Goal: Task Accomplishment & Management: Manage account settings

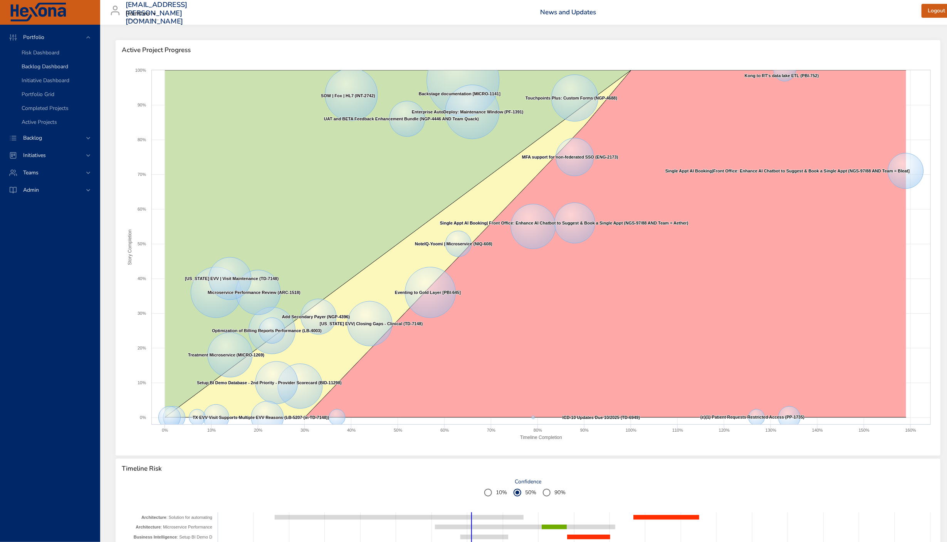
click at [40, 64] on span "Backlog Dashboard" at bounding box center [45, 66] width 47 height 7
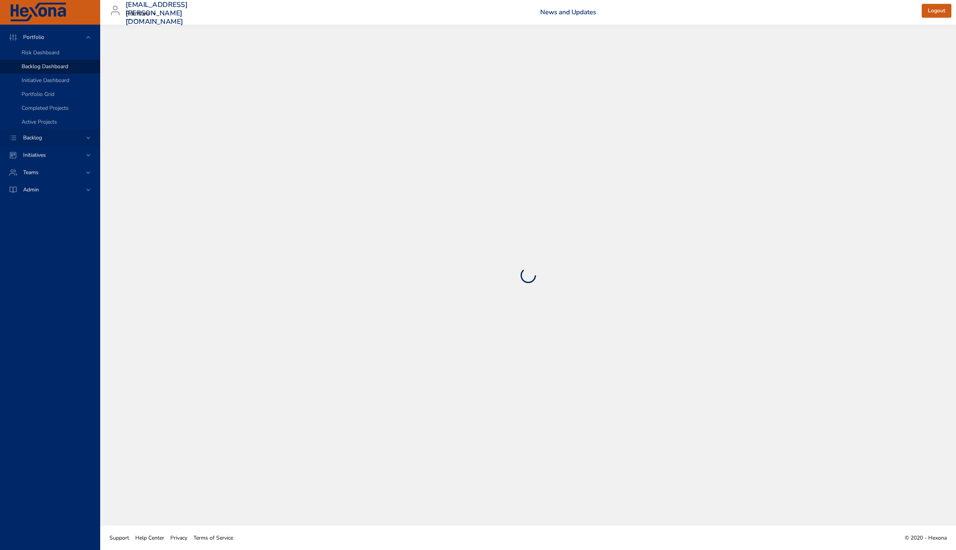
click at [36, 139] on span "Backlog" at bounding box center [32, 137] width 31 height 7
click at [53, 71] on span "Backlog Details" at bounding box center [40, 69] width 37 height 7
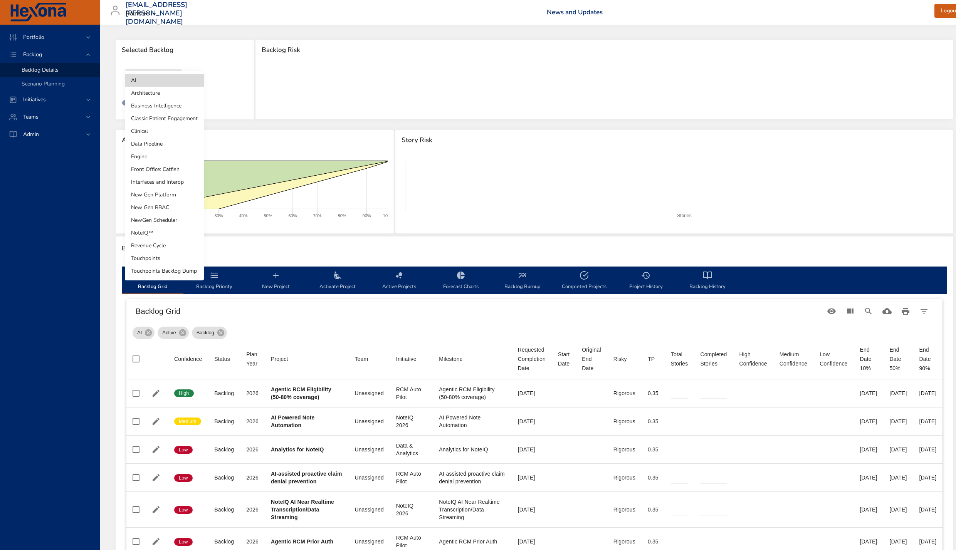
click at [171, 81] on body "Portfolio Backlog Backlog Details Scenario Planning Initiatives Teams Admin lau…" at bounding box center [478, 275] width 956 height 550
click at [157, 257] on li "Touchpoints" at bounding box center [164, 258] width 79 height 13
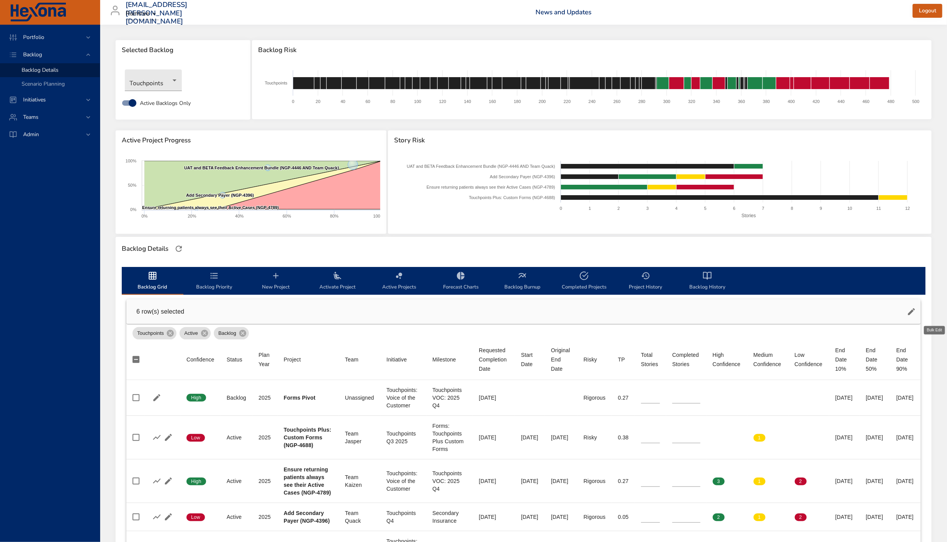
click at [917, 311] on icon "button" at bounding box center [911, 311] width 9 height 9
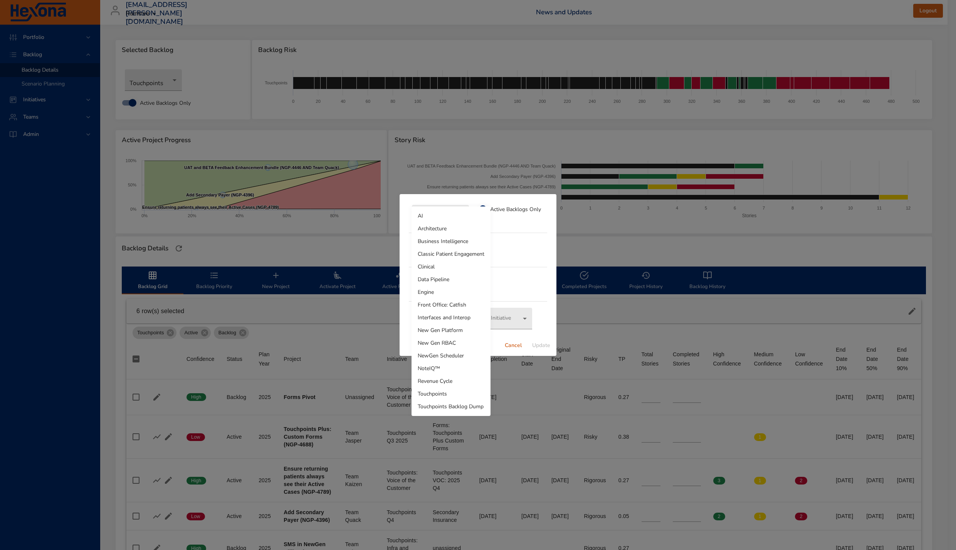
click at [462, 218] on body "Portfolio Backlog Backlog Details Scenario Planning Initiatives Teams Admin lau…" at bounding box center [478, 275] width 956 height 550
click at [458, 406] on li "Touchpoints Backlog Dump" at bounding box center [451, 407] width 79 height 13
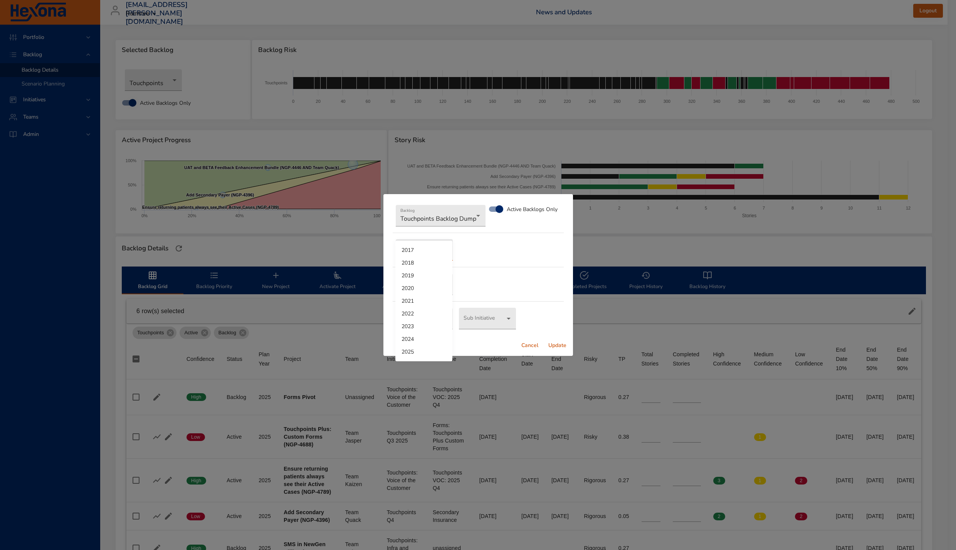
click at [437, 250] on body "Portfolio Backlog Backlog Details Scenario Planning Initiatives Teams Admin lau…" at bounding box center [478, 275] width 956 height 550
click at [431, 348] on li "2025" at bounding box center [423, 352] width 57 height 13
click at [432, 285] on body "Portfolio Backlog Backlog Details Scenario Planning Initiatives Teams Admin lau…" at bounding box center [478, 275] width 956 height 550
click at [483, 284] on div at bounding box center [478, 275] width 956 height 550
click at [431, 283] on body "Portfolio Backlog Backlog Details Scenario Planning Initiatives Teams Admin lau…" at bounding box center [478, 275] width 956 height 550
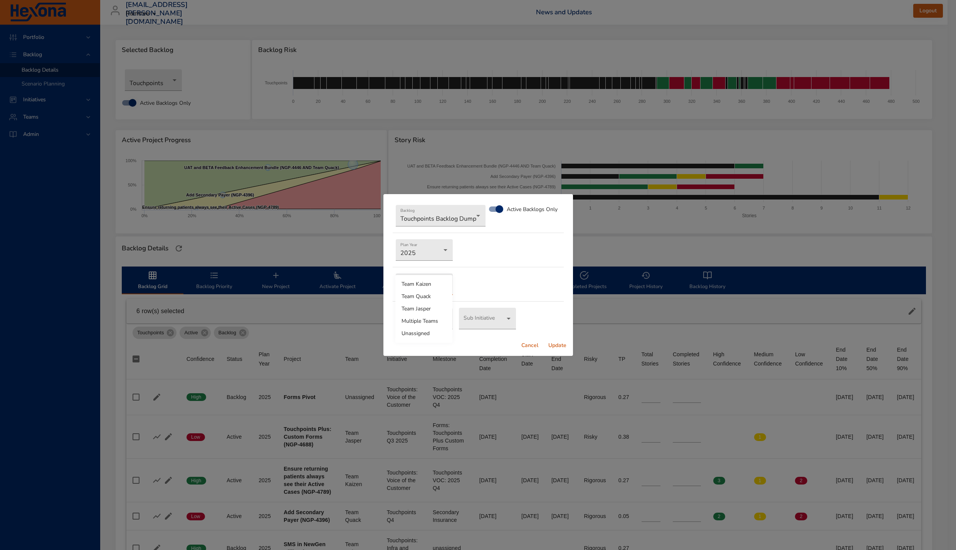
click at [426, 333] on li "Unassigned" at bounding box center [423, 334] width 57 height 12
click at [424, 321] on body "Portfolio Backlog Backlog Details Scenario Planning Initiatives Teams Admin lau…" at bounding box center [478, 275] width 956 height 550
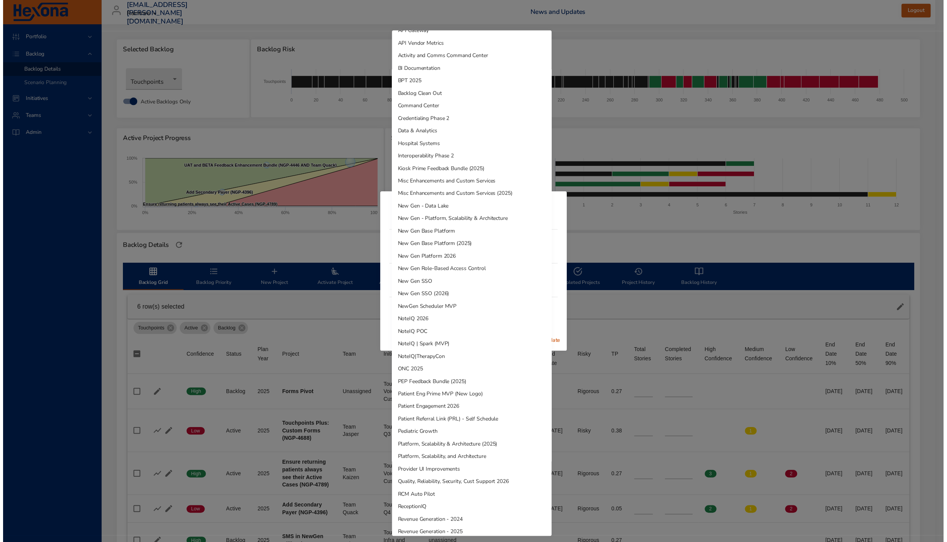
scroll to position [306, 0]
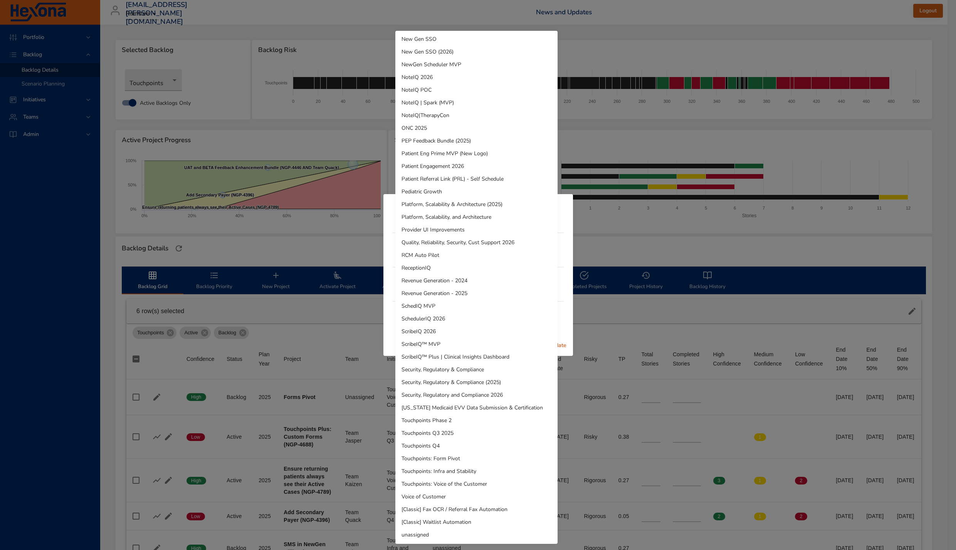
click at [424, 537] on li "unassigned" at bounding box center [476, 535] width 162 height 13
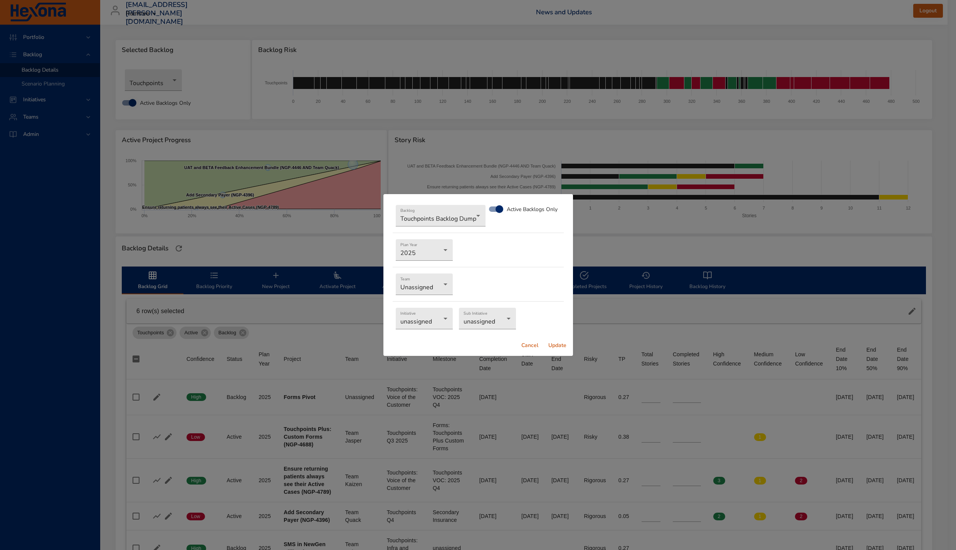
click at [557, 345] on span "Update" at bounding box center [558, 346] width 19 height 10
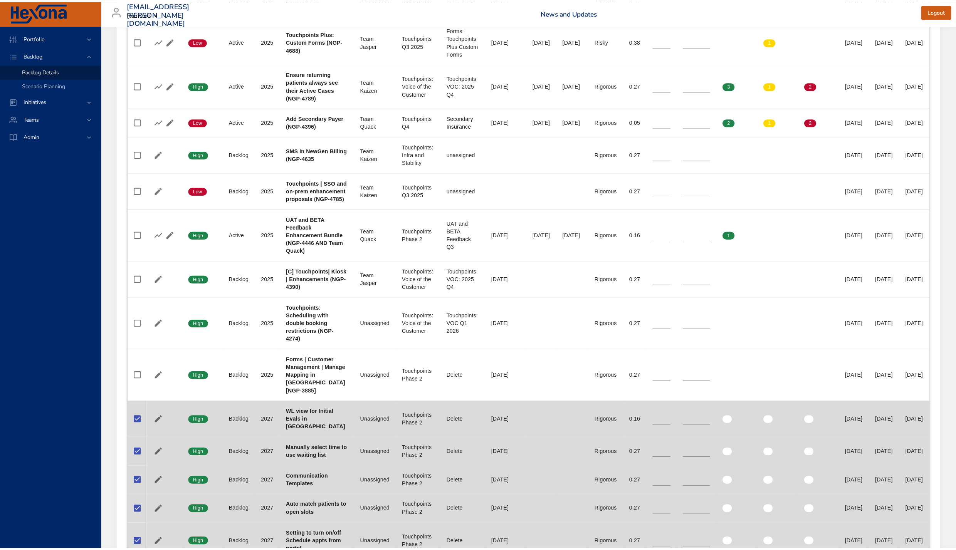
scroll to position [86, 0]
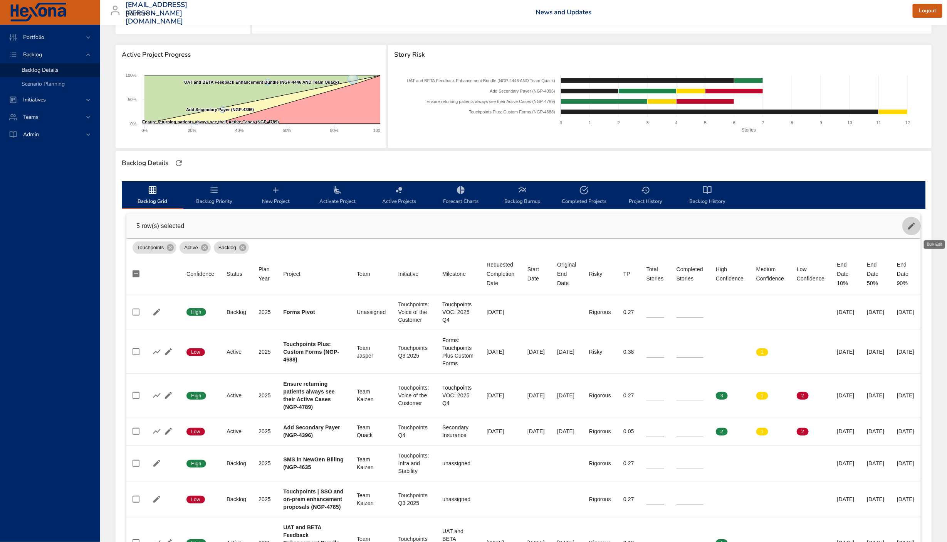
click at [917, 222] on icon "button" at bounding box center [911, 225] width 9 height 9
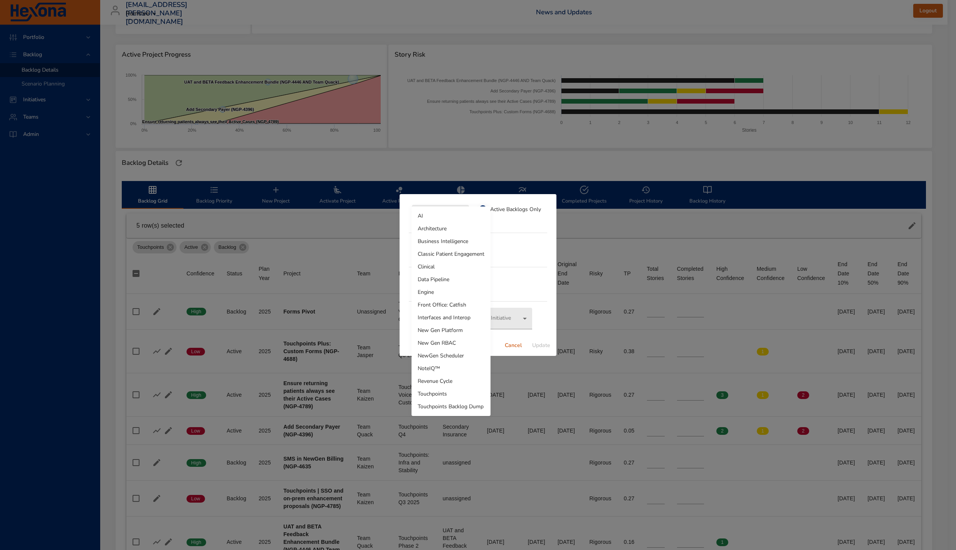
click at [449, 222] on body "Portfolio Backlog Backlog Details Scenario Planning Initiatives Teams Admin lau…" at bounding box center [478, 189] width 956 height 550
click at [457, 406] on li "Touchpoints Backlog Dump" at bounding box center [451, 407] width 79 height 13
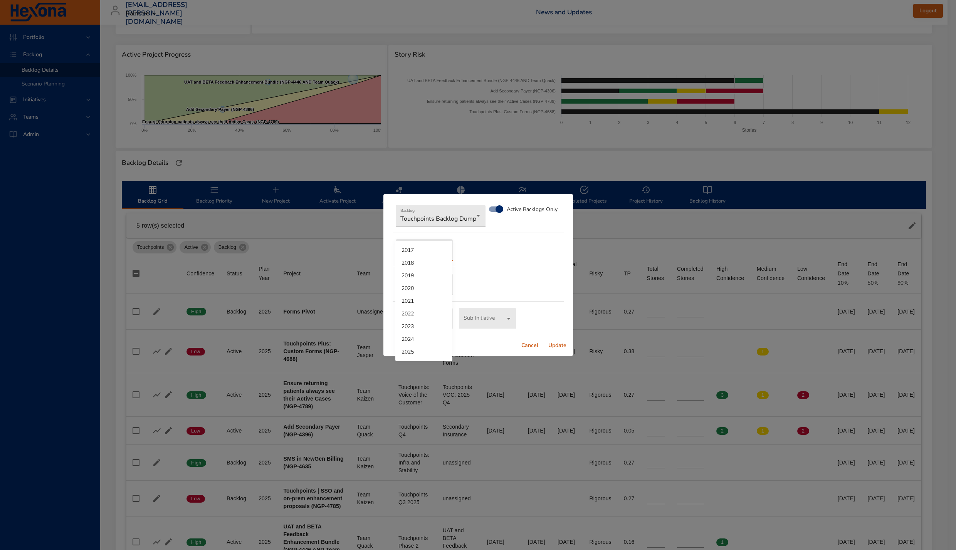
click at [435, 247] on body "Portfolio Backlog Backlog Details Scenario Planning Initiatives Teams Admin lau…" at bounding box center [478, 189] width 956 height 550
click at [430, 350] on li "2025" at bounding box center [423, 352] width 57 height 13
click at [431, 295] on div "Backlog Touchpoints Backlog Dump Active Backlogs Only Plan Year 2025 Team ​ Ini…" at bounding box center [479, 264] width 190 height 141
click at [435, 286] on body "Portfolio Backlog Backlog Details Scenario Planning Initiatives Teams Admin lau…" at bounding box center [478, 189] width 956 height 550
click at [426, 337] on li "Unassigned" at bounding box center [423, 334] width 57 height 12
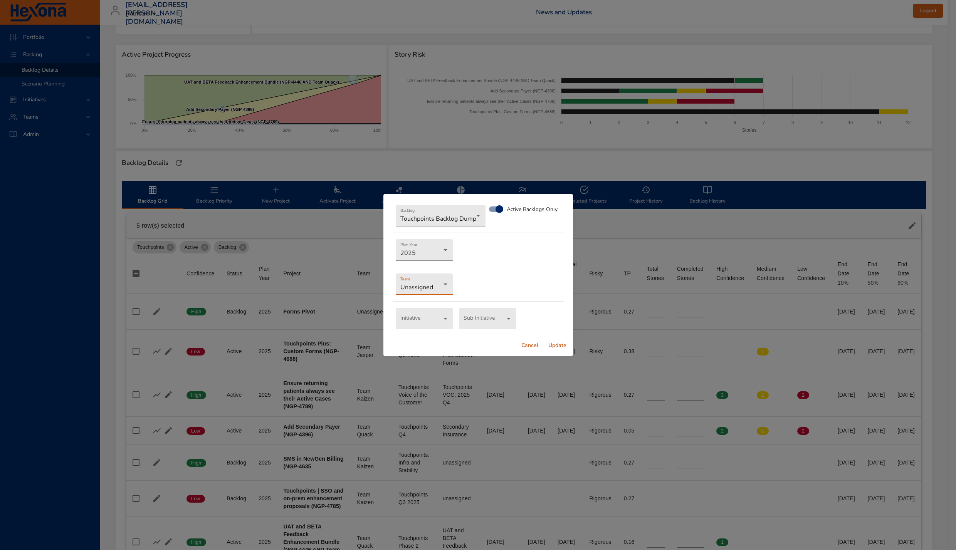
click at [421, 325] on body "Portfolio Backlog Backlog Details Scenario Planning Initiatives Teams Admin lau…" at bounding box center [478, 189] width 956 height 550
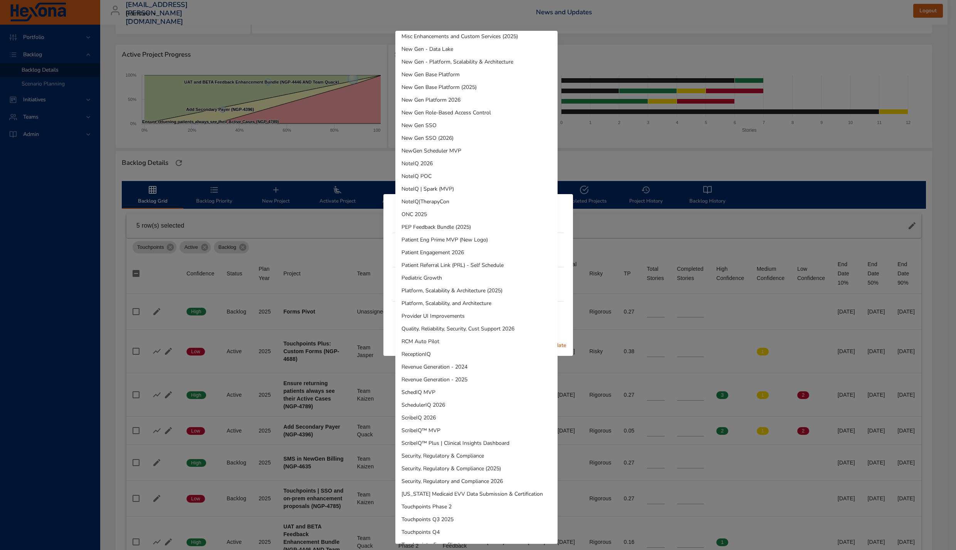
scroll to position [306, 0]
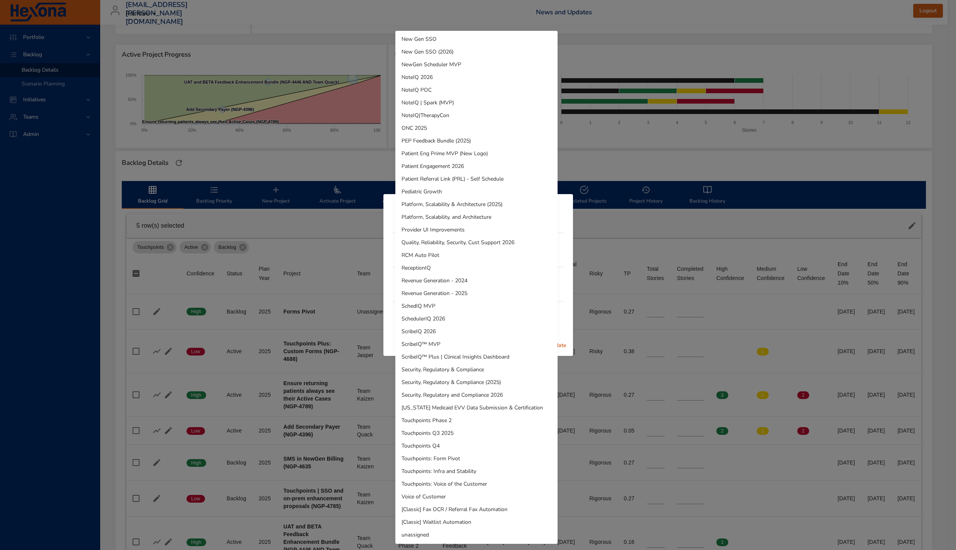
click at [471, 535] on li "unassigned" at bounding box center [476, 535] width 162 height 13
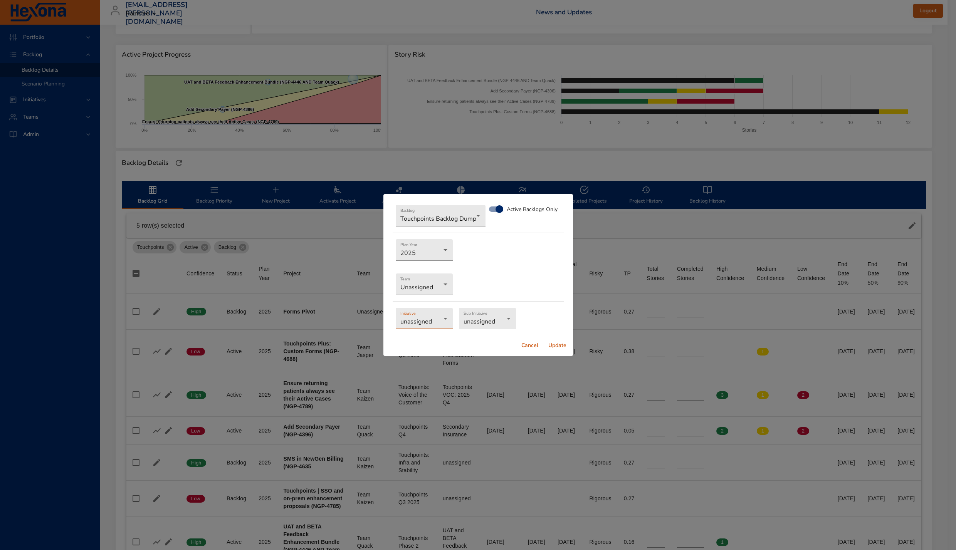
click at [487, 306] on div "Initiative unassigned Sub Initiative unassigned" at bounding box center [478, 319] width 171 height 28
click at [490, 323] on body "Portfolio Backlog Backlog Details Scenario Planning Initiatives Teams Admin lau…" at bounding box center [478, 189] width 956 height 550
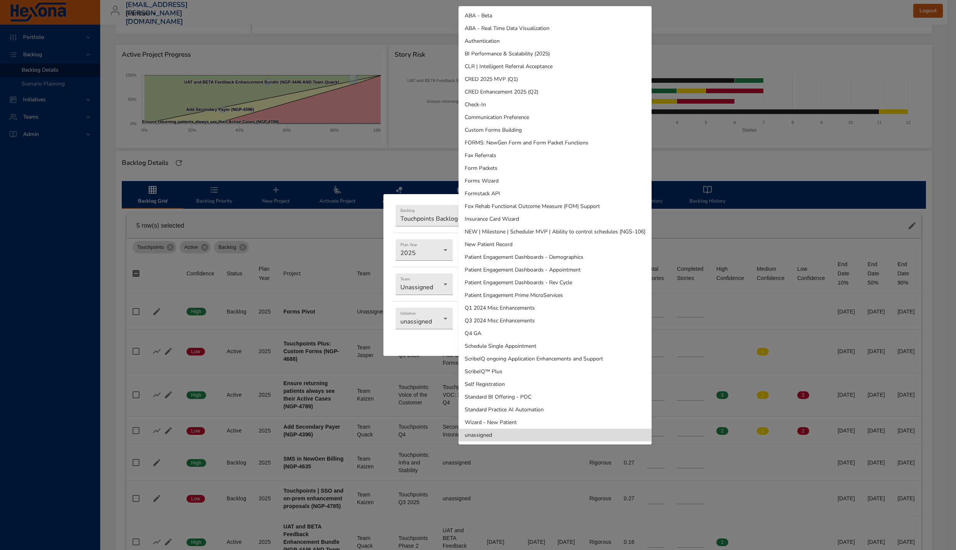
click at [499, 439] on li "unassigned" at bounding box center [555, 435] width 193 height 13
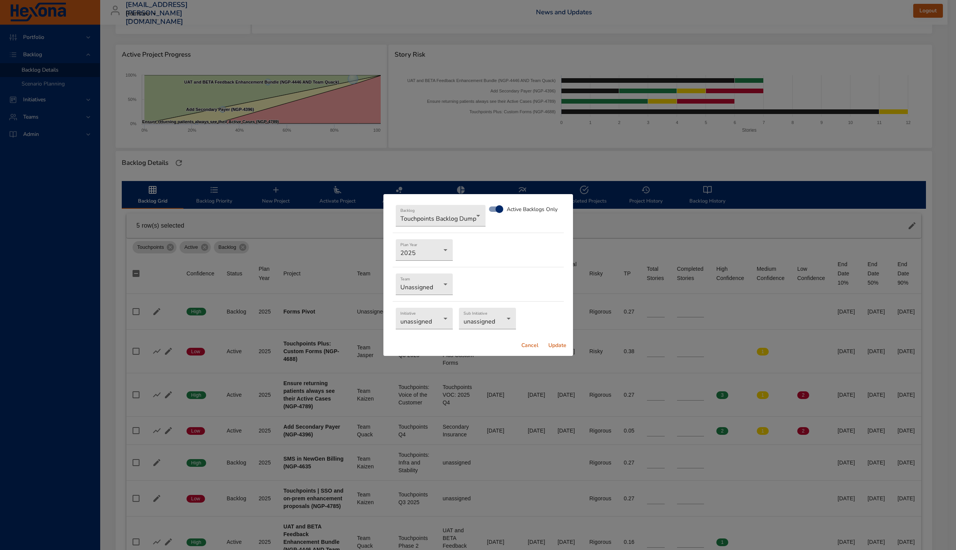
click at [558, 349] on span "Update" at bounding box center [558, 346] width 19 height 10
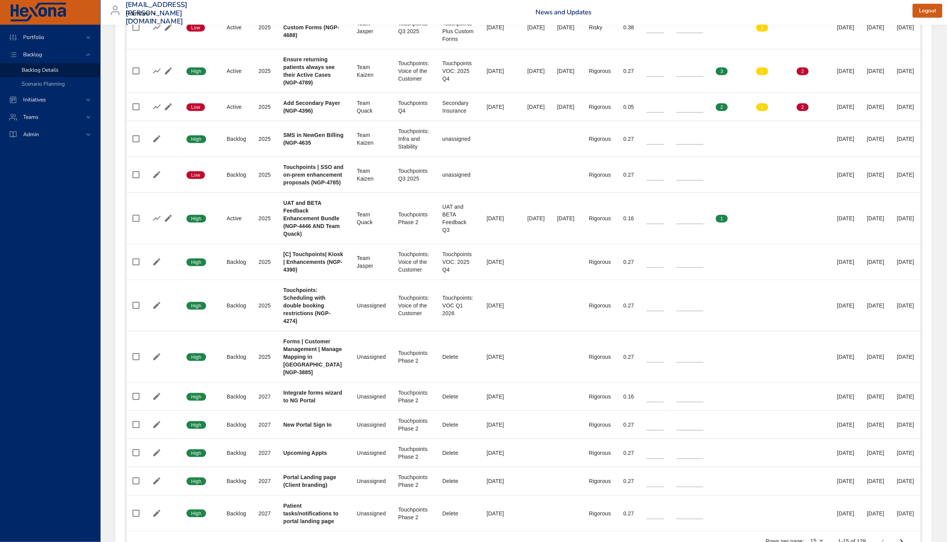
scroll to position [530, 0]
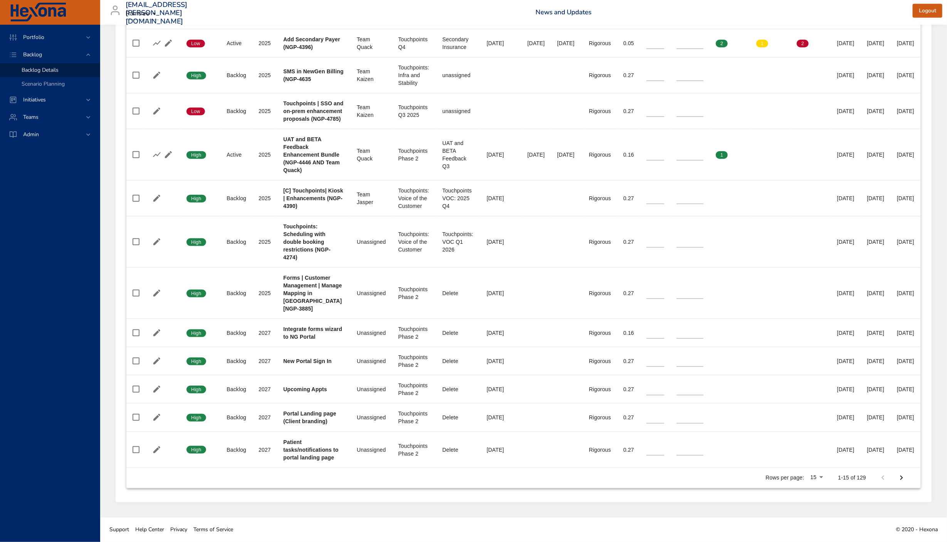
click at [904, 478] on icon "Next Page" at bounding box center [902, 477] width 3 height 5
type input "*"
type input "**"
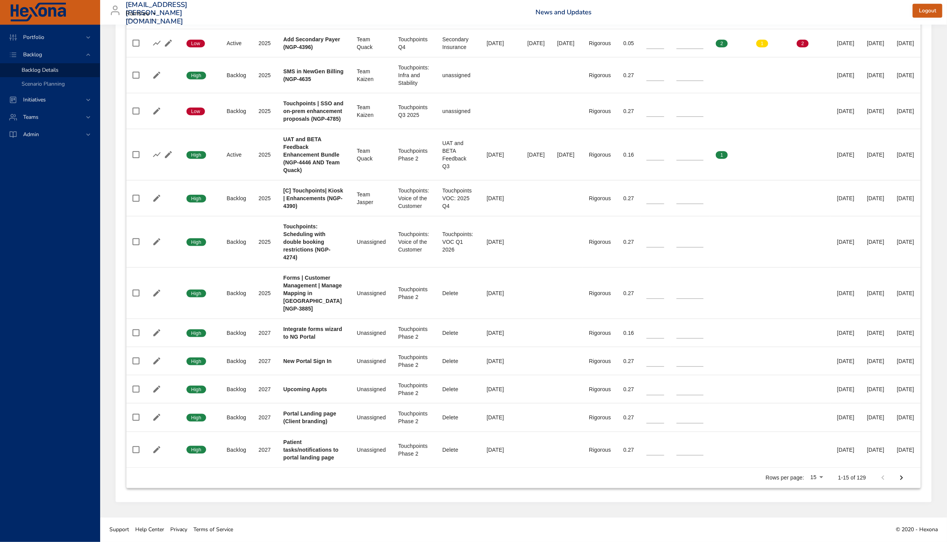
type input "**"
type input "*"
type input "**"
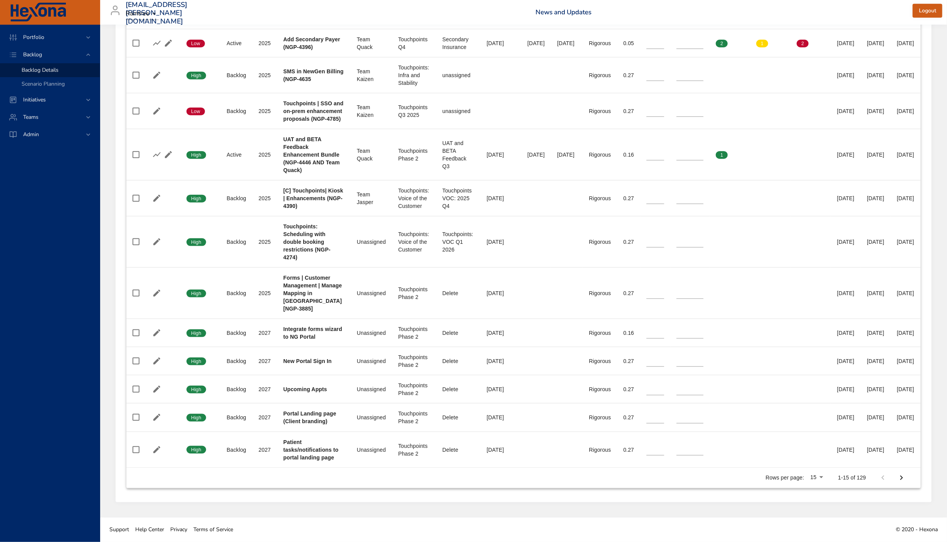
type input "*"
type input "**"
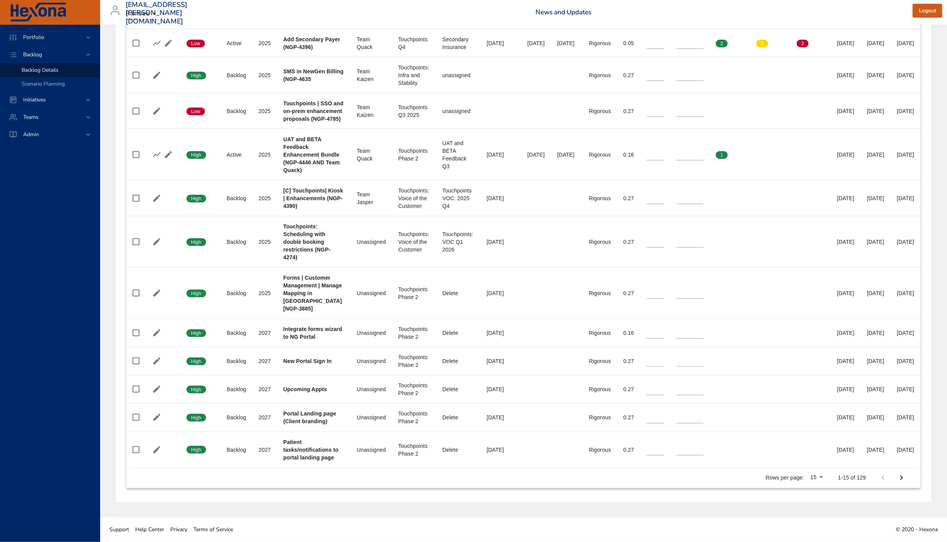
type input "**"
type input "*"
type input "**"
type input "*"
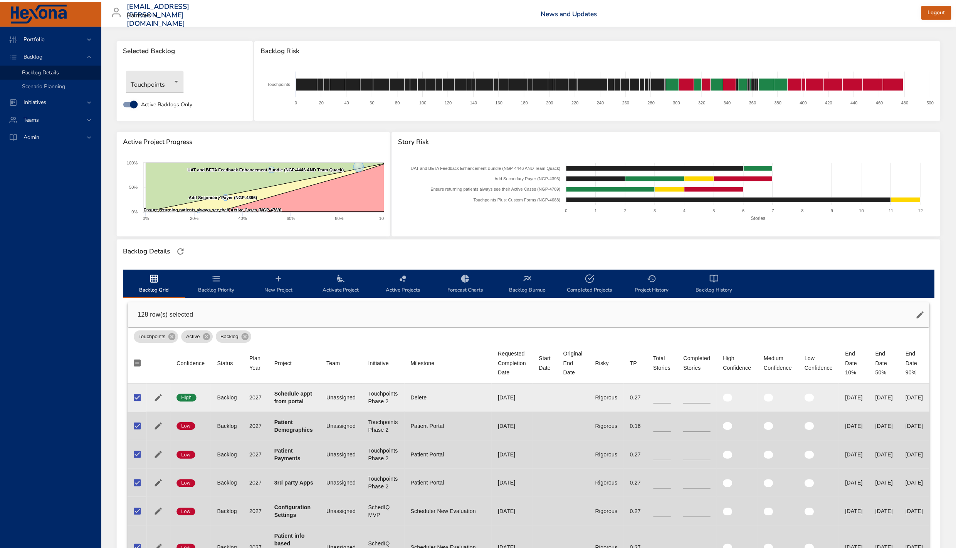
scroll to position [0, 0]
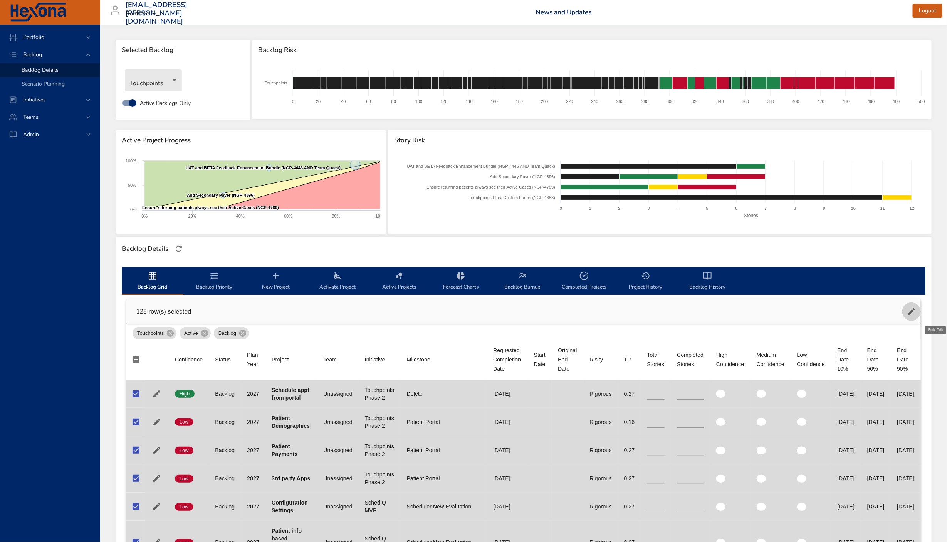
click at [915, 313] on icon "button" at bounding box center [912, 311] width 7 height 7
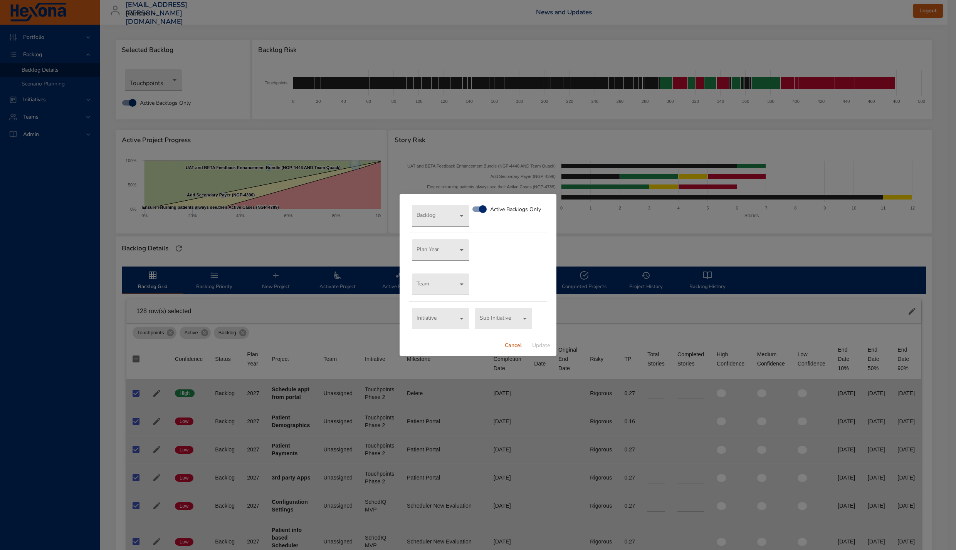
click at [451, 217] on body "Portfolio Backlog Backlog Details Scenario Planning Initiatives Teams Admin lau…" at bounding box center [478, 275] width 956 height 550
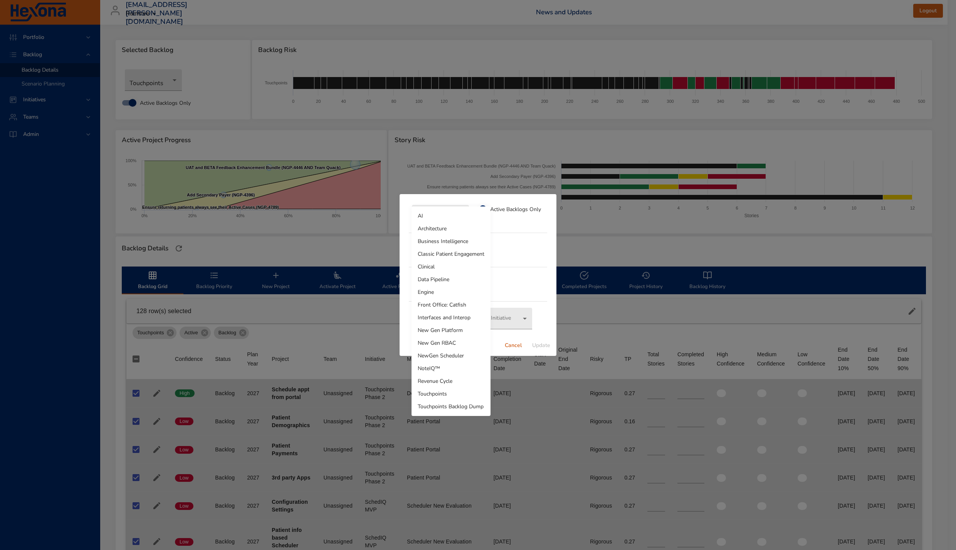
click at [439, 406] on li "Touchpoints Backlog Dump" at bounding box center [451, 407] width 79 height 13
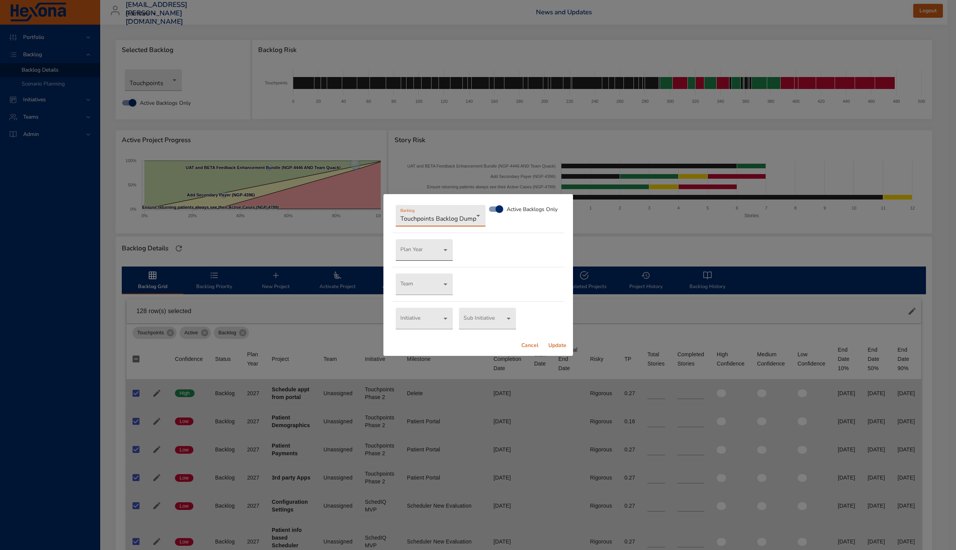
click at [412, 246] on body "Portfolio Backlog Backlog Details Scenario Planning Initiatives Teams Admin lau…" at bounding box center [478, 275] width 956 height 550
click at [431, 352] on li "2025" at bounding box center [423, 352] width 57 height 13
click at [421, 289] on body "Portfolio Backlog Backlog Details Scenario Planning Initiatives Teams Admin lau…" at bounding box center [478, 275] width 956 height 550
click at [424, 331] on li "Unassigned" at bounding box center [423, 334] width 57 height 12
click at [425, 322] on body "Portfolio Backlog Backlog Details Scenario Planning Initiatives Teams Admin lau…" at bounding box center [478, 275] width 956 height 550
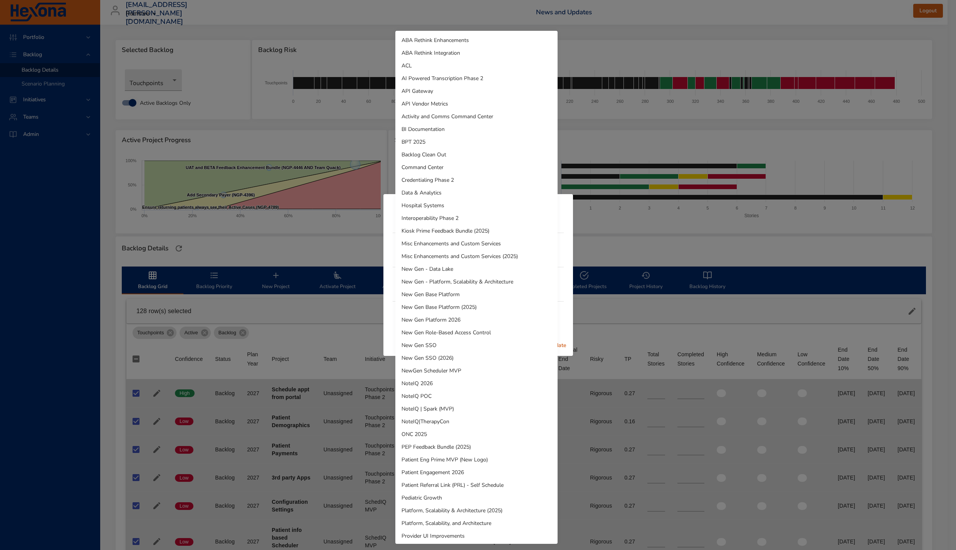
scroll to position [306, 0]
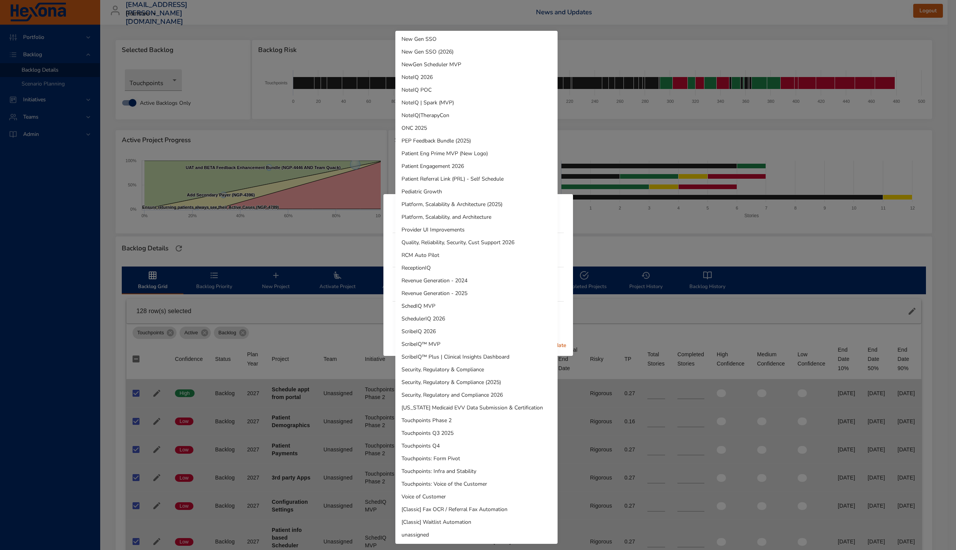
click at [457, 530] on li "unassigned" at bounding box center [476, 535] width 162 height 13
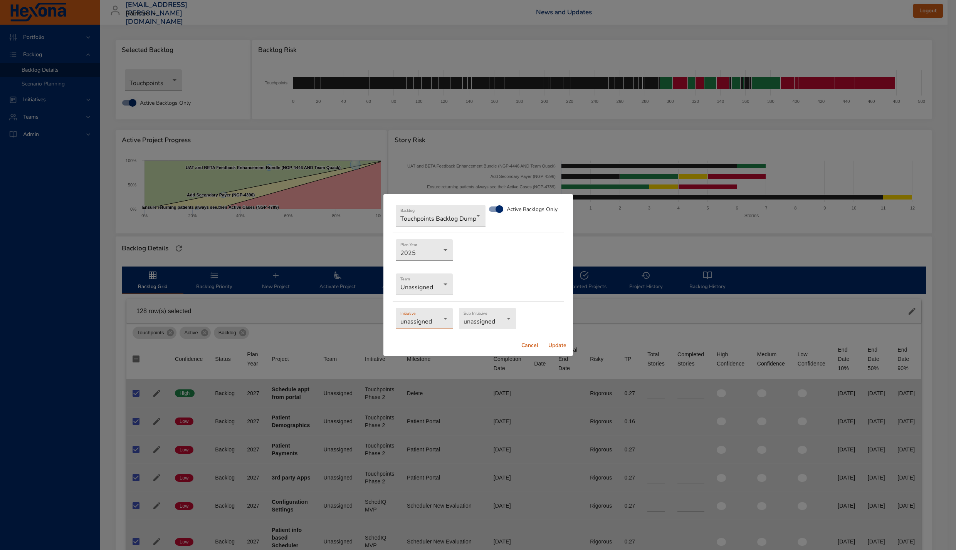
click at [477, 323] on body "Portfolio Backlog Backlog Details Scenario Planning Initiatives Teams Admin lau…" at bounding box center [478, 275] width 956 height 550
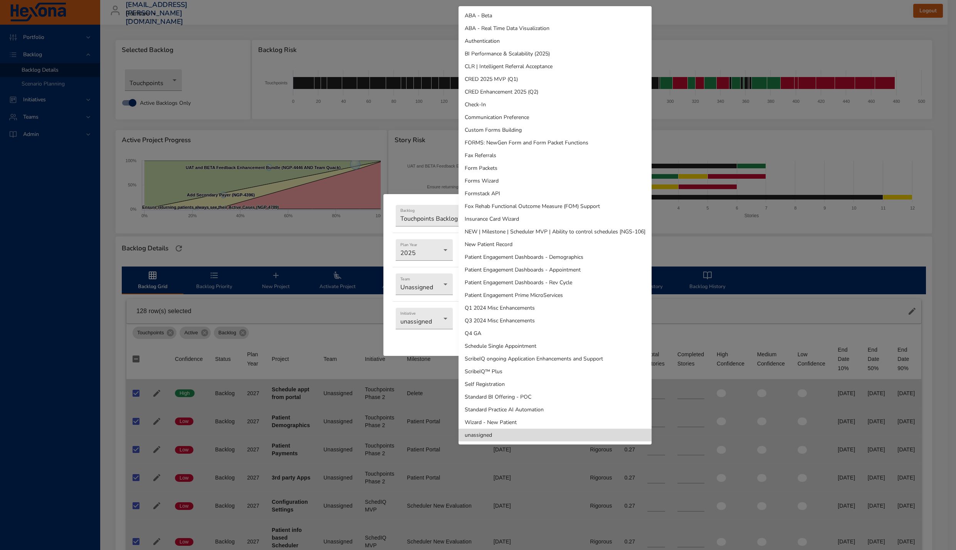
click at [495, 430] on li "unassigned" at bounding box center [555, 435] width 193 height 13
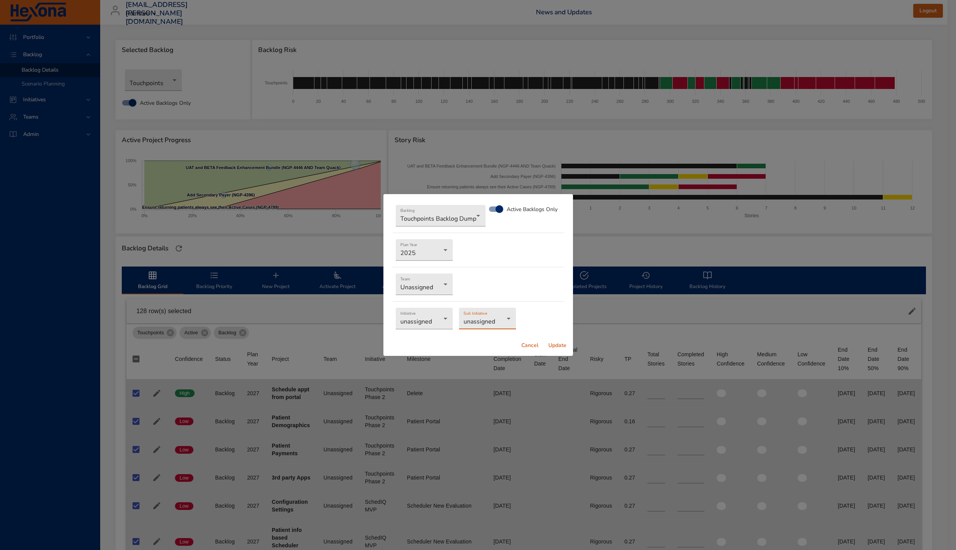
click at [559, 345] on span "Update" at bounding box center [558, 346] width 19 height 10
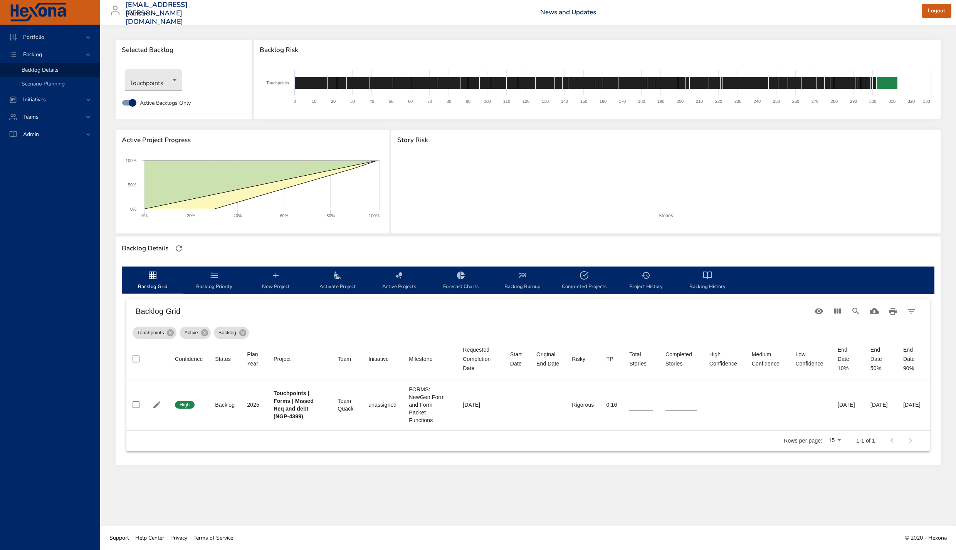
click at [230, 272] on span "Backlog Priority" at bounding box center [214, 281] width 52 height 20
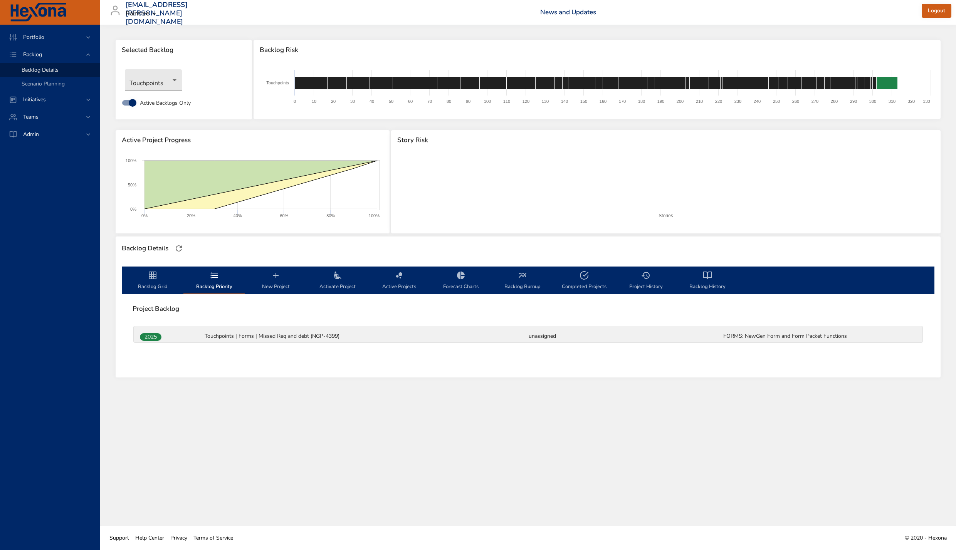
click at [163, 280] on span "Backlog Grid" at bounding box center [152, 281] width 52 height 20
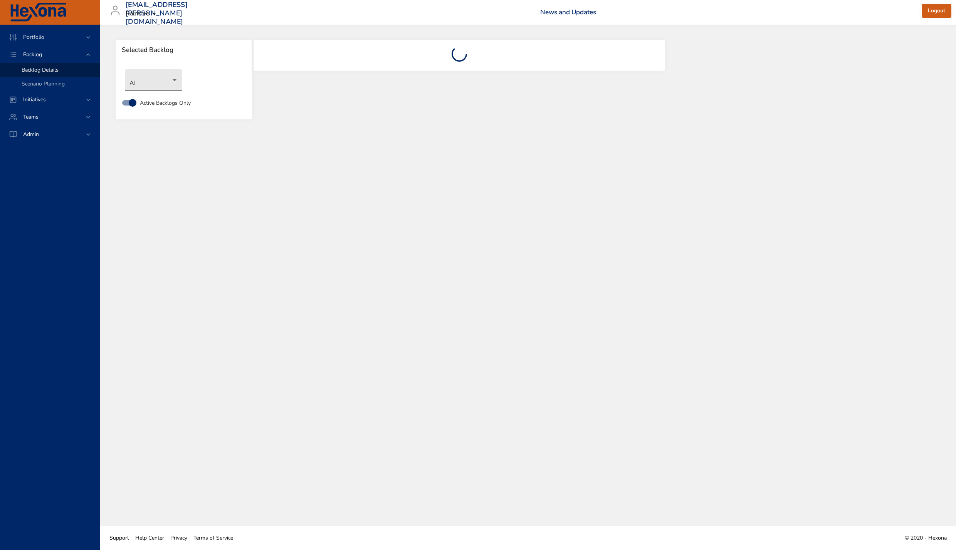
click at [158, 81] on body "Portfolio Backlog Backlog Details Scenario Planning Initiatives Teams Admin [EM…" at bounding box center [478, 275] width 956 height 550
click at [153, 259] on li "Touchpoints" at bounding box center [164, 258] width 79 height 13
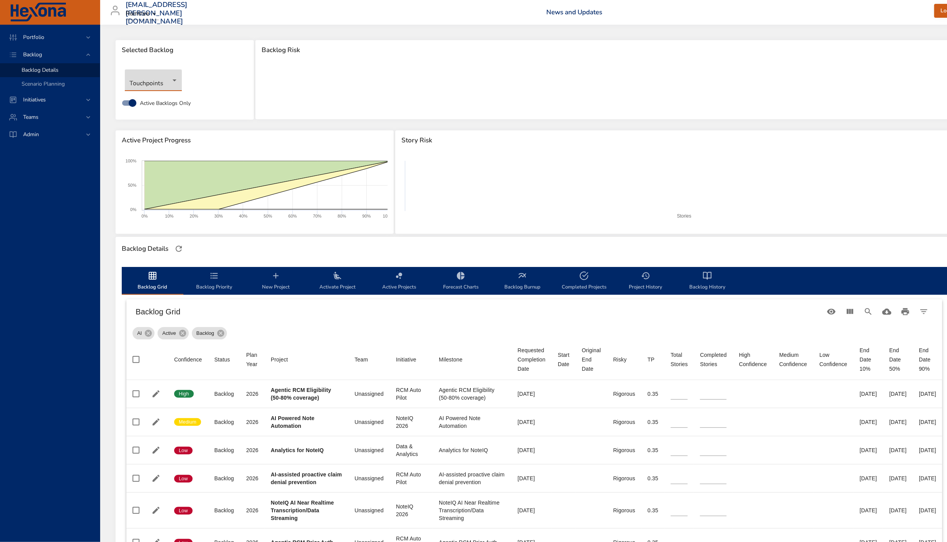
type input "**"
type input "*"
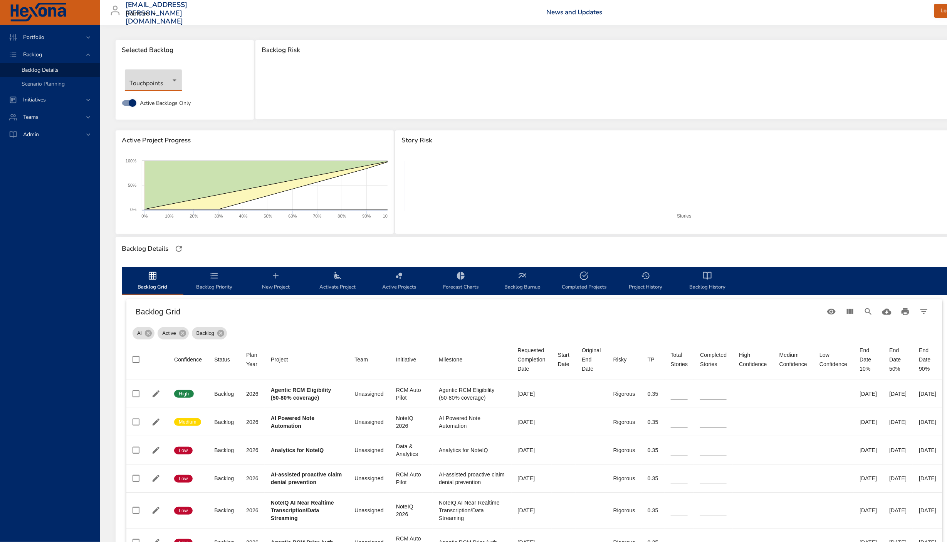
type input "*"
type input "**"
type input "*"
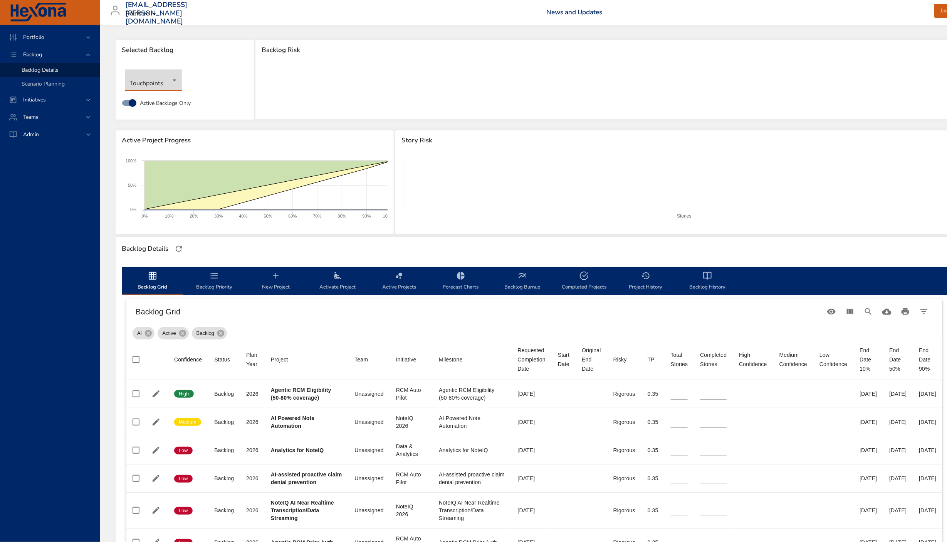
type input "*"
type input "**"
type input "*"
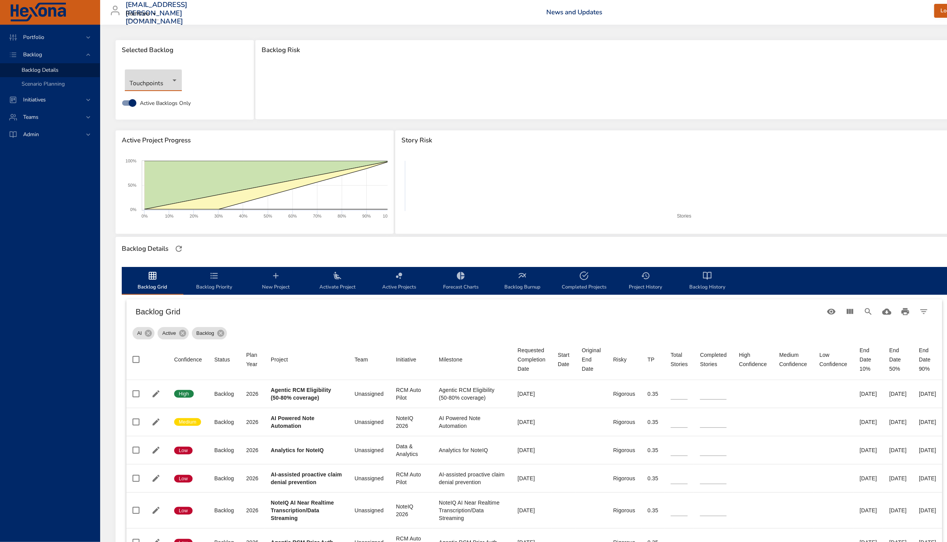
type input "*"
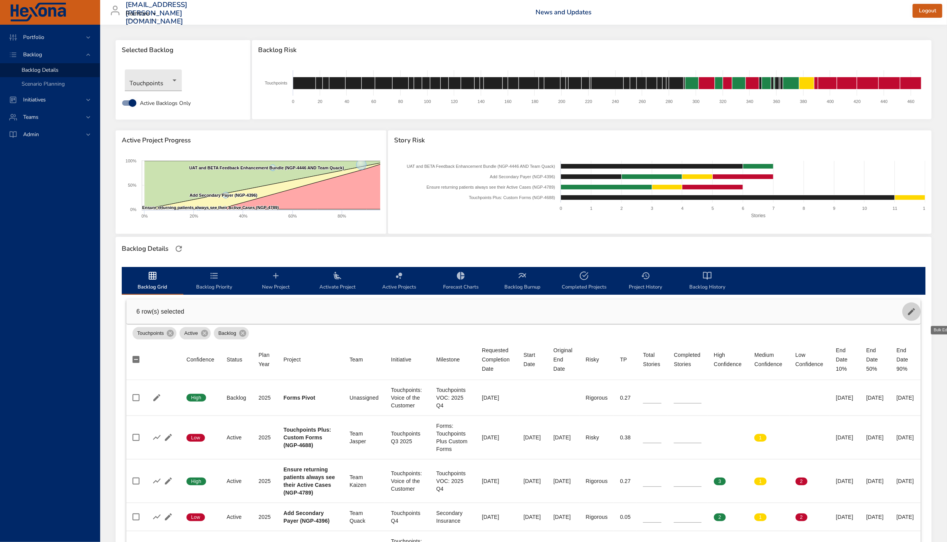
click at [921, 317] on button "button" at bounding box center [912, 311] width 19 height 19
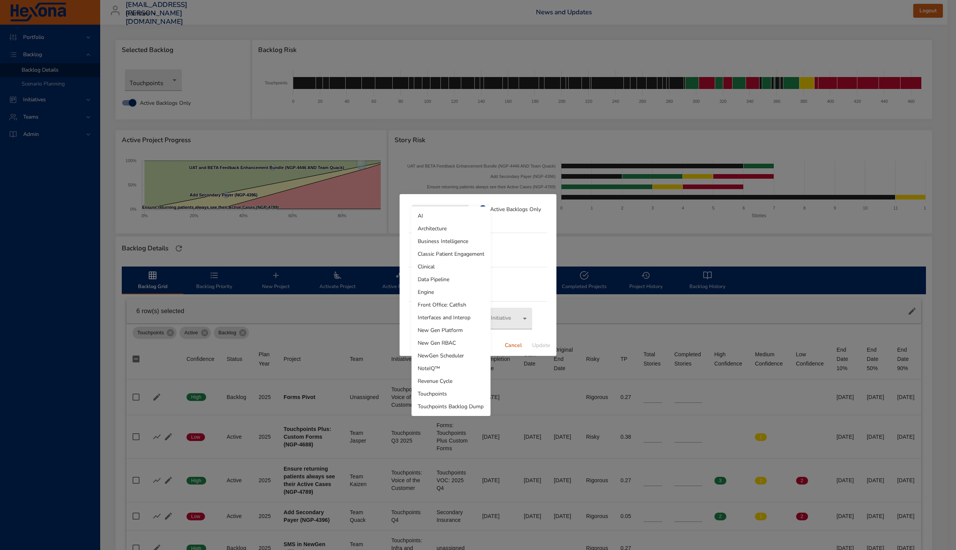
click at [443, 219] on body "Portfolio Backlog Backlog Details Scenario Planning Initiatives Teams Admin lau…" at bounding box center [478, 275] width 956 height 550
click at [442, 392] on li "Touchpoints" at bounding box center [451, 394] width 79 height 13
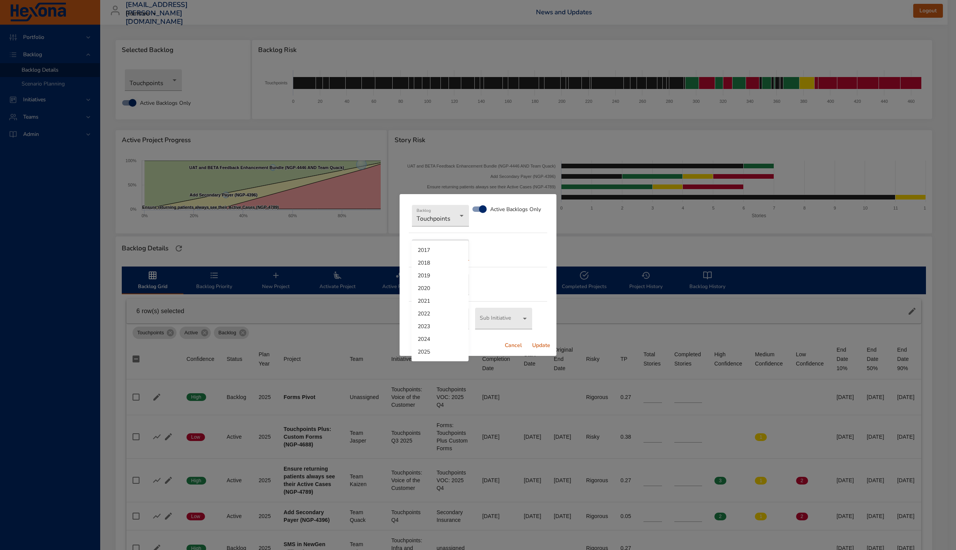
click at [427, 249] on body "Portfolio Backlog Backlog Details Scenario Planning Initiatives Teams Admin lau…" at bounding box center [478, 275] width 956 height 550
click at [432, 348] on li "2025" at bounding box center [440, 352] width 57 height 13
click at [438, 279] on body "Portfolio Backlog Backlog Details Scenario Planning Initiatives Teams Admin lau…" at bounding box center [478, 275] width 956 height 550
click at [512, 259] on div at bounding box center [478, 275] width 956 height 550
click at [456, 274] on body "Portfolio Backlog Backlog Details Scenario Planning Initiatives Teams Admin lau…" at bounding box center [478, 275] width 956 height 550
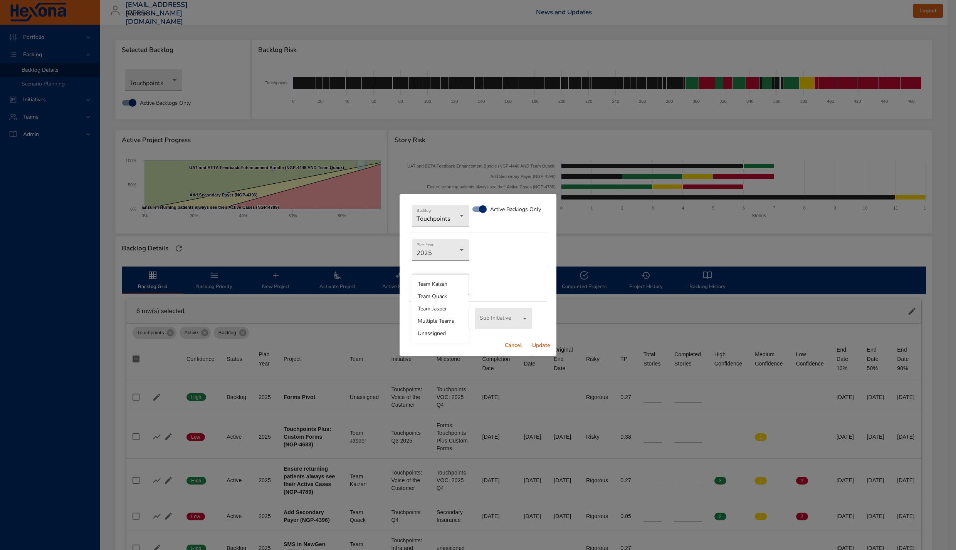
click at [434, 334] on li "Unassigned" at bounding box center [440, 334] width 57 height 12
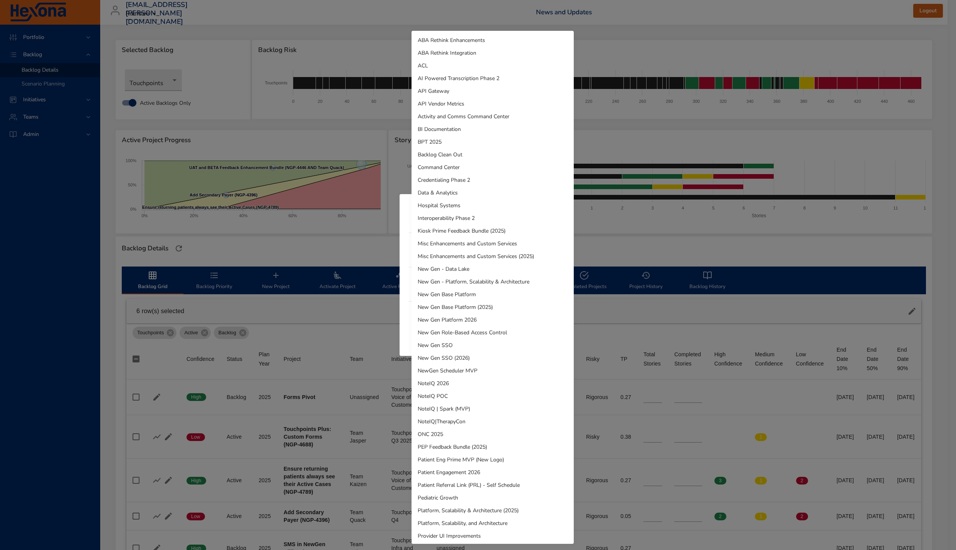
click at [439, 317] on body "Portfolio Backlog Backlog Details Scenario Planning Initiatives Teams Admin lau…" at bounding box center [478, 275] width 956 height 550
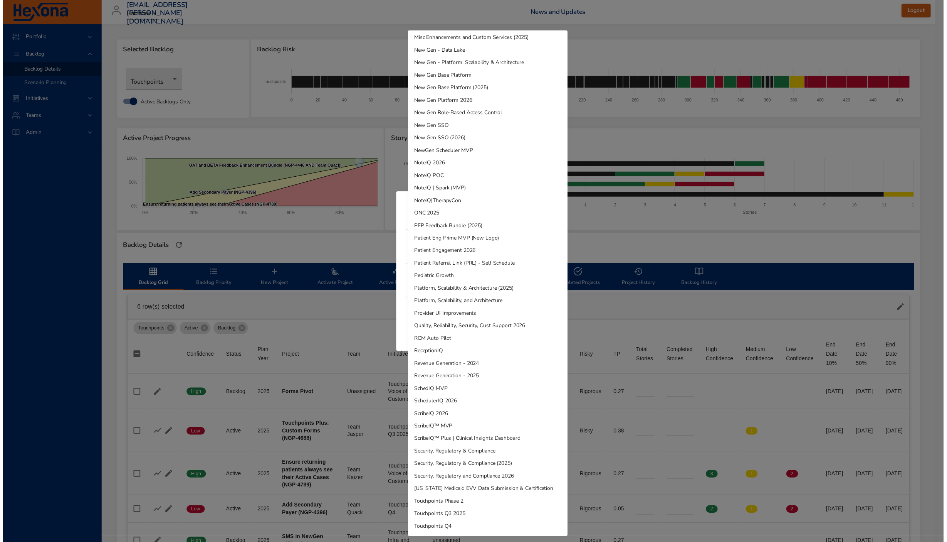
scroll to position [306, 0]
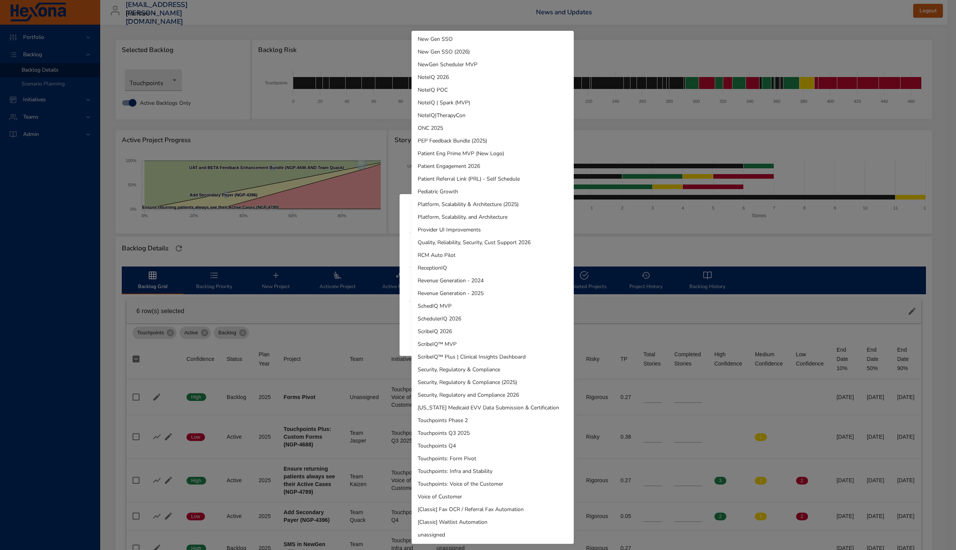
click at [478, 533] on li "unassigned" at bounding box center [493, 535] width 162 height 13
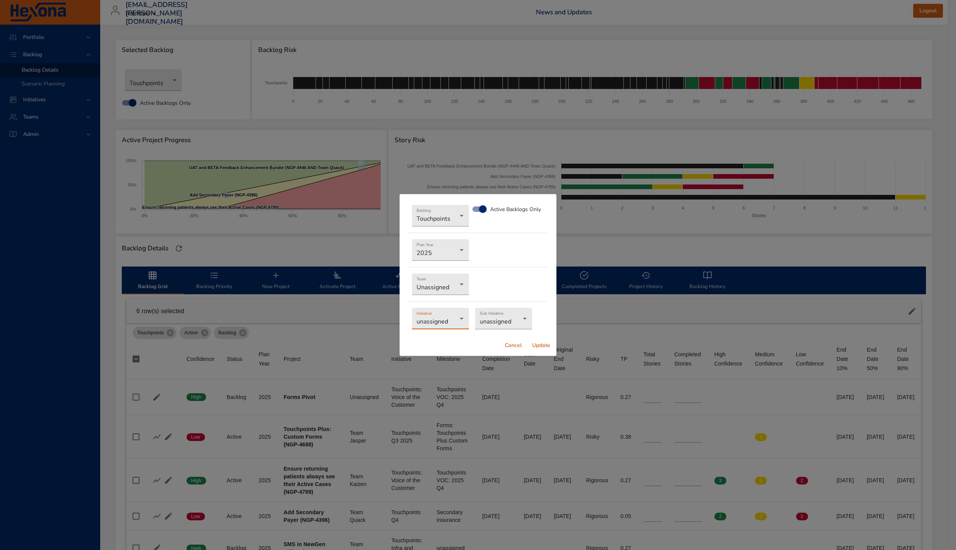
click at [501, 325] on body "Portfolio Backlog Backlog Details Scenario Planning Initiatives Teams Admin lau…" at bounding box center [478, 275] width 956 height 550
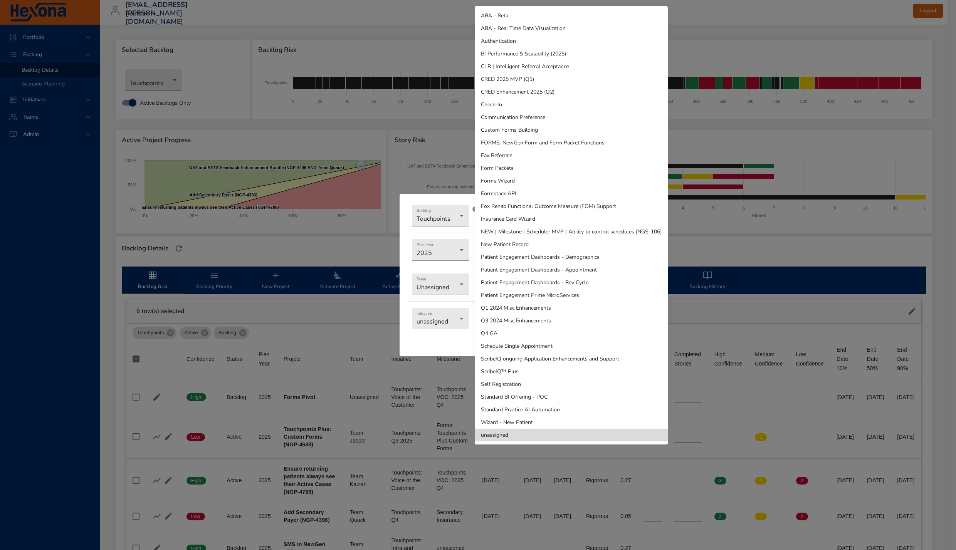
click at [523, 436] on li "unassigned" at bounding box center [571, 435] width 193 height 13
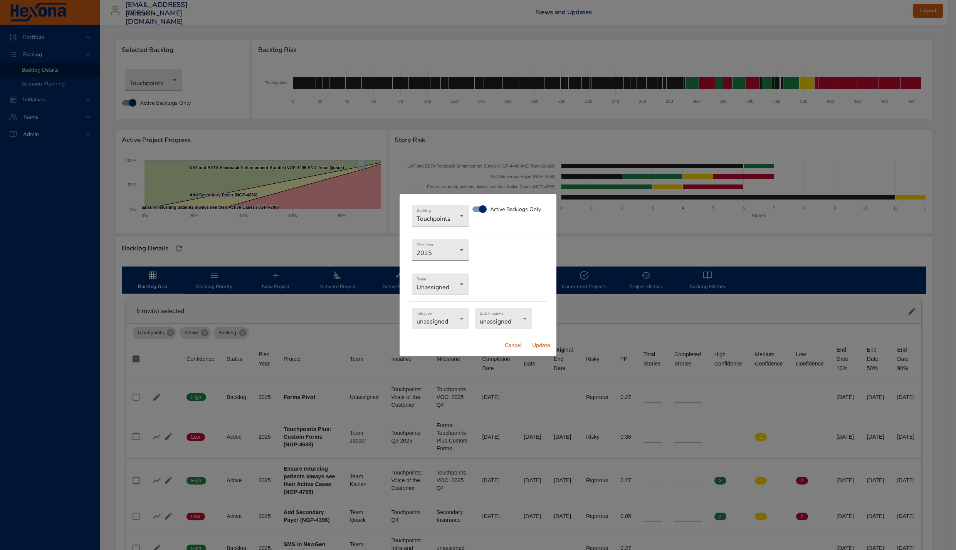
click at [541, 345] on span "Update" at bounding box center [541, 346] width 19 height 10
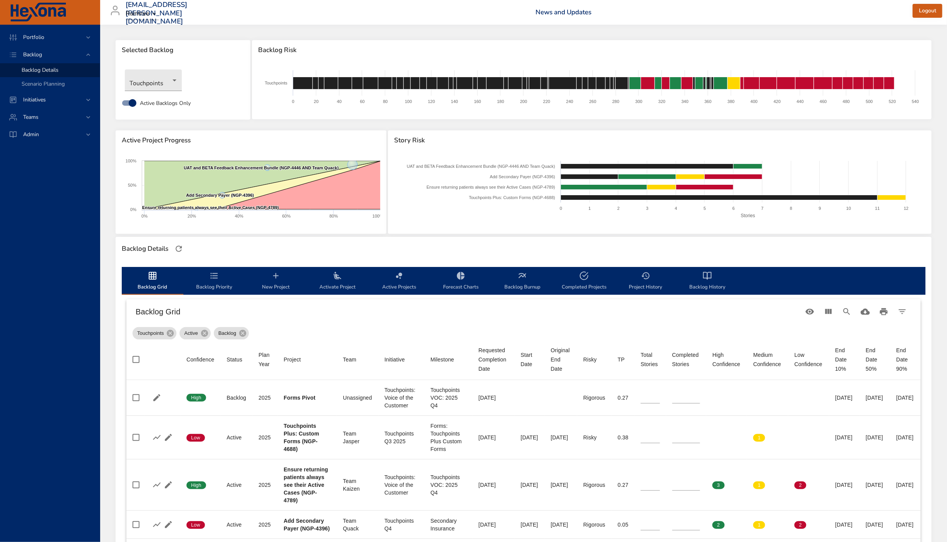
scroll to position [622, 0]
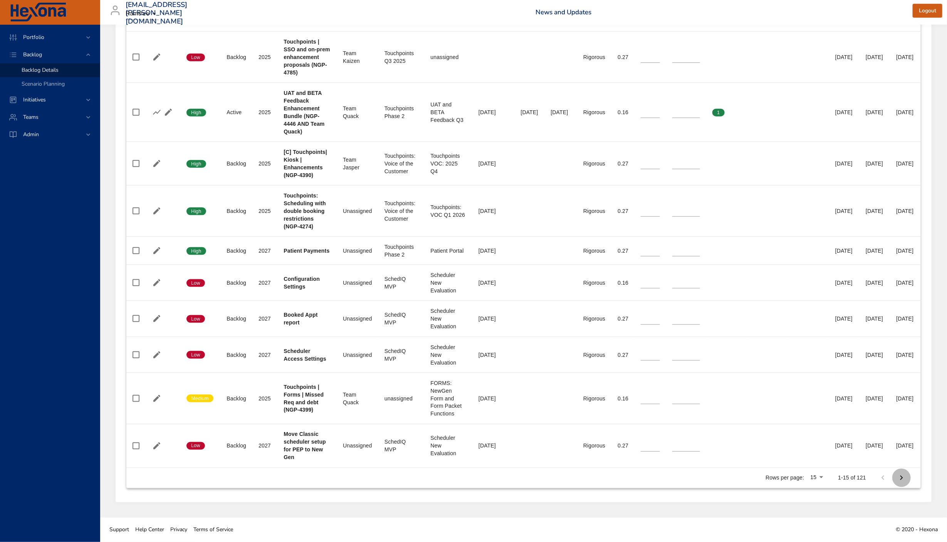
click at [907, 479] on icon "Next Page" at bounding box center [901, 477] width 9 height 9
type input "**"
type input "*"
type input "**"
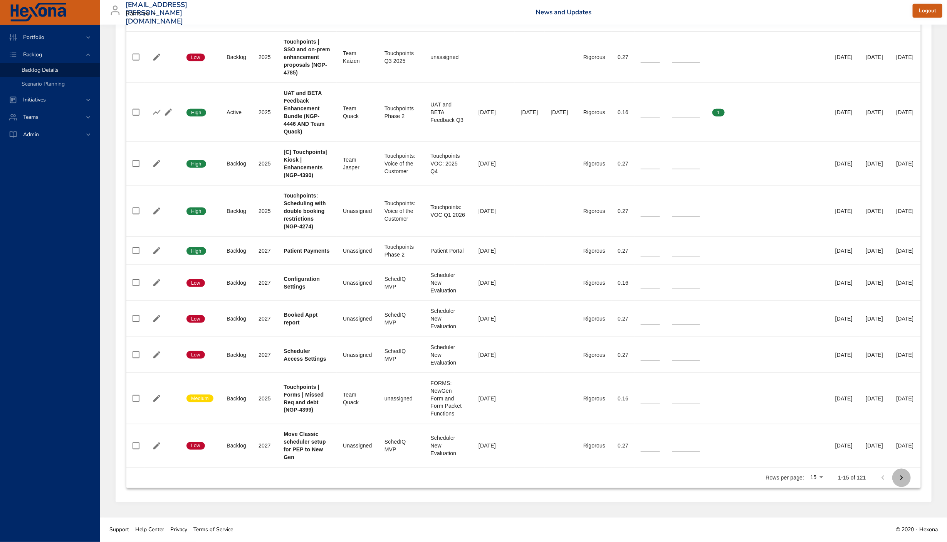
type input "**"
type input "*"
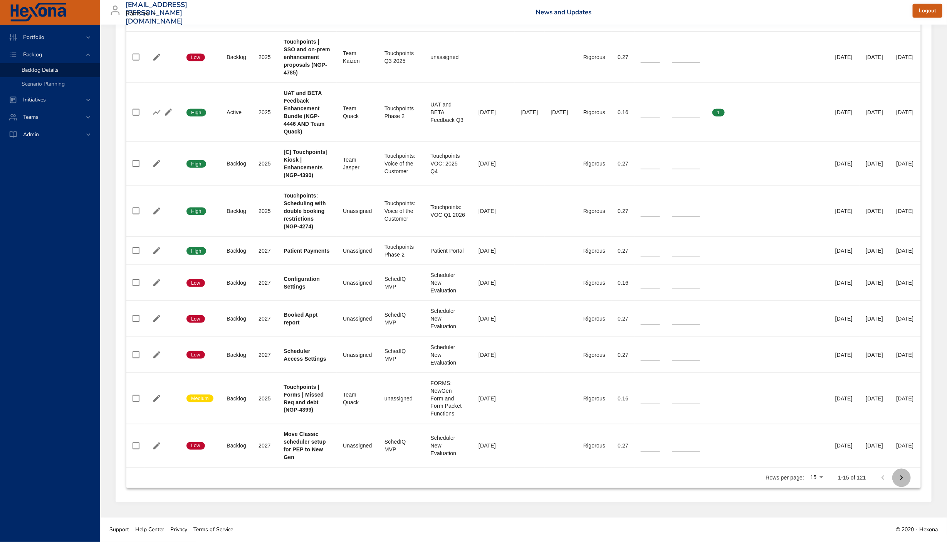
type input "*"
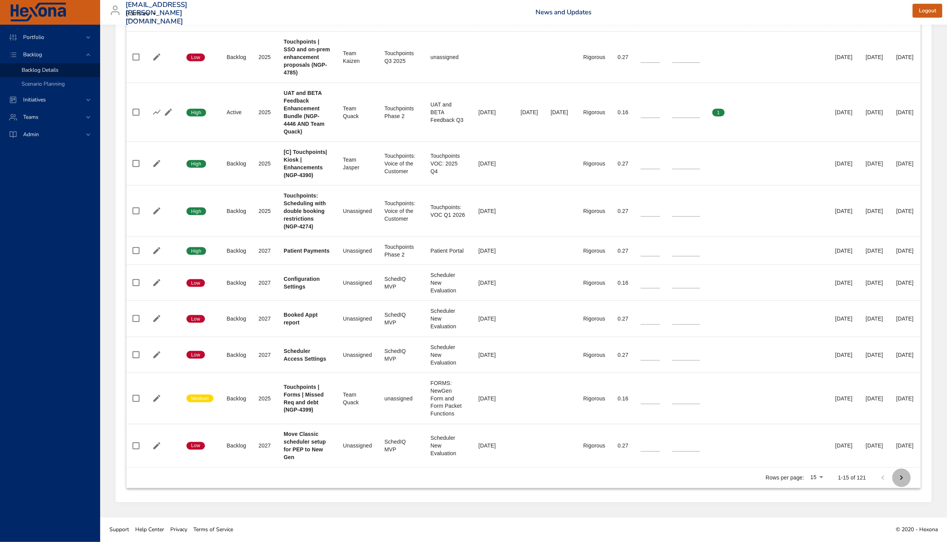
type input "*"
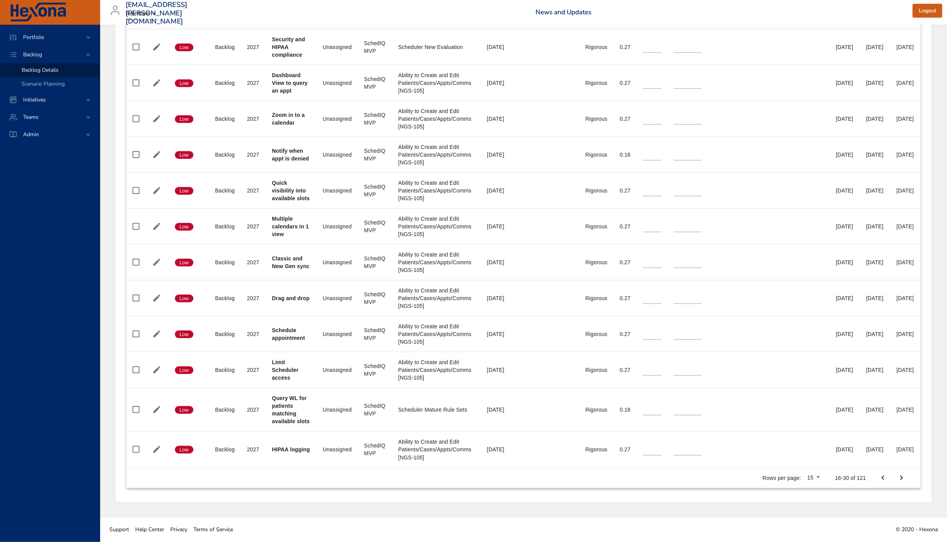
scroll to position [483, 0]
click at [907, 481] on icon "Next Page" at bounding box center [901, 477] width 9 height 9
type input "**"
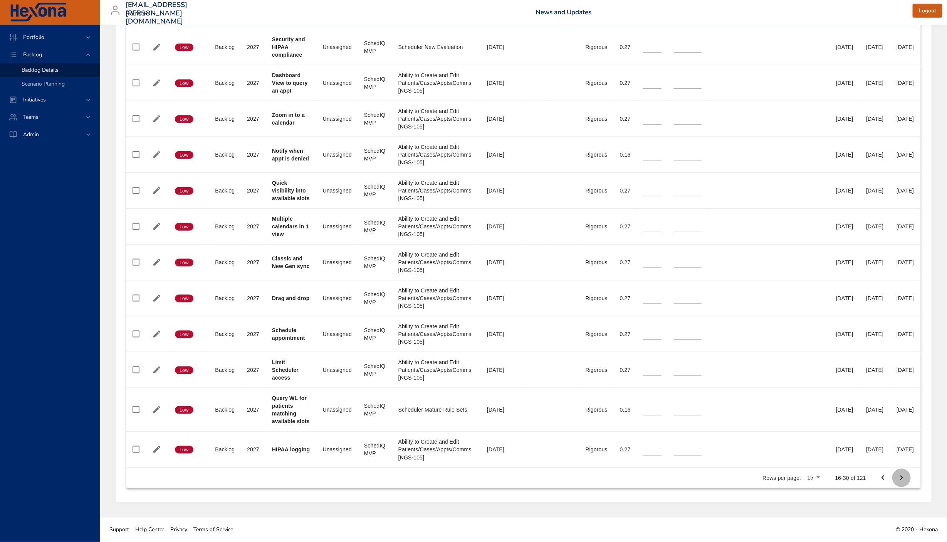
type input "**"
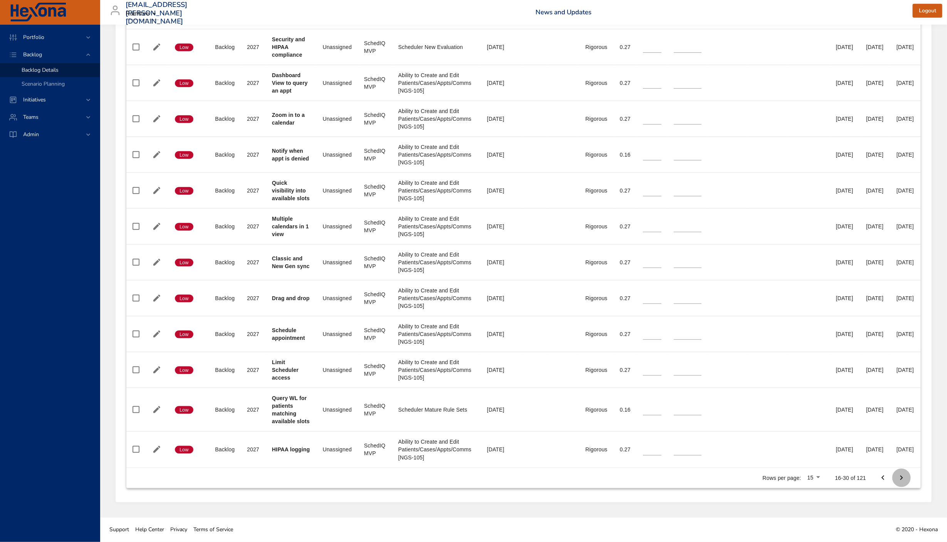
type input "**"
type input "*"
type input "**"
type input "*"
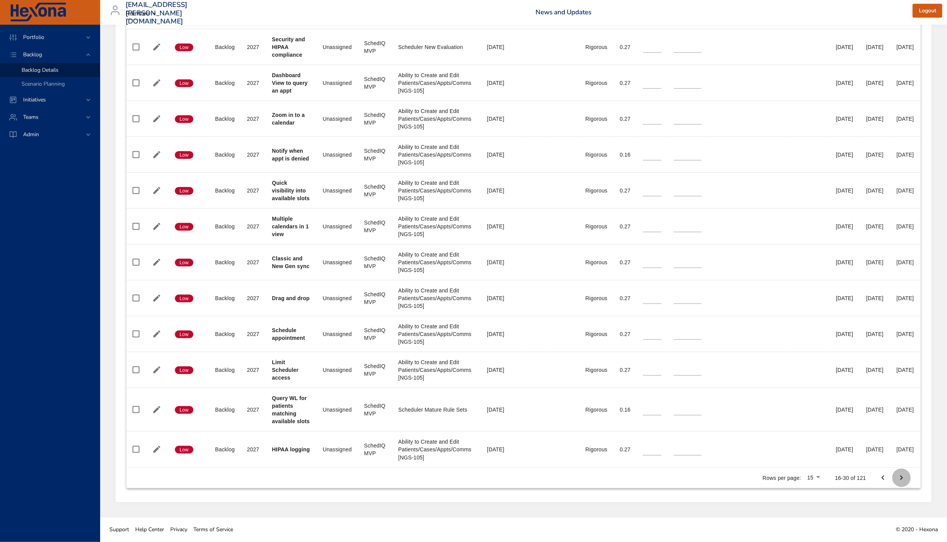
type input "**"
type input "*"
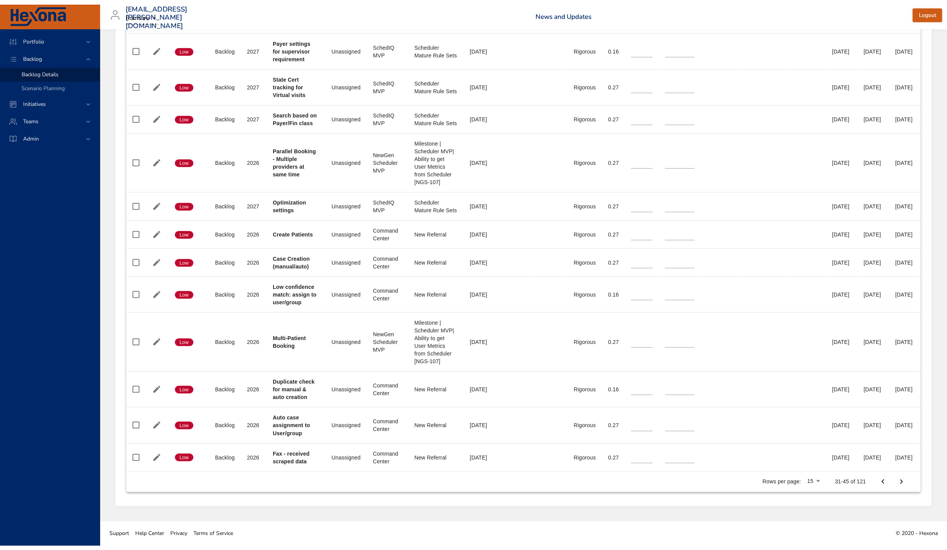
scroll to position [521, 0]
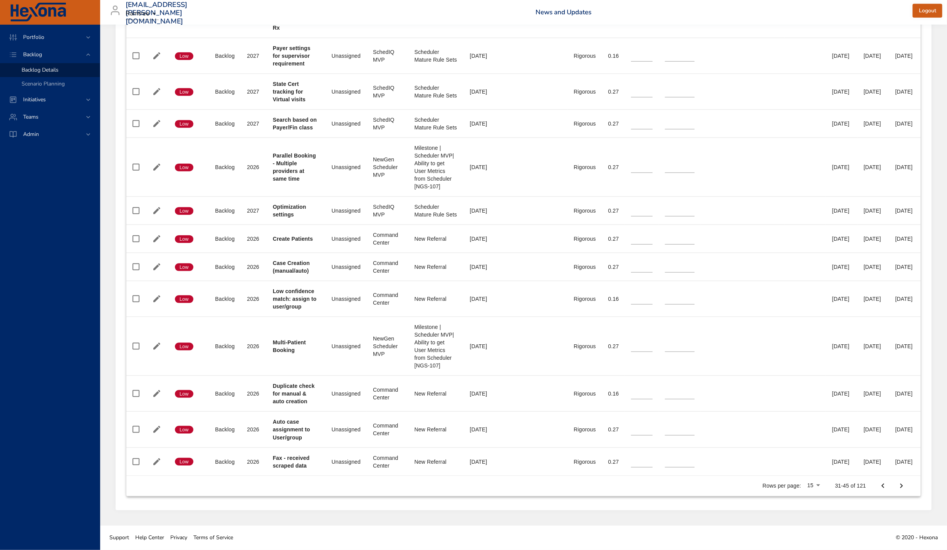
click at [889, 487] on button "Previous Page" at bounding box center [883, 486] width 19 height 19
type input "**"
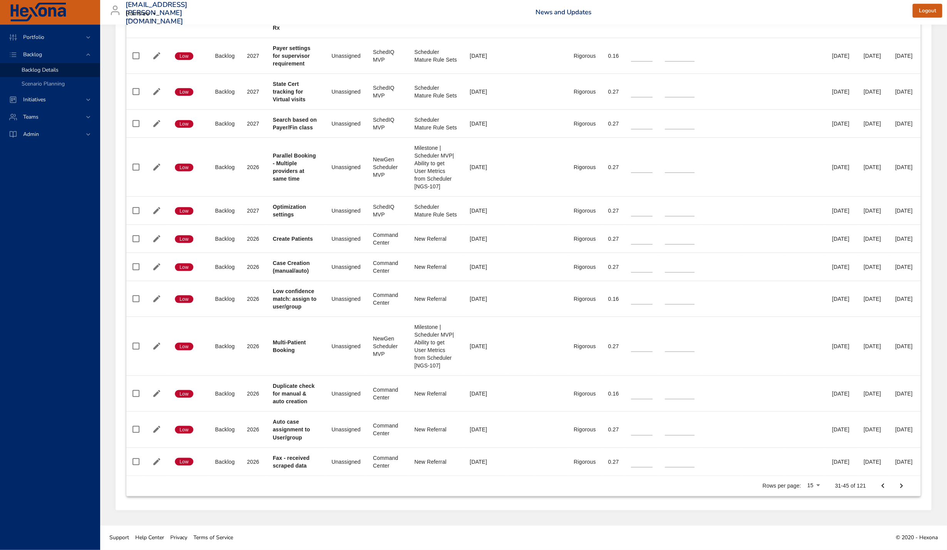
type input "*"
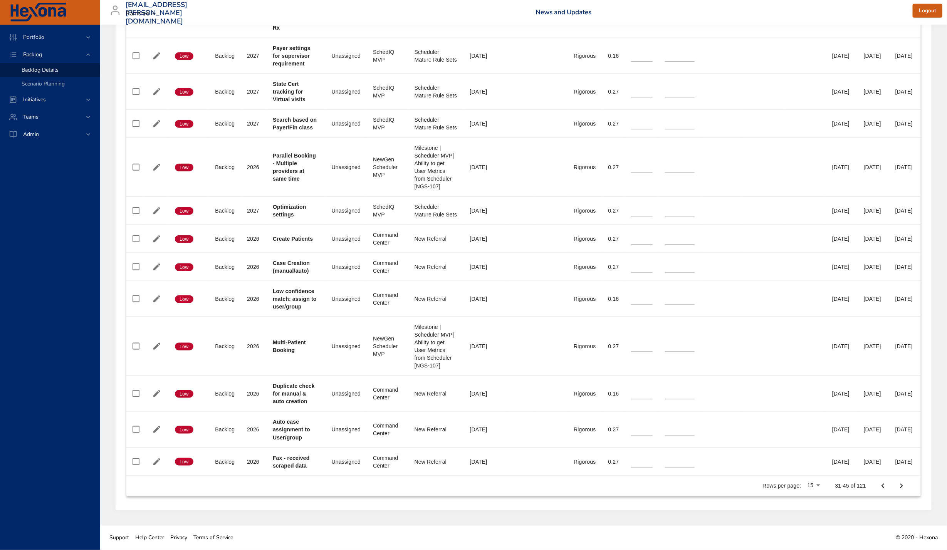
type input "*"
type input "**"
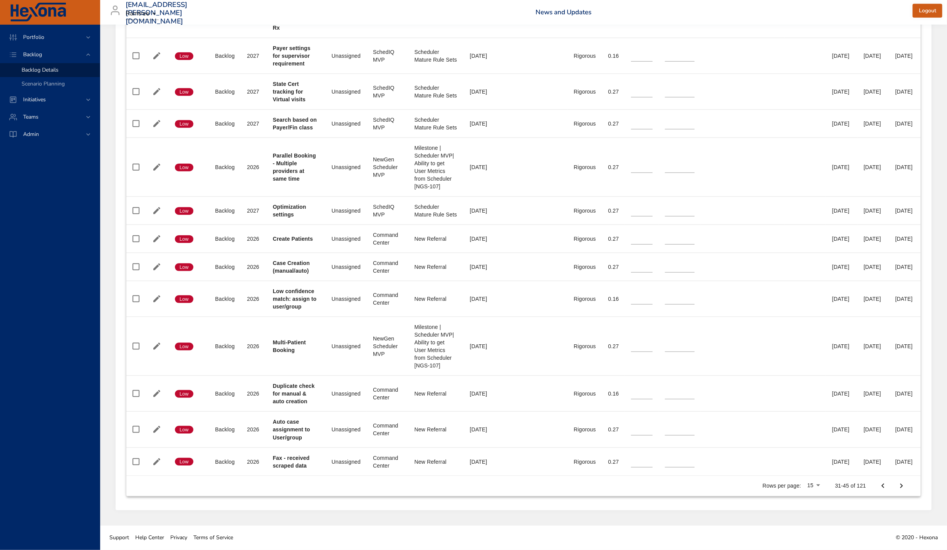
type input "*"
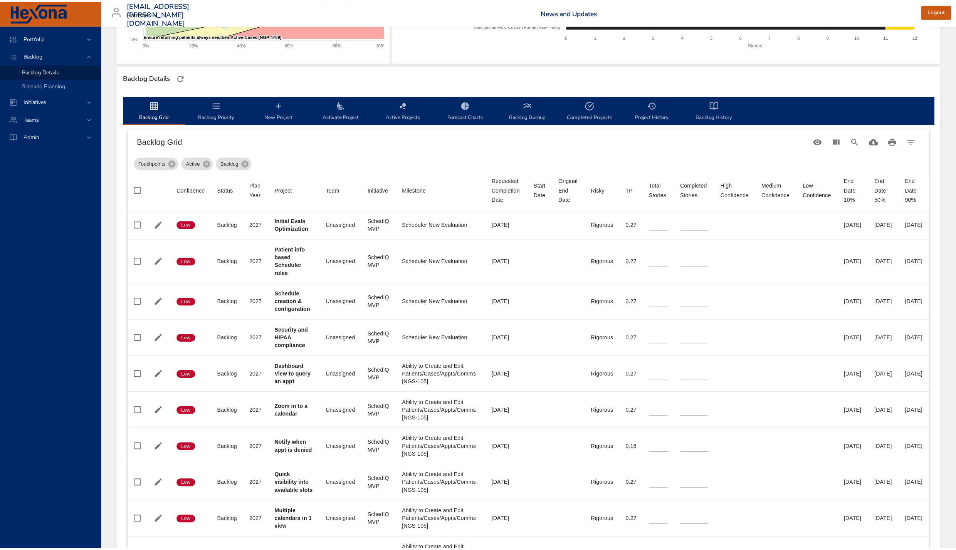
scroll to position [0, 0]
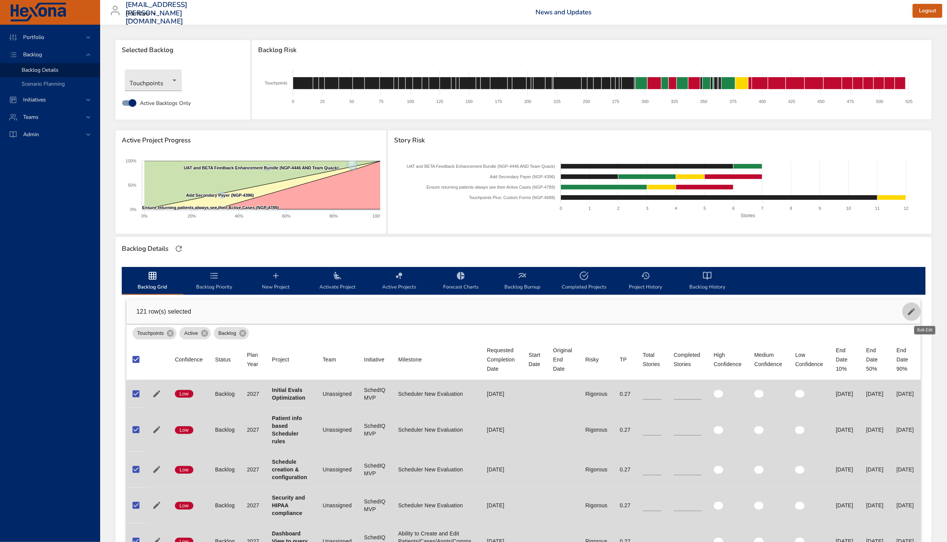
click at [917, 313] on icon "button" at bounding box center [911, 311] width 9 height 9
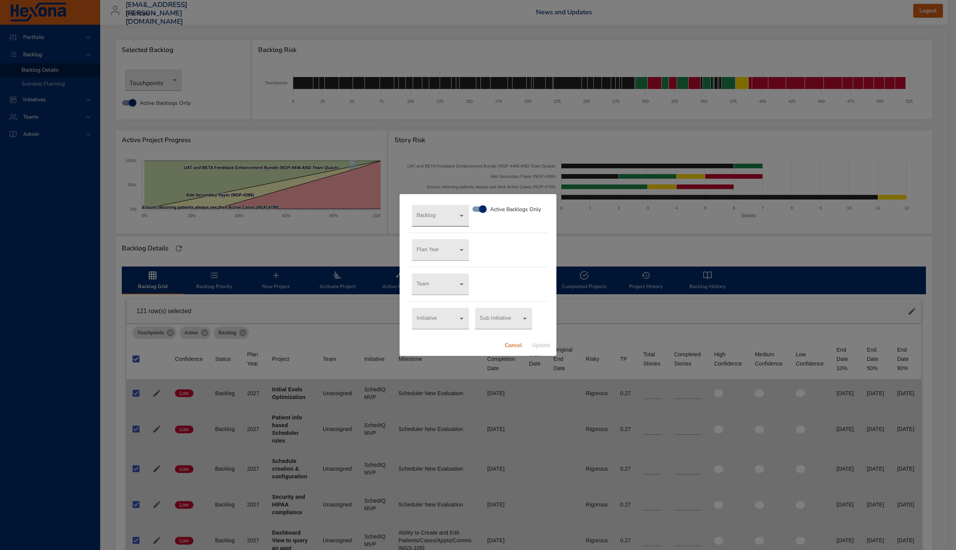
click at [429, 217] on body "Portfolio Backlog Backlog Details Scenario Planning Initiatives Teams Admin lau…" at bounding box center [478, 275] width 956 height 550
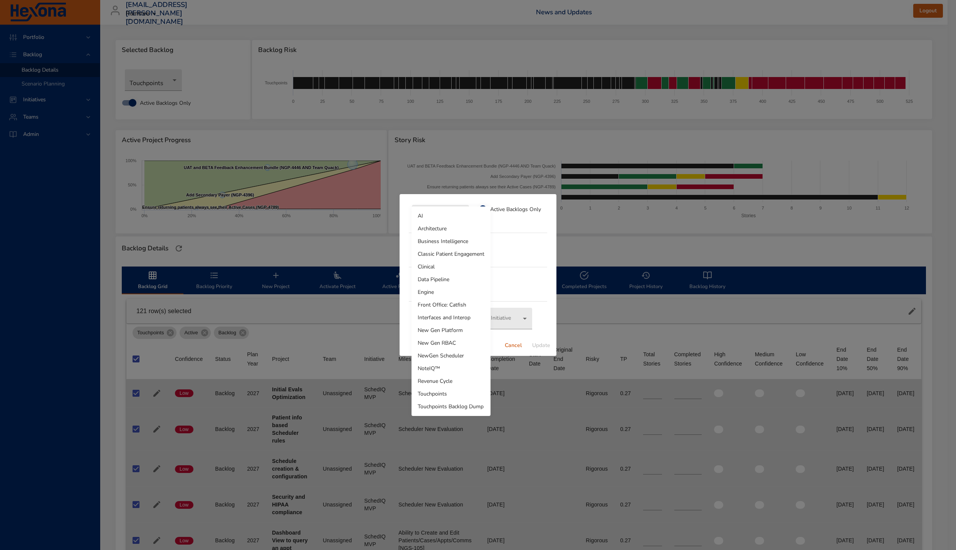
click at [444, 405] on li "Touchpoints Backlog Dump" at bounding box center [451, 407] width 79 height 13
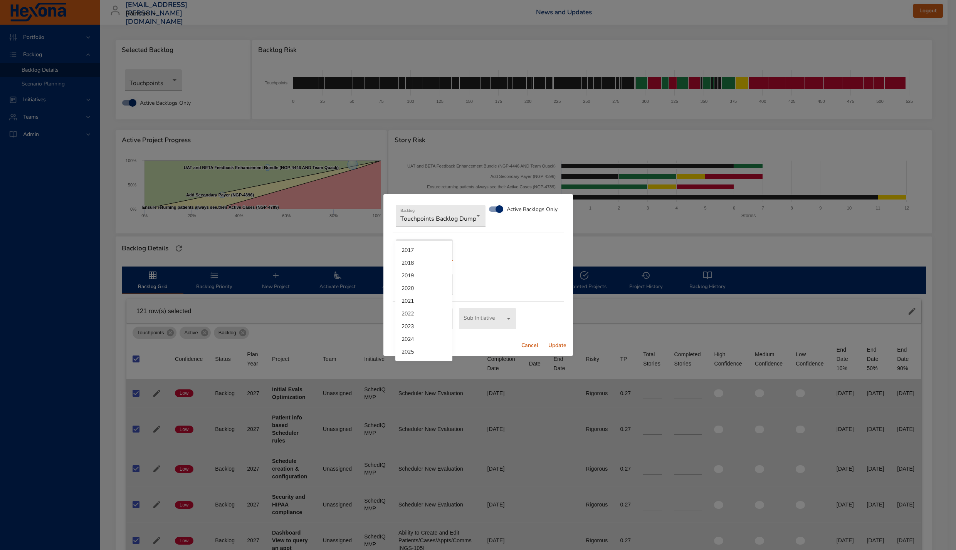
click at [424, 253] on body "Portfolio Backlog Backlog Details Scenario Planning Initiatives Teams Admin lau…" at bounding box center [478, 275] width 956 height 550
click at [431, 353] on li "2025" at bounding box center [423, 352] width 57 height 13
click at [427, 286] on body "Portfolio Backlog Backlog Details Scenario Planning Initiatives Teams Admin lau…" at bounding box center [478, 275] width 956 height 550
click at [436, 335] on li "Unassigned" at bounding box center [423, 334] width 57 height 12
click at [431, 324] on body "Portfolio Backlog Backlog Details Scenario Planning Initiatives Teams Admin lau…" at bounding box center [478, 275] width 956 height 550
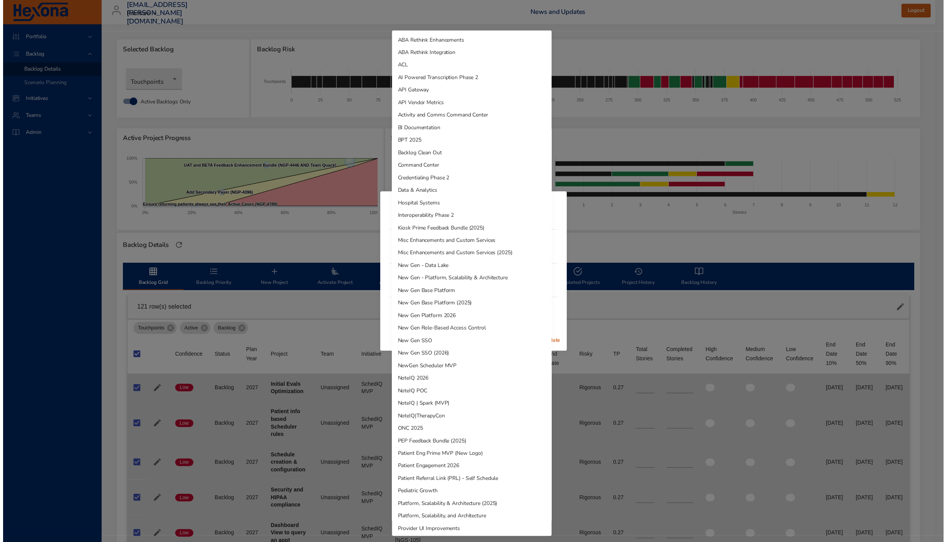
scroll to position [306, 0]
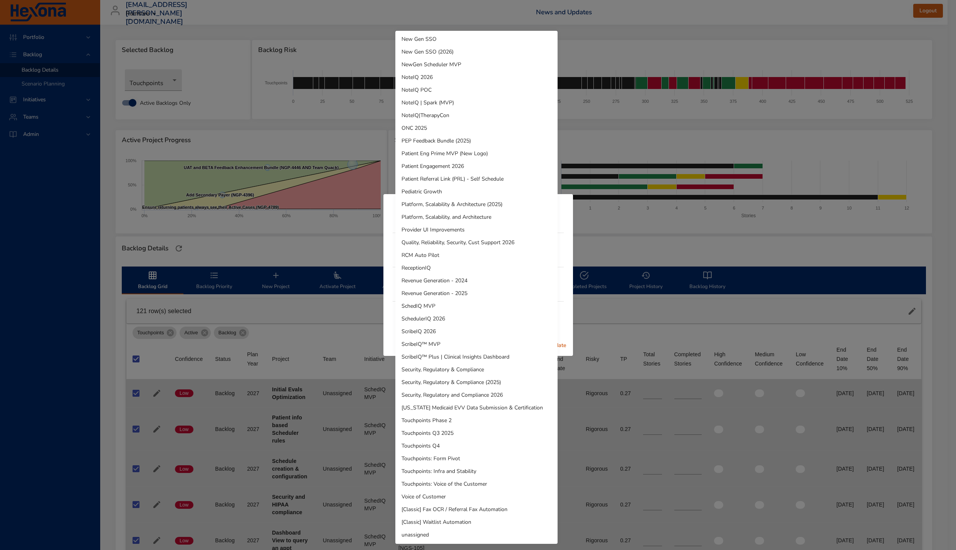
click at [460, 536] on li "unassigned" at bounding box center [476, 535] width 162 height 13
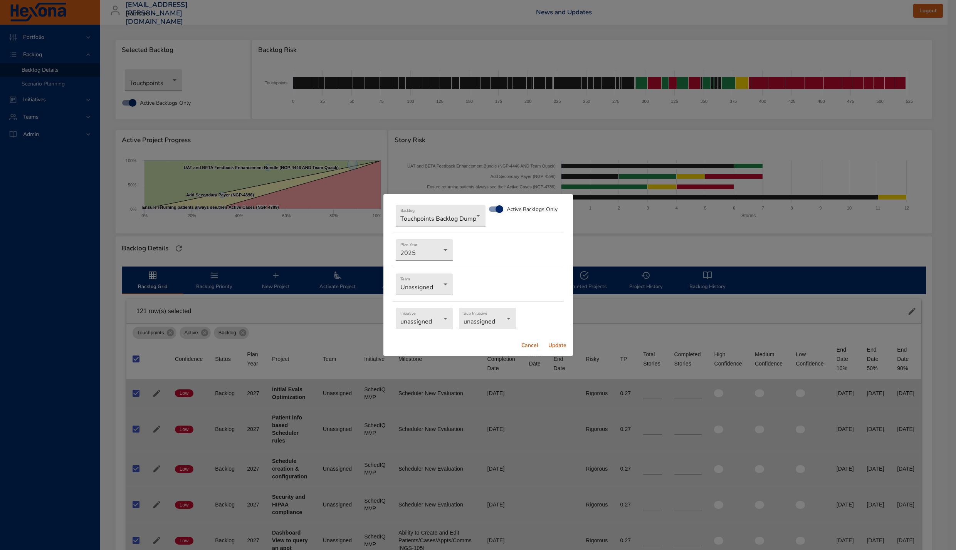
click at [555, 345] on span "Update" at bounding box center [558, 346] width 19 height 10
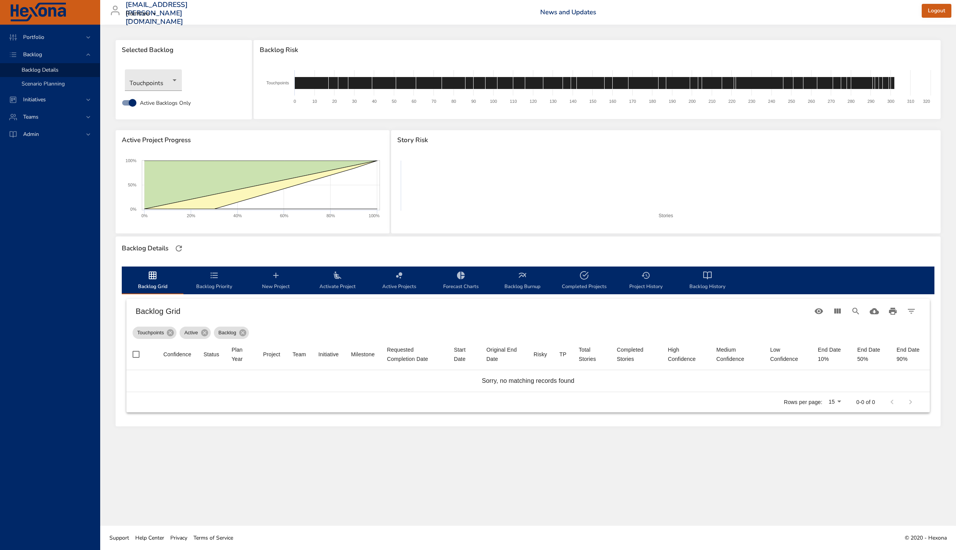
click at [34, 82] on span "Scenario Planning" at bounding box center [43, 83] width 43 height 7
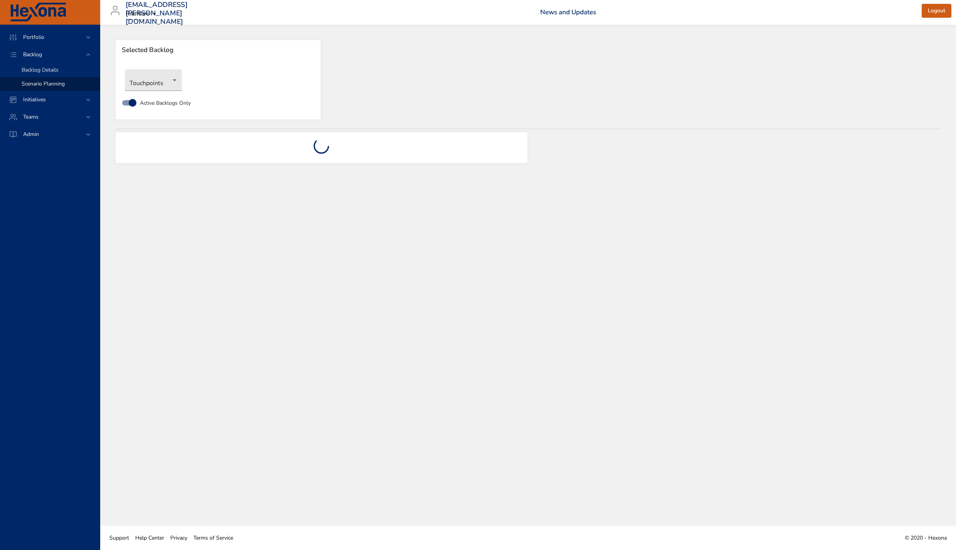
click at [32, 72] on span "Backlog Details" at bounding box center [40, 69] width 37 height 7
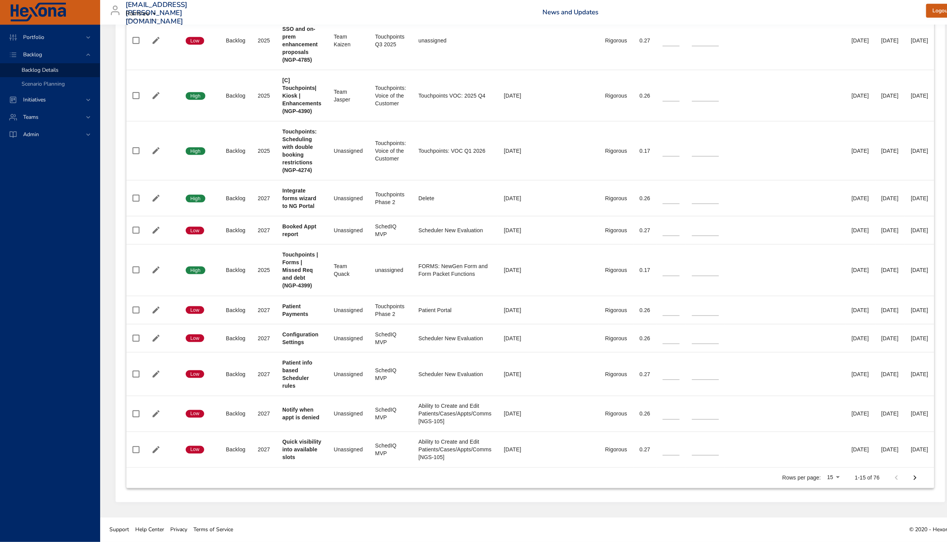
scroll to position [560, 62]
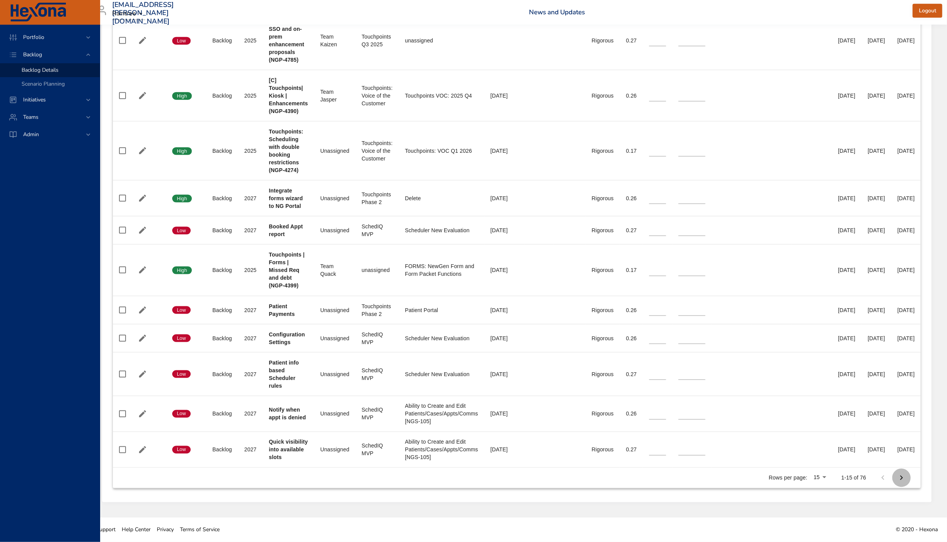
click at [903, 479] on icon "Next Page" at bounding box center [901, 477] width 9 height 9
type input "*"
type input "**"
type input "*"
type input "**"
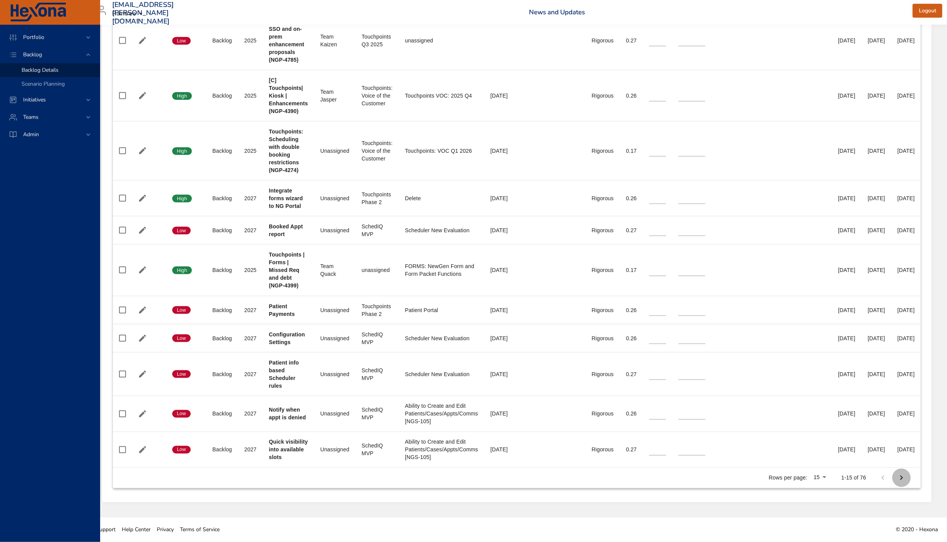
type input "*"
type input "**"
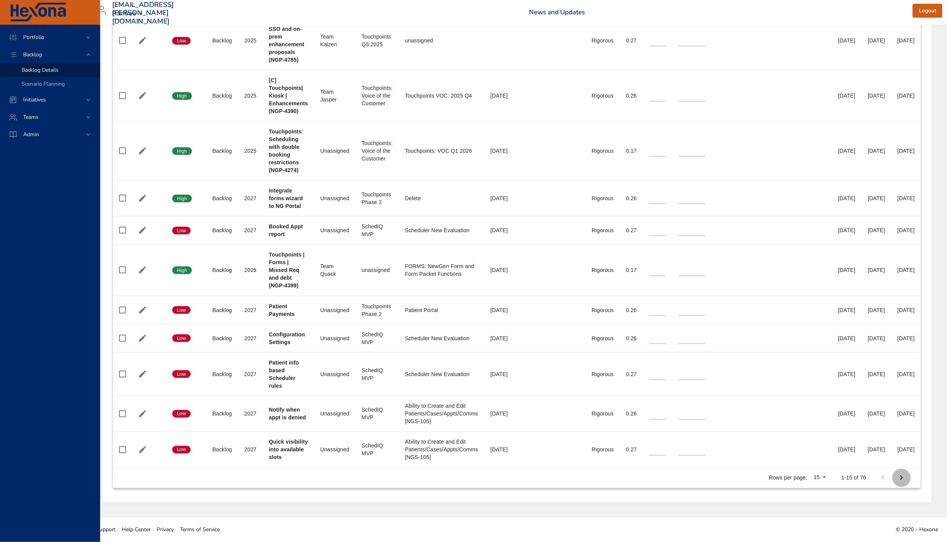
type input "**"
type input "*"
type input "**"
type input "*"
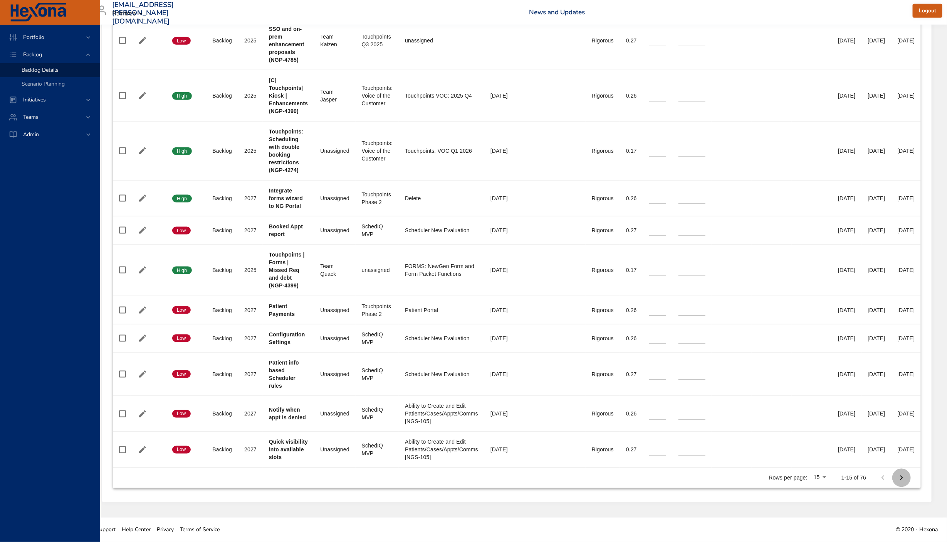
type input "*"
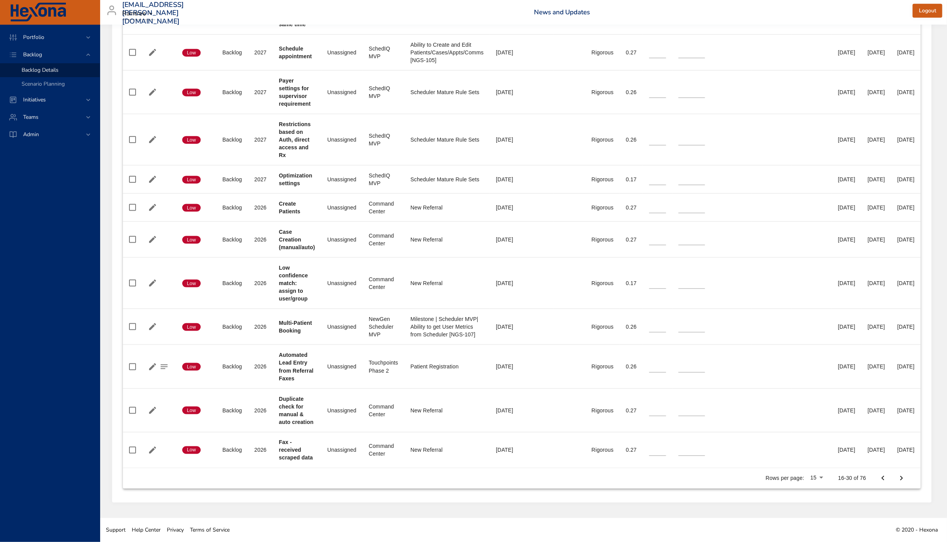
scroll to position [519, 0]
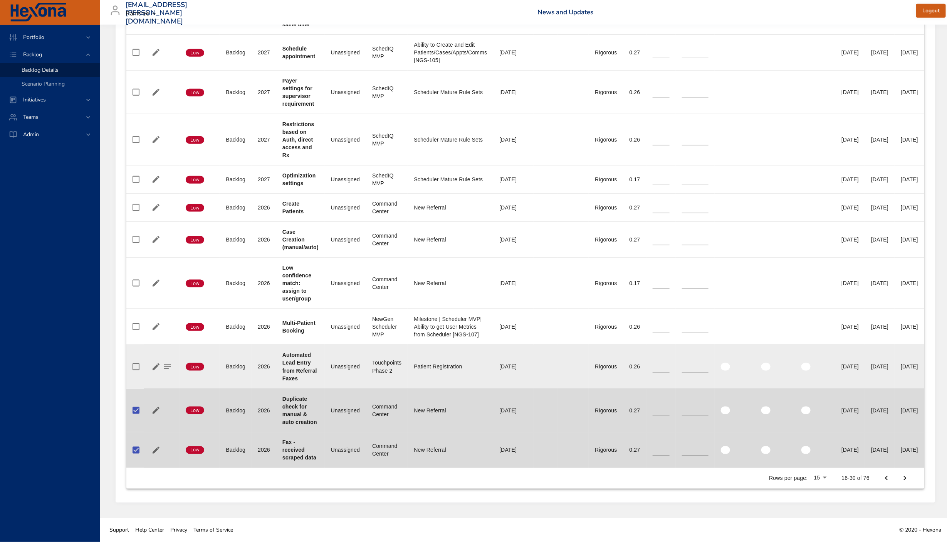
click at [139, 383] on td at bounding box center [135, 367] width 18 height 44
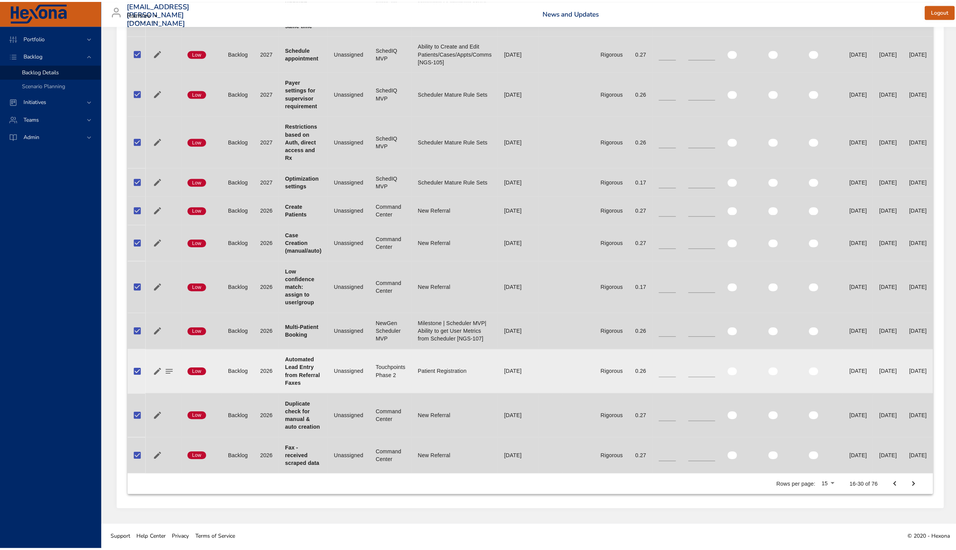
scroll to position [0, 0]
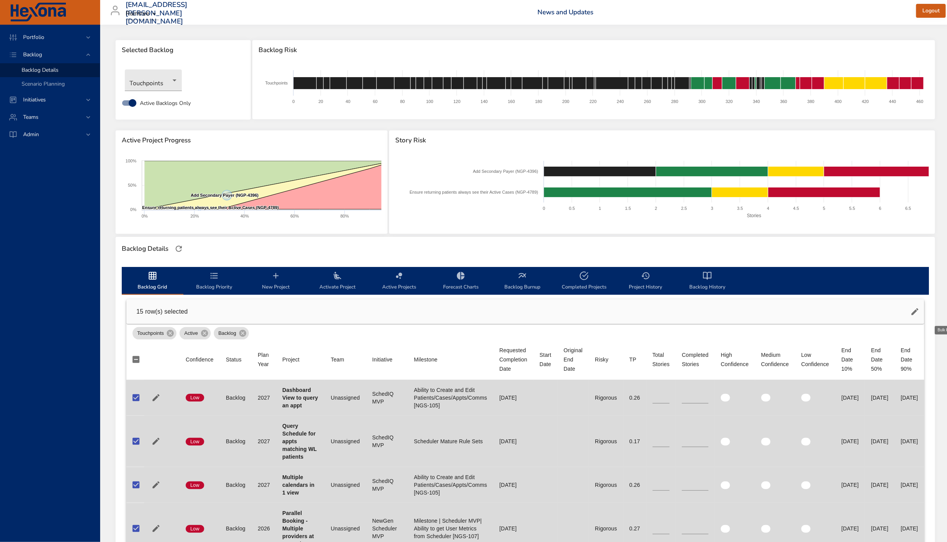
click at [920, 315] on icon "button" at bounding box center [915, 311] width 9 height 9
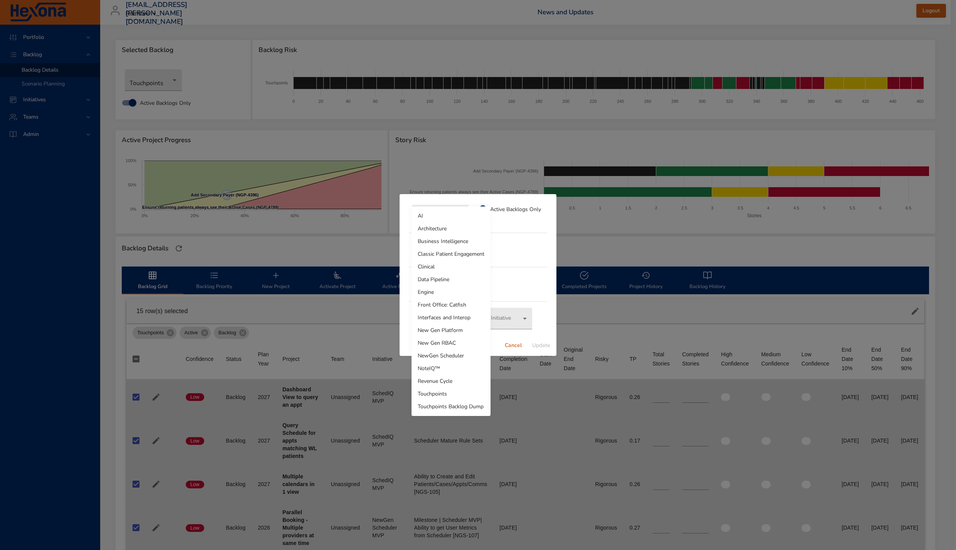
click at [446, 214] on body "Portfolio Backlog Backlog Details Scenario Planning Initiatives Teams Admin lau…" at bounding box center [478, 275] width 956 height 550
click at [457, 410] on li "Touchpoints Backlog Dump" at bounding box center [451, 407] width 79 height 13
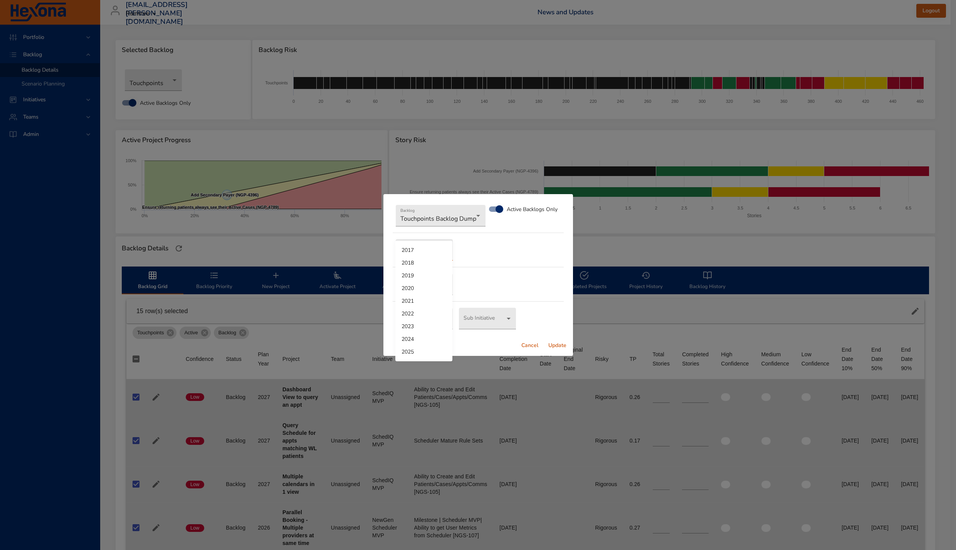
click at [422, 255] on body "Portfolio Backlog Backlog Details Scenario Planning Initiatives Teams Admin lau…" at bounding box center [478, 275] width 956 height 550
click at [417, 353] on li "2025" at bounding box center [423, 352] width 57 height 13
click at [425, 283] on body "Portfolio Backlog Backlog Details Scenario Planning Initiatives Teams Admin lau…" at bounding box center [478, 275] width 956 height 550
click at [429, 333] on li "Unassigned" at bounding box center [423, 334] width 57 height 12
click at [433, 322] on body "Portfolio Backlog Backlog Details Scenario Planning Initiatives Teams Admin lau…" at bounding box center [478, 275] width 956 height 550
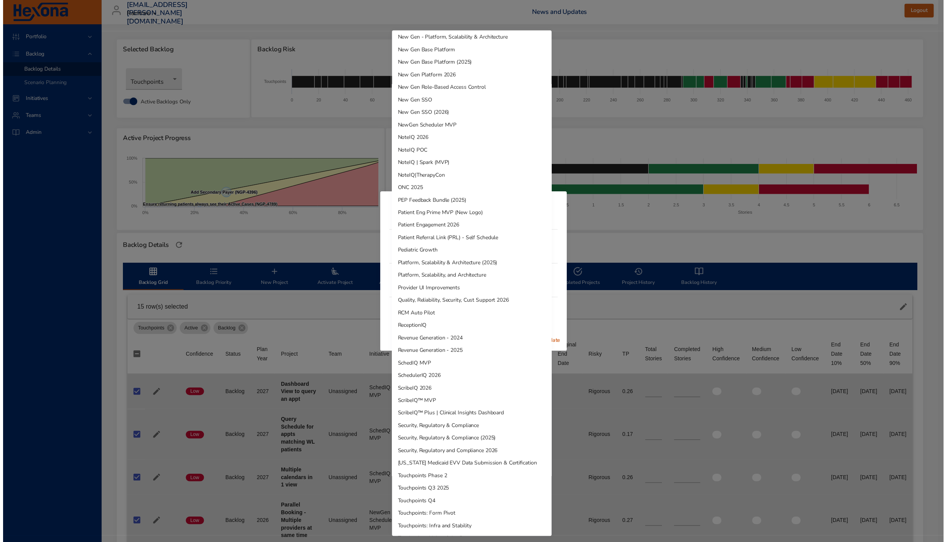
scroll to position [306, 0]
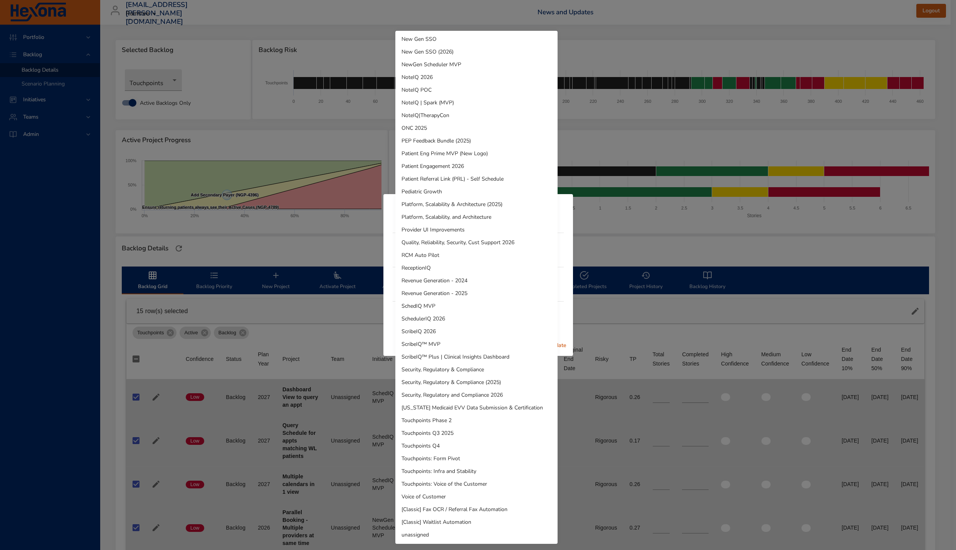
click at [455, 531] on li "unassigned" at bounding box center [476, 535] width 162 height 13
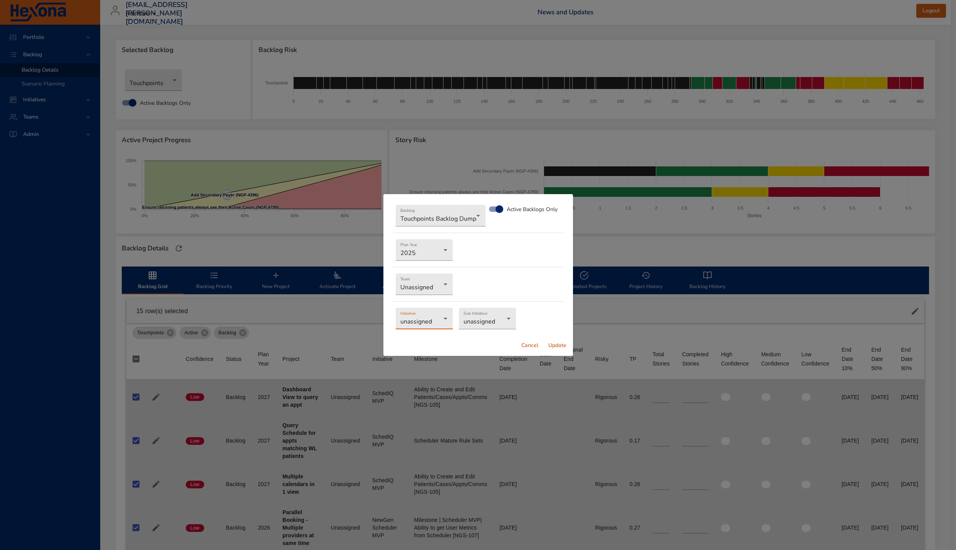
click at [563, 344] on span "Update" at bounding box center [558, 346] width 19 height 10
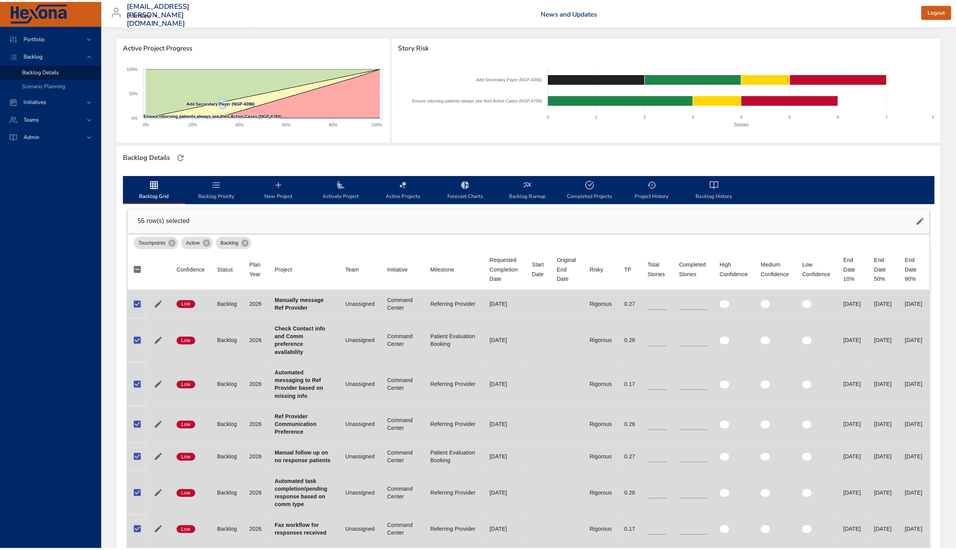
scroll to position [0, 0]
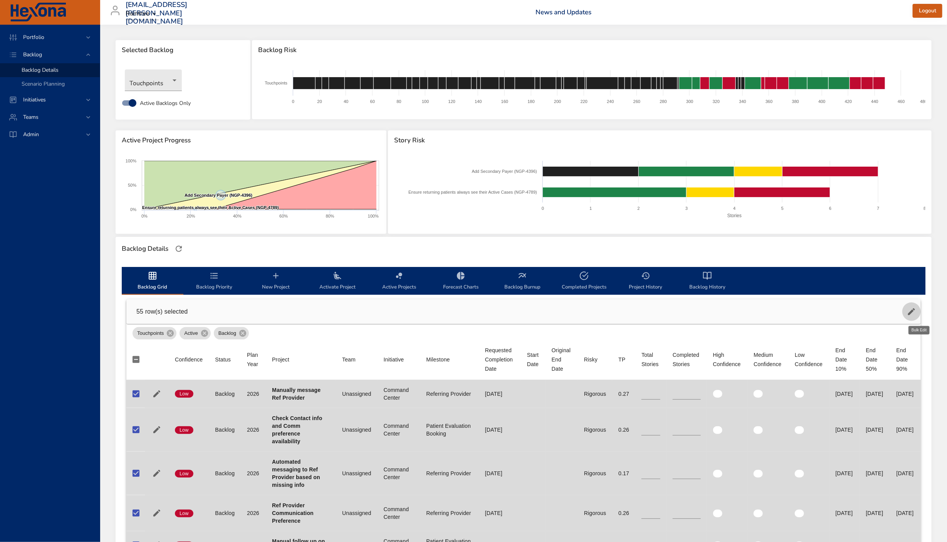
click at [921, 306] on button "button" at bounding box center [912, 311] width 19 height 19
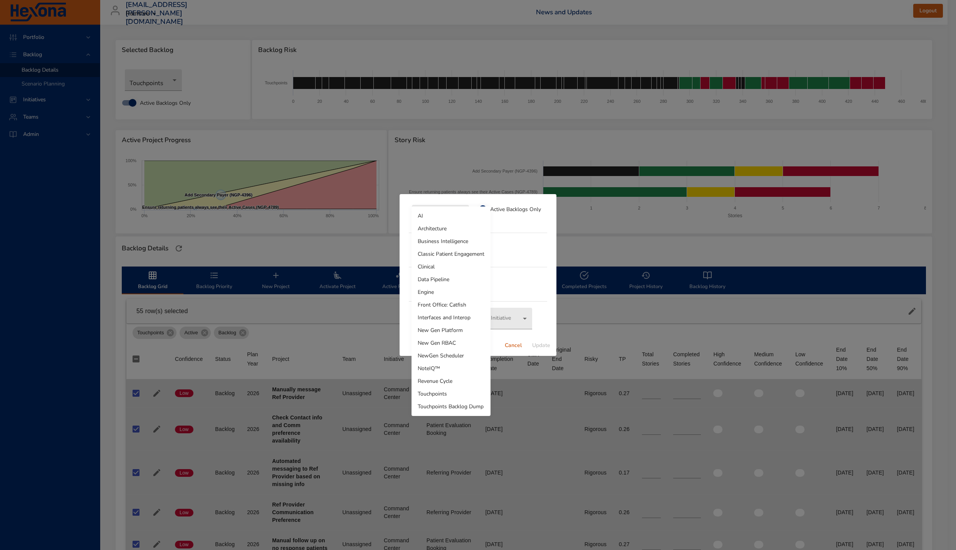
click at [462, 218] on body "Portfolio Backlog Backlog Details Scenario Planning Initiatives Teams Admin lau…" at bounding box center [478, 275] width 956 height 550
click at [469, 407] on li "Touchpoints Backlog Dump" at bounding box center [451, 407] width 79 height 13
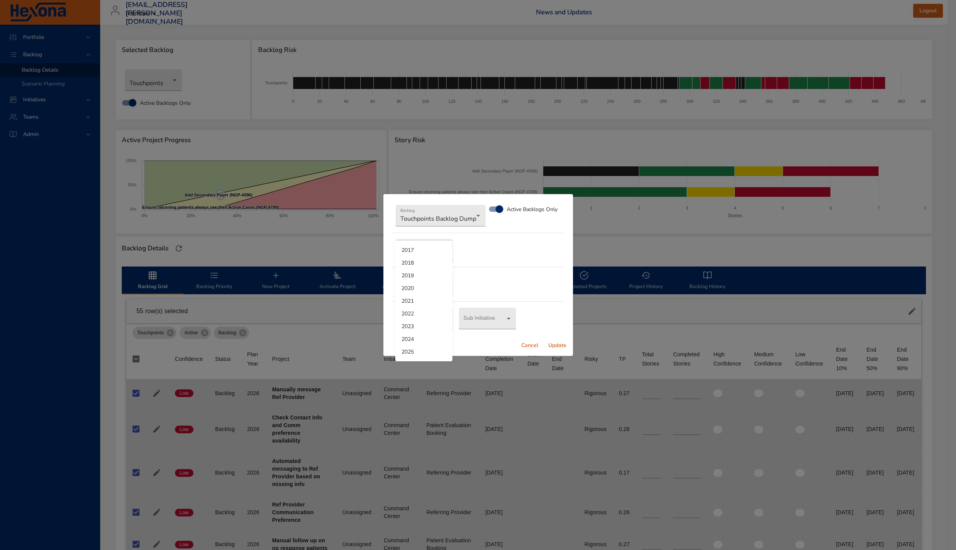
click at [421, 246] on body "Portfolio Backlog Backlog Details Scenario Planning Initiatives Teams Admin lau…" at bounding box center [478, 275] width 956 height 550
click at [408, 354] on li "2025" at bounding box center [423, 352] width 57 height 13
click at [432, 283] on body "Portfolio Backlog Backlog Details Scenario Planning Initiatives Teams Admin lau…" at bounding box center [478, 275] width 956 height 550
click at [425, 336] on li "Unassigned" at bounding box center [423, 334] width 57 height 12
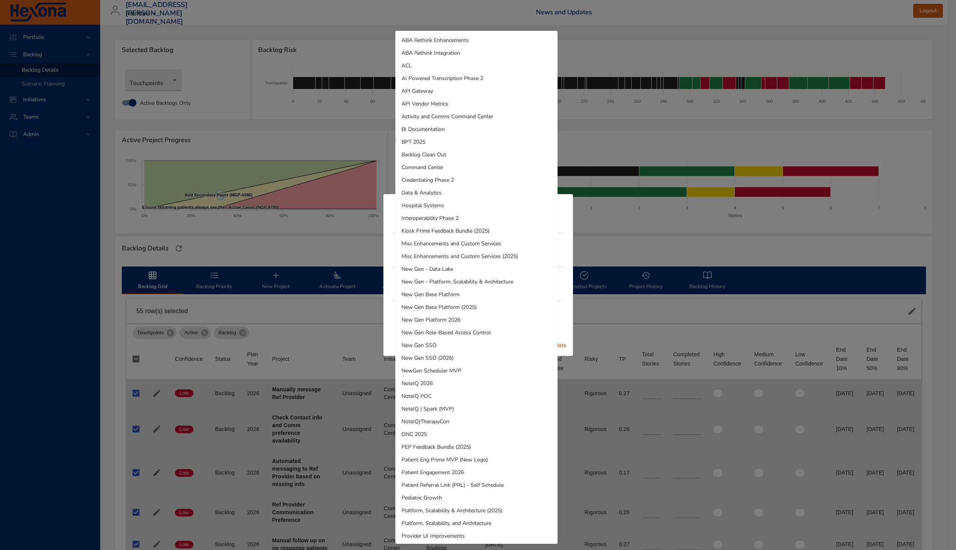
click at [423, 318] on body "Portfolio Backlog Backlog Details Scenario Planning Initiatives Teams Admin lau…" at bounding box center [478, 275] width 956 height 550
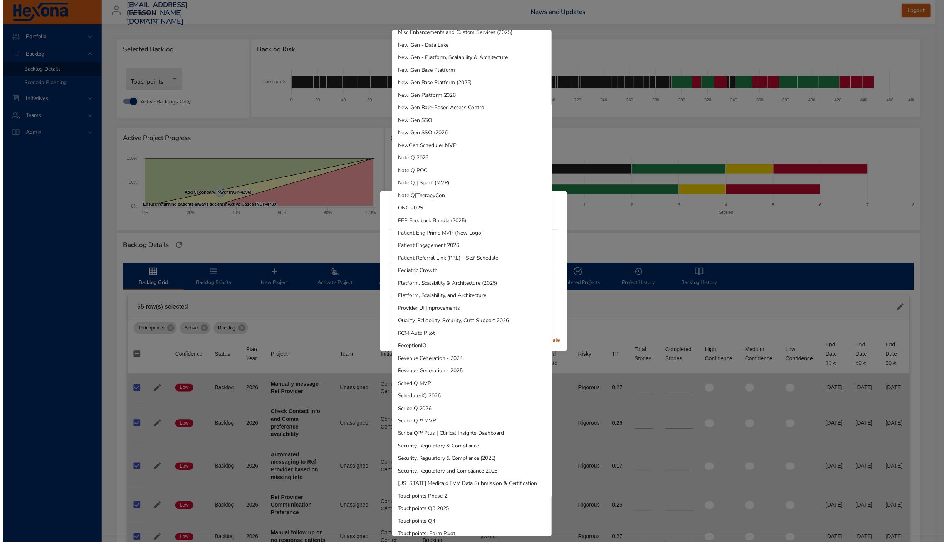
scroll to position [306, 0]
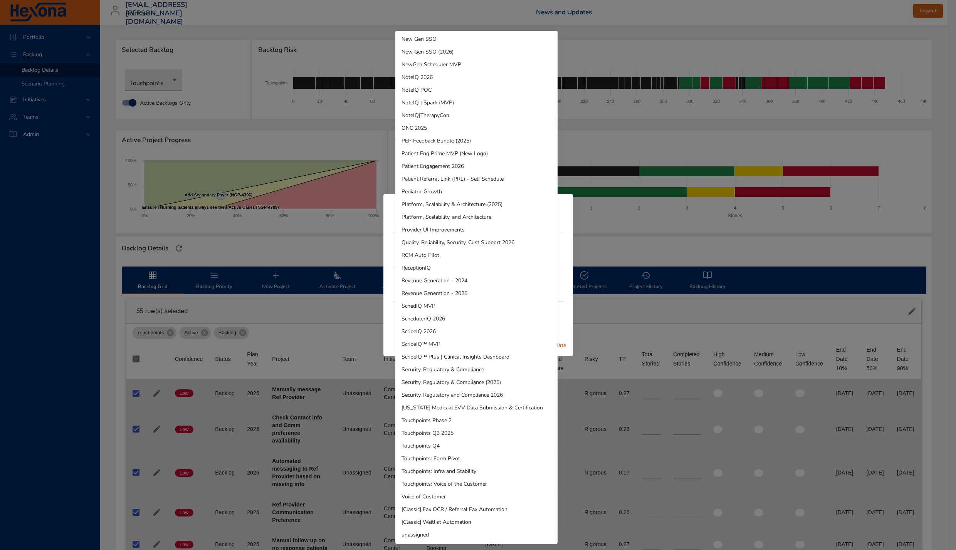
click at [471, 531] on li "unassigned" at bounding box center [476, 535] width 162 height 13
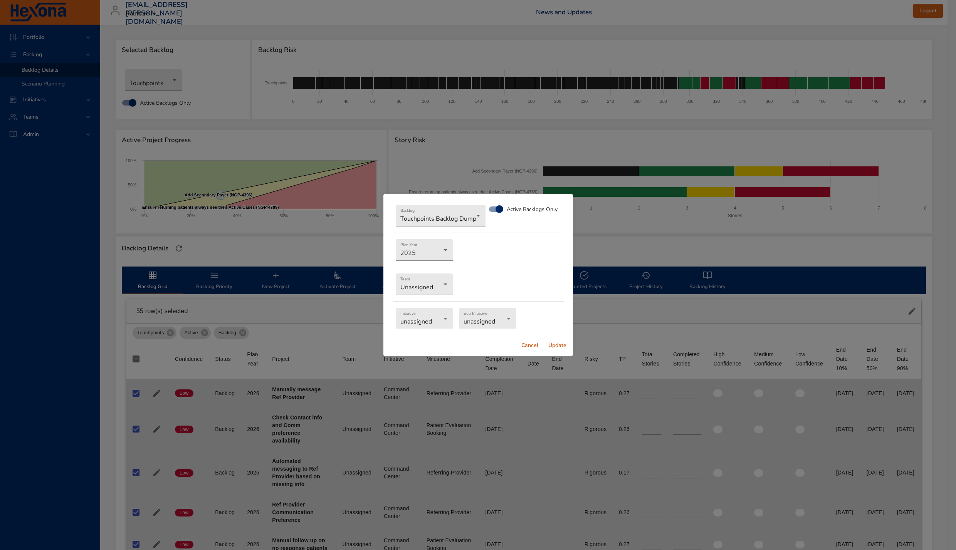
click at [562, 345] on span "Update" at bounding box center [558, 346] width 19 height 10
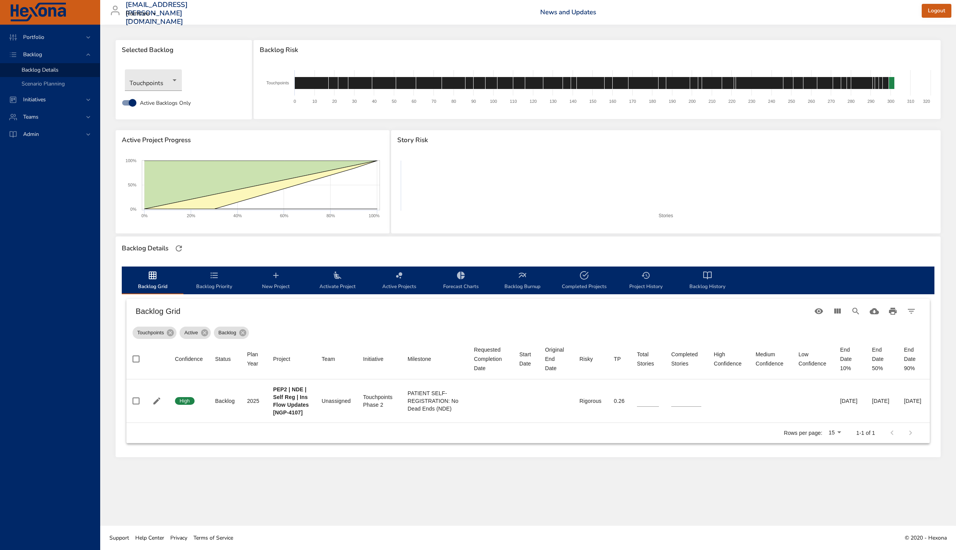
click at [209, 284] on span "Backlog Priority" at bounding box center [214, 281] width 52 height 20
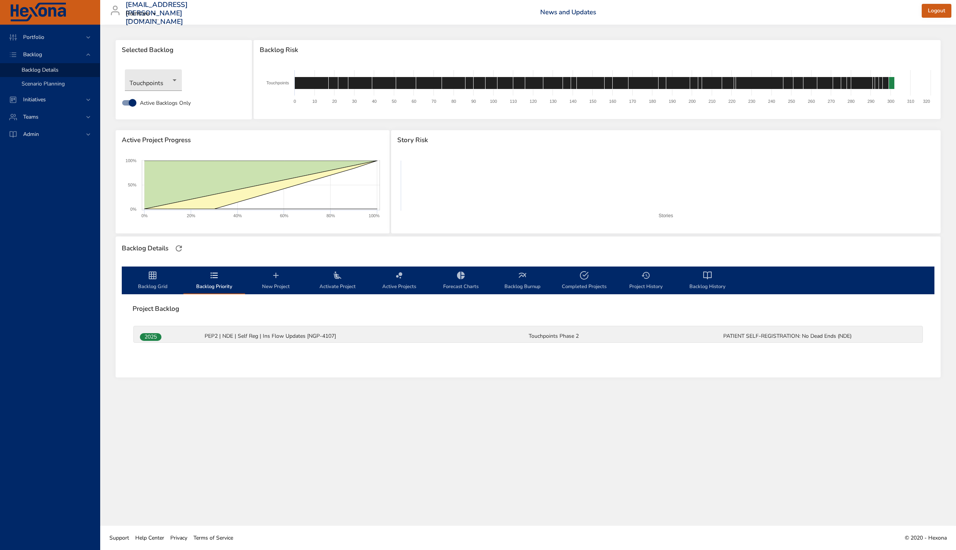
click at [42, 87] on div "Scenario Planning" at bounding box center [58, 84] width 72 height 8
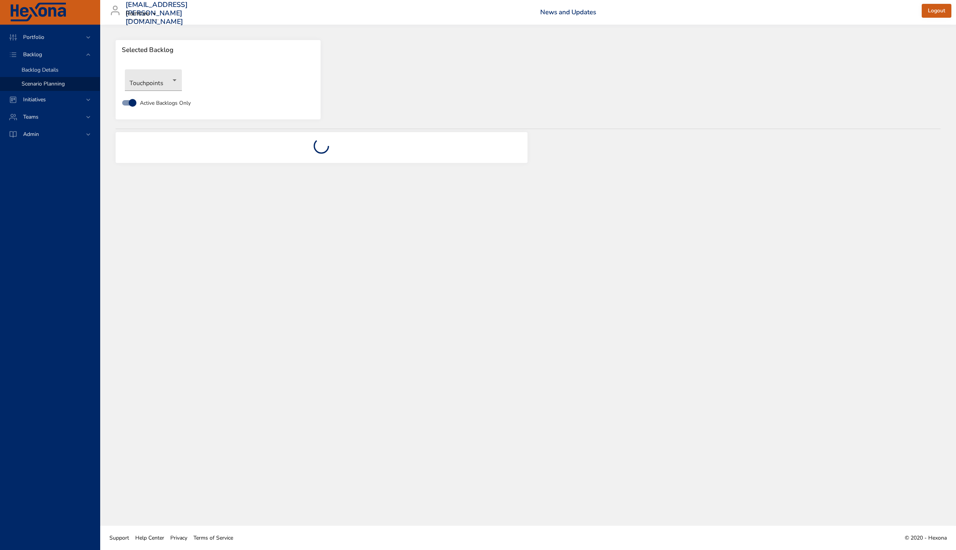
click at [43, 74] on link "Backlog Details" at bounding box center [50, 70] width 100 height 14
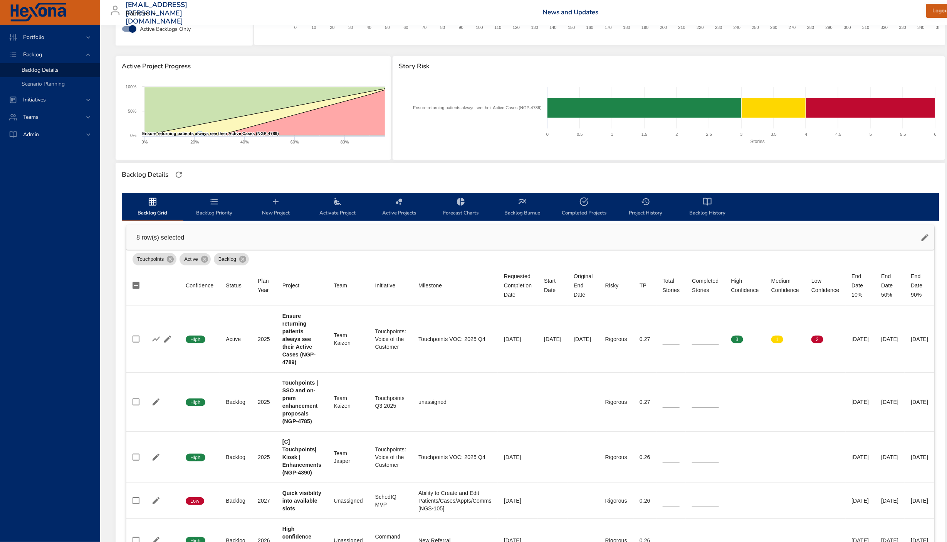
scroll to position [74, 62]
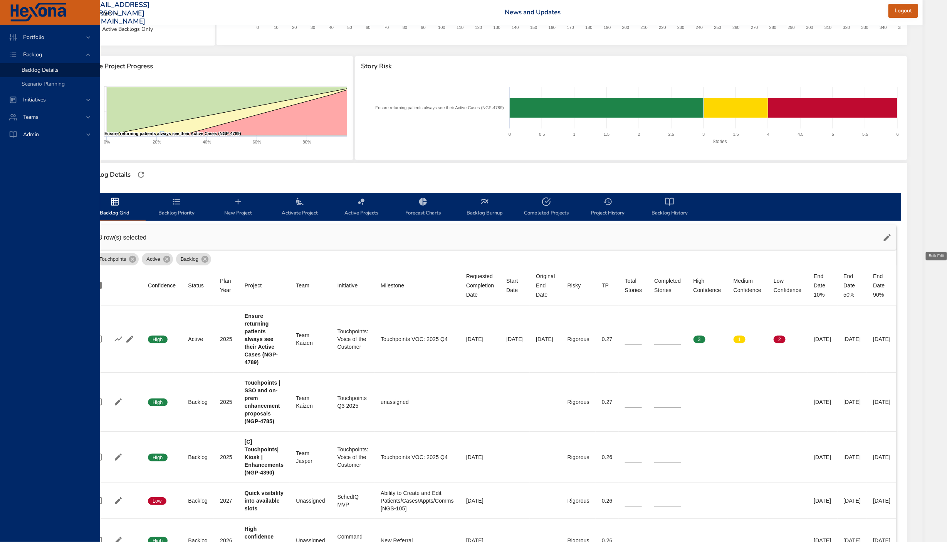
click at [892, 239] on icon "button" at bounding box center [887, 237] width 9 height 9
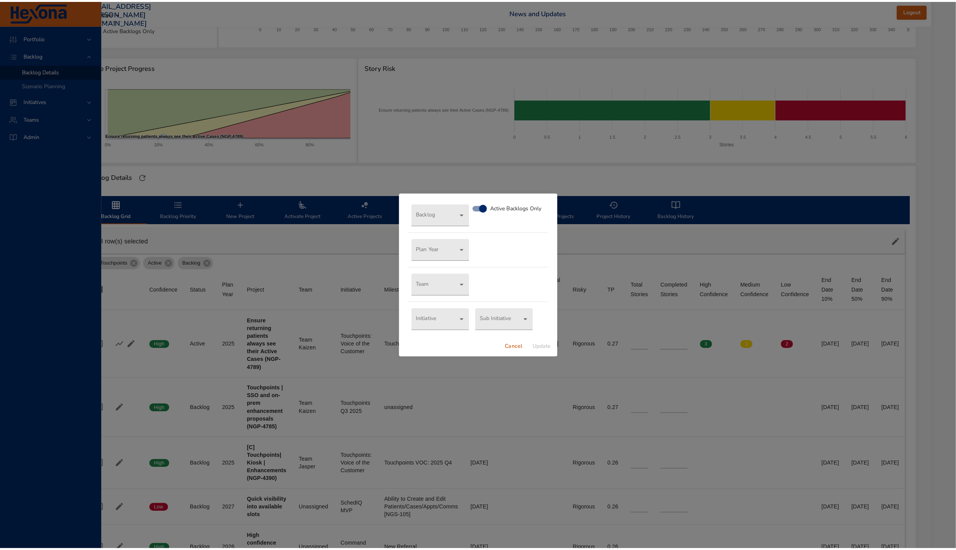
scroll to position [74, 54]
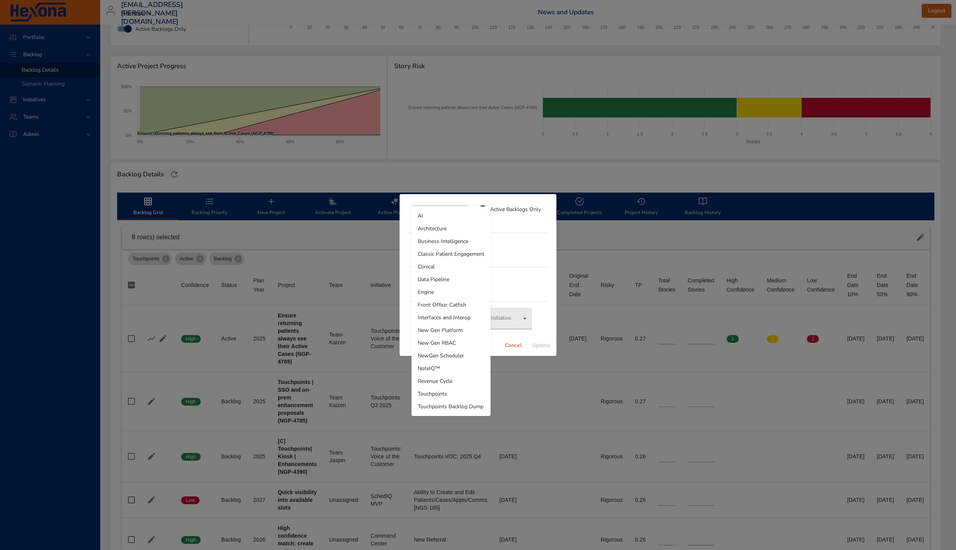
click at [445, 216] on body "Portfolio Backlog Backlog Details Scenario Planning Initiatives Teams Admin lau…" at bounding box center [473, 201] width 956 height 550
click at [458, 403] on li "Touchpoints Backlog Dump" at bounding box center [451, 407] width 79 height 13
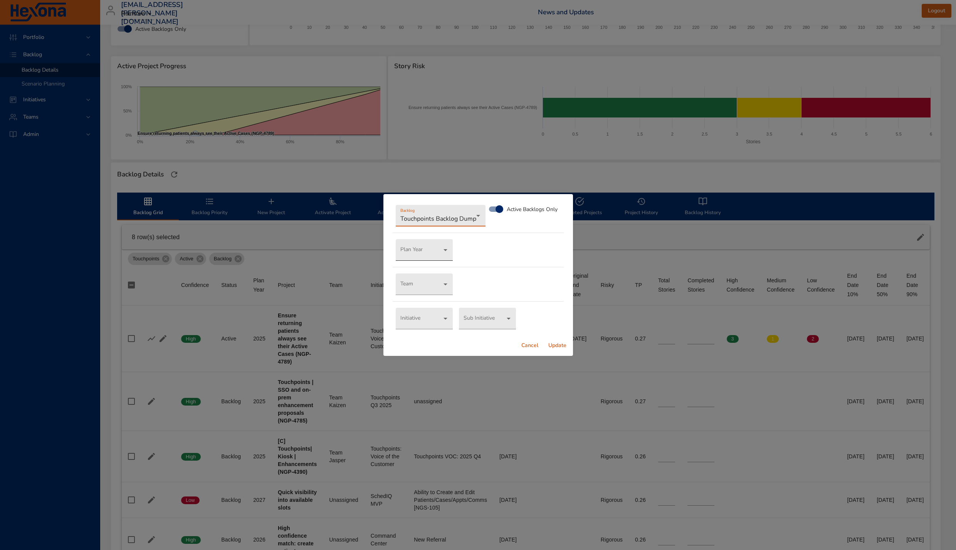
click at [428, 249] on body "Portfolio Backlog Backlog Details Scenario Planning Initiatives Teams Admin lau…" at bounding box center [473, 201] width 956 height 550
click at [418, 351] on li "2025" at bounding box center [423, 352] width 57 height 13
click at [432, 287] on body "Portfolio Backlog Backlog Details Scenario Planning Initiatives Teams Admin lau…" at bounding box center [473, 201] width 956 height 550
click at [515, 275] on div at bounding box center [478, 275] width 956 height 550
click at [429, 286] on body "Portfolio Backlog Backlog Details Scenario Planning Initiatives Teams Admin lau…" at bounding box center [473, 201] width 956 height 550
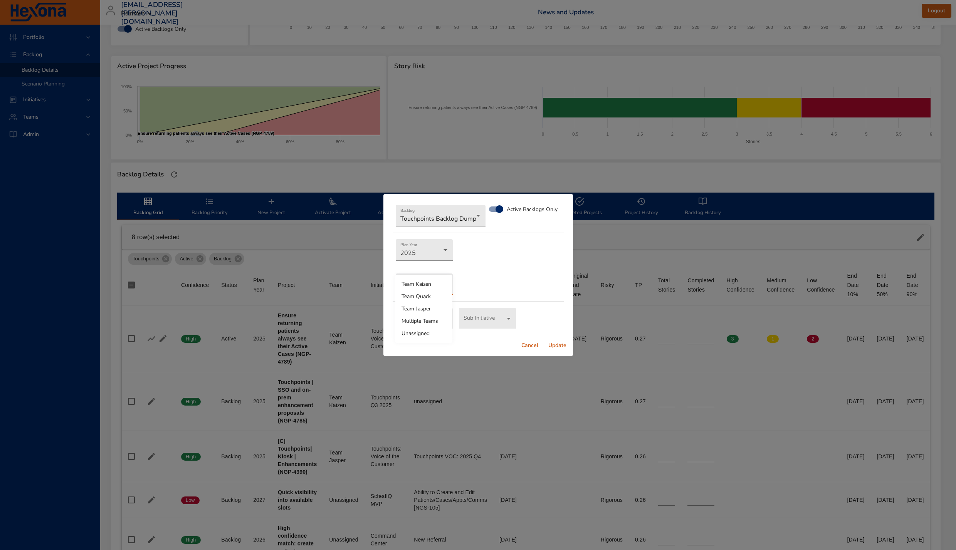
click at [432, 333] on li "Unassigned" at bounding box center [423, 334] width 57 height 12
click at [566, 346] on span "Update" at bounding box center [558, 346] width 19 height 10
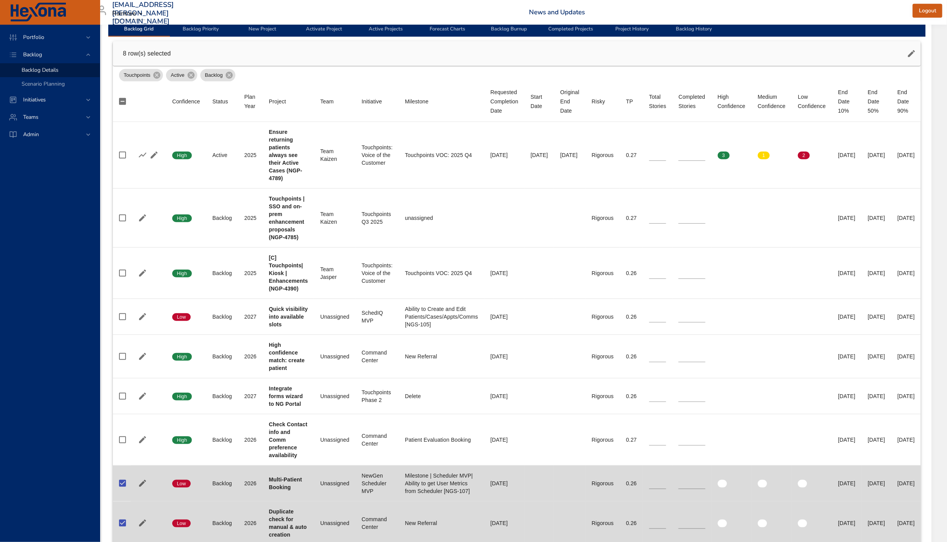
scroll to position [258, 62]
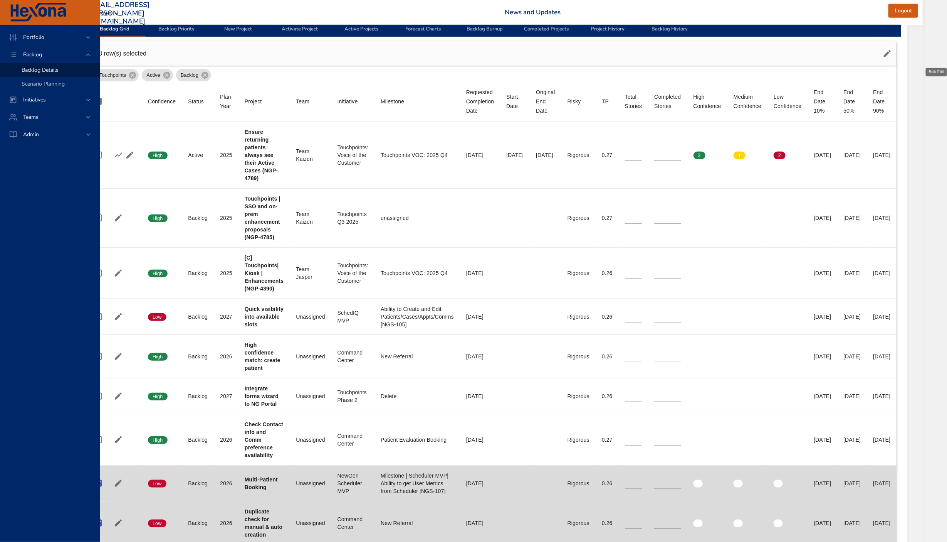
click at [892, 50] on icon "button" at bounding box center [887, 53] width 9 height 9
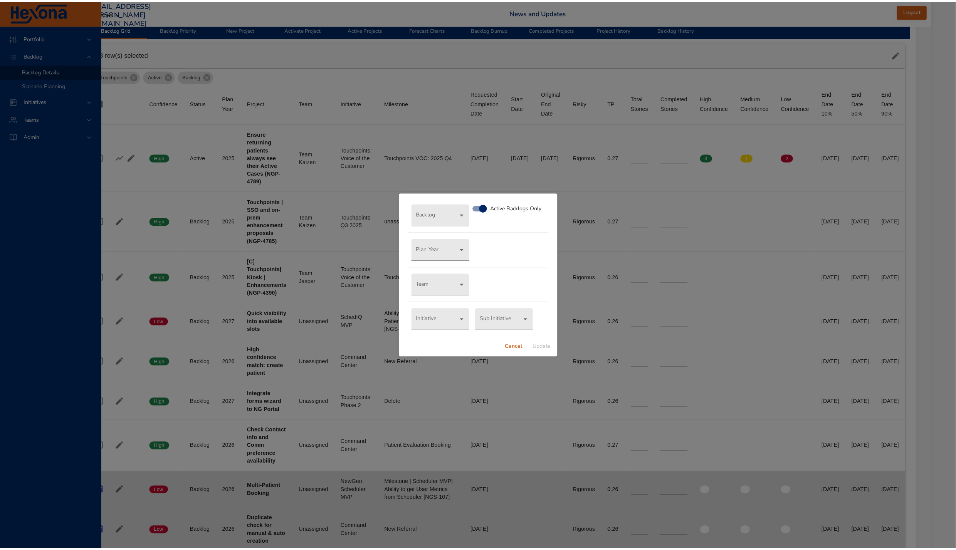
scroll to position [258, 54]
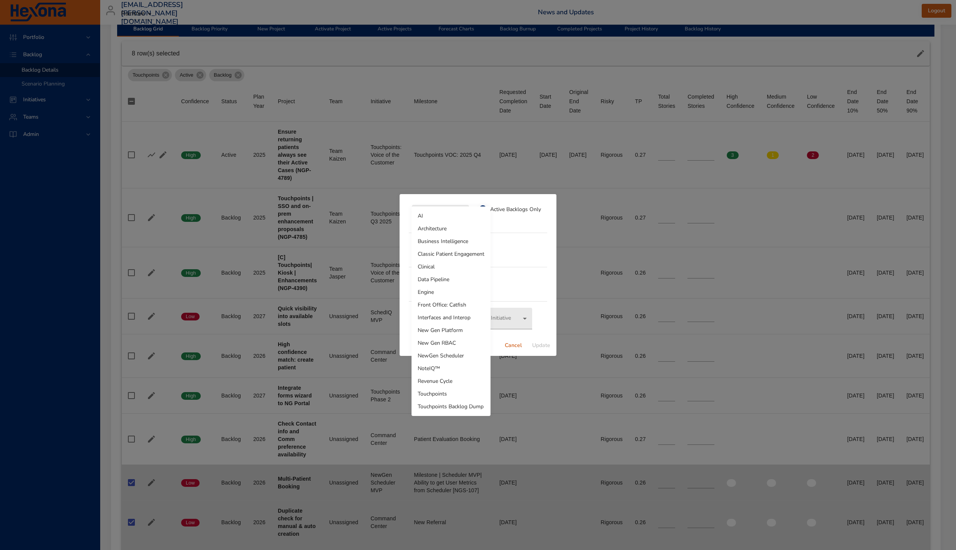
click at [423, 220] on body "Portfolio Backlog Backlog Details Scenario Planning Initiatives Teams Admin lau…" at bounding box center [473, 17] width 956 height 550
click at [426, 410] on li "Touchpoints Backlog Dump" at bounding box center [451, 407] width 79 height 13
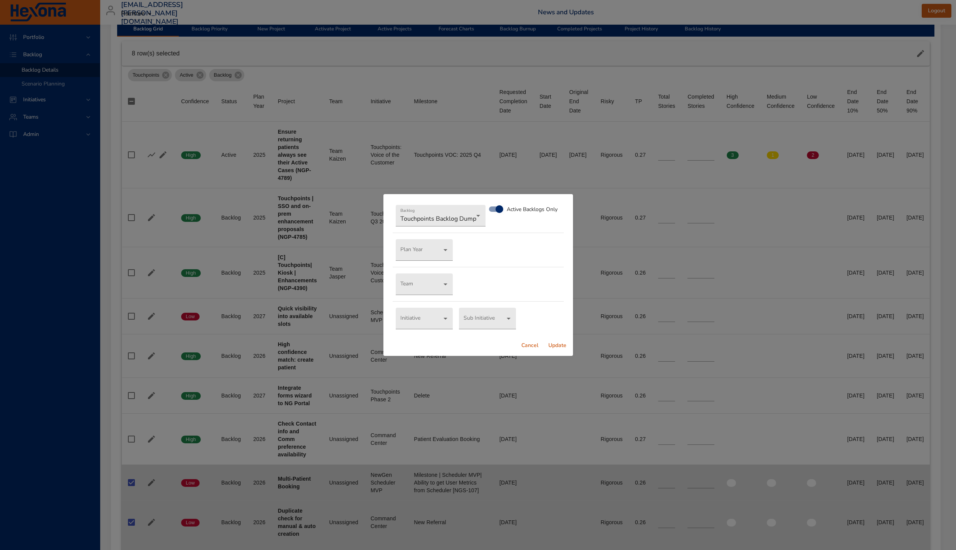
drag, startPoint x: 566, startPoint y: 345, endPoint x: 465, endPoint y: 260, distance: 131.8
click at [488, 283] on div "Backlog Touchpoints Backlog Dump Active Backlogs Only Plan Year ​ Team ​ Initia…" at bounding box center [479, 275] width 190 height 162
click at [438, 253] on body "Portfolio Backlog Backlog Details Scenario Planning Initiatives Teams Admin lau…" at bounding box center [473, 17] width 956 height 550
click at [426, 353] on li "2025" at bounding box center [423, 352] width 57 height 13
click at [562, 349] on span "Update" at bounding box center [558, 346] width 19 height 10
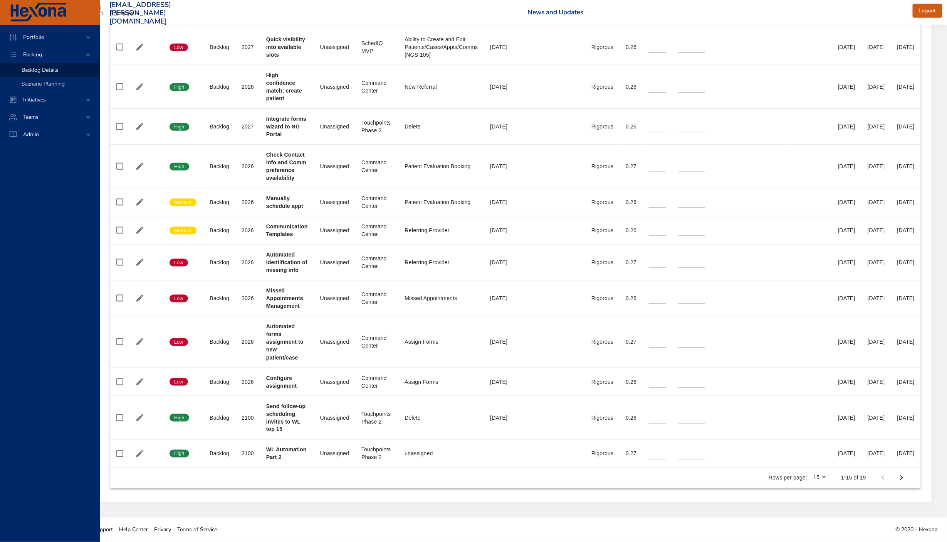
scroll to position [522, 0]
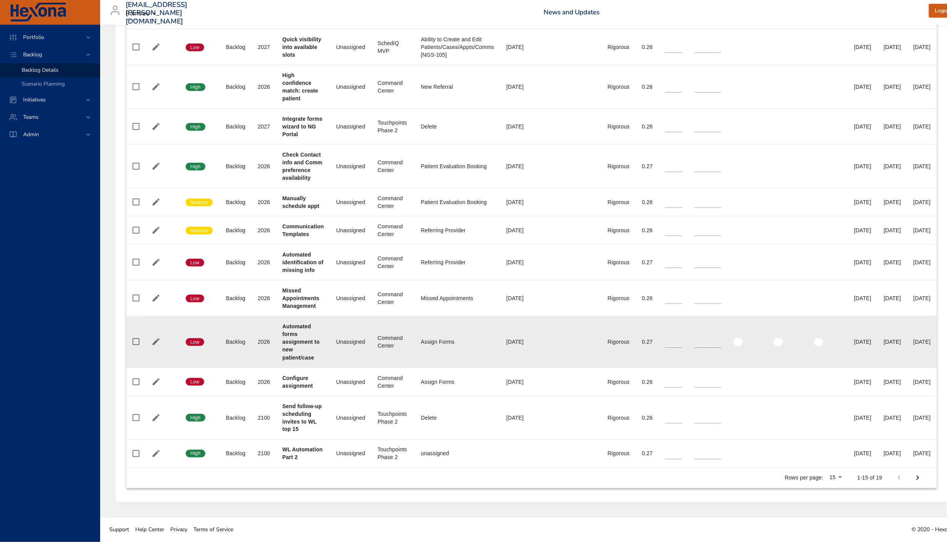
click at [126, 342] on td at bounding box center [135, 341] width 18 height 51
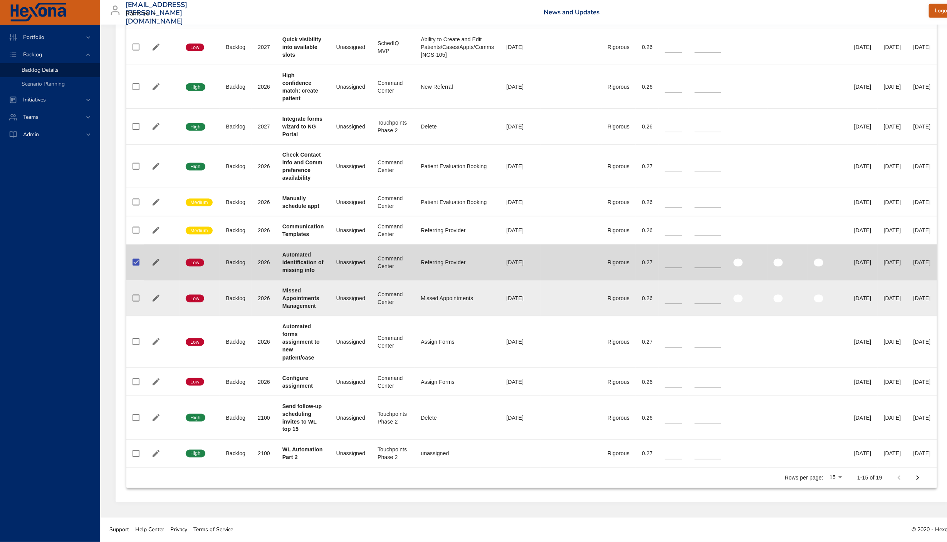
click at [133, 289] on td at bounding box center [135, 298] width 18 height 36
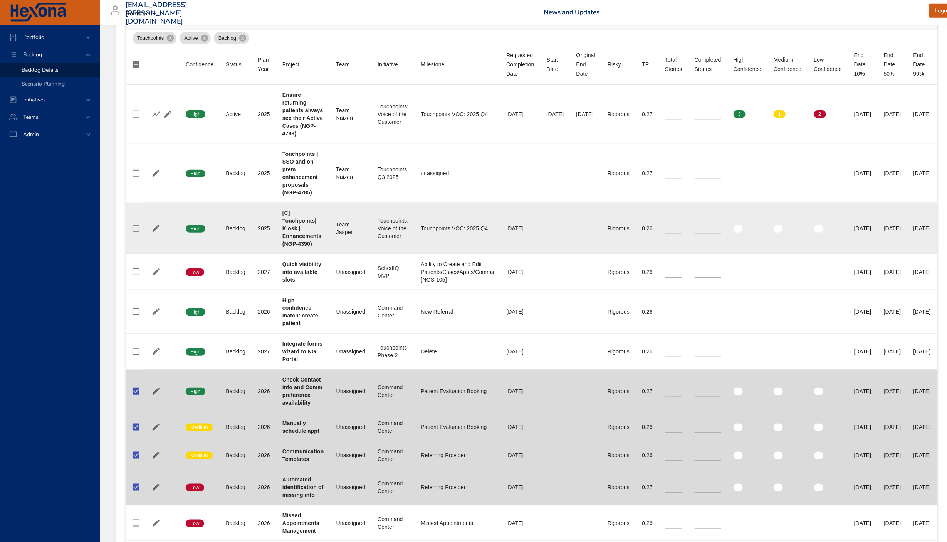
scroll to position [308, 0]
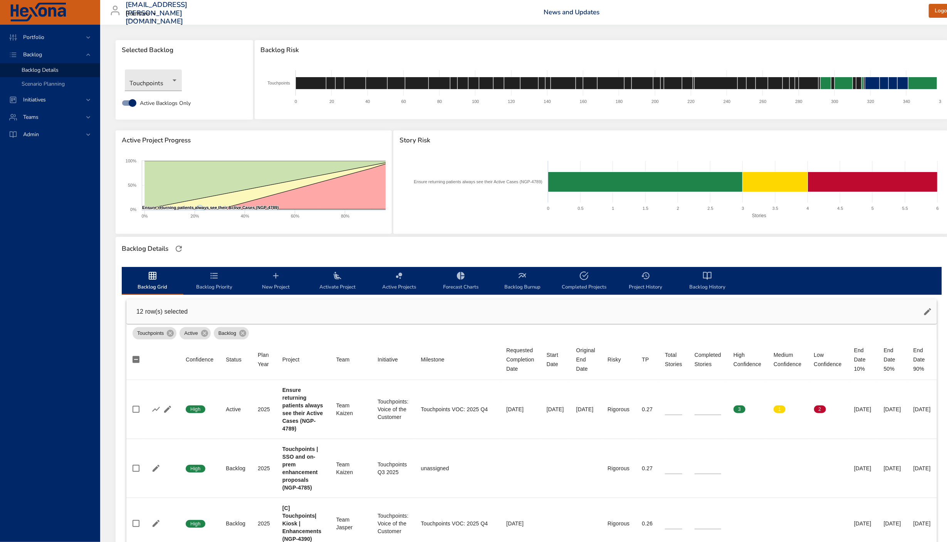
scroll to position [0, 65]
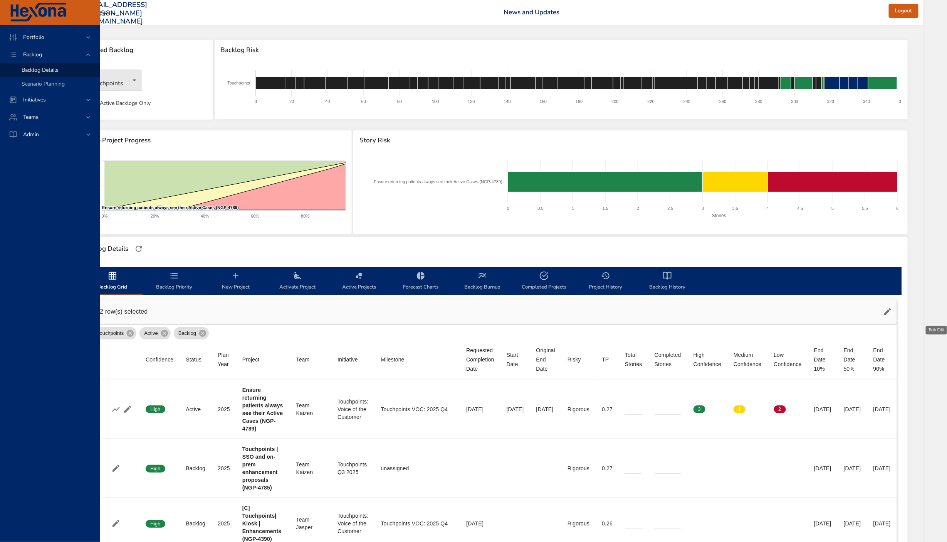
click at [897, 306] on button "button" at bounding box center [888, 311] width 19 height 19
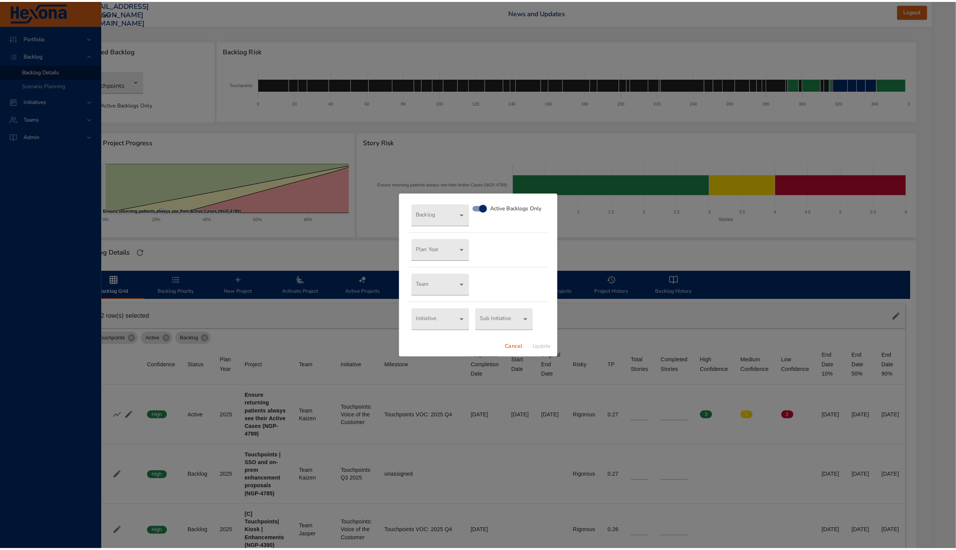
scroll to position [0, 56]
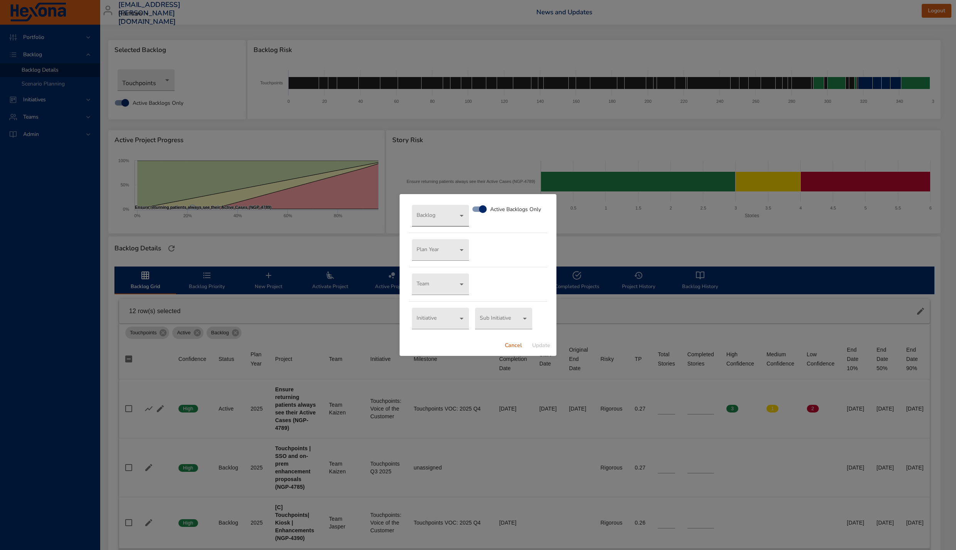
click at [445, 210] on body "Portfolio Backlog Backlog Details Scenario Planning Initiatives Teams Admin lau…" at bounding box center [471, 275] width 956 height 550
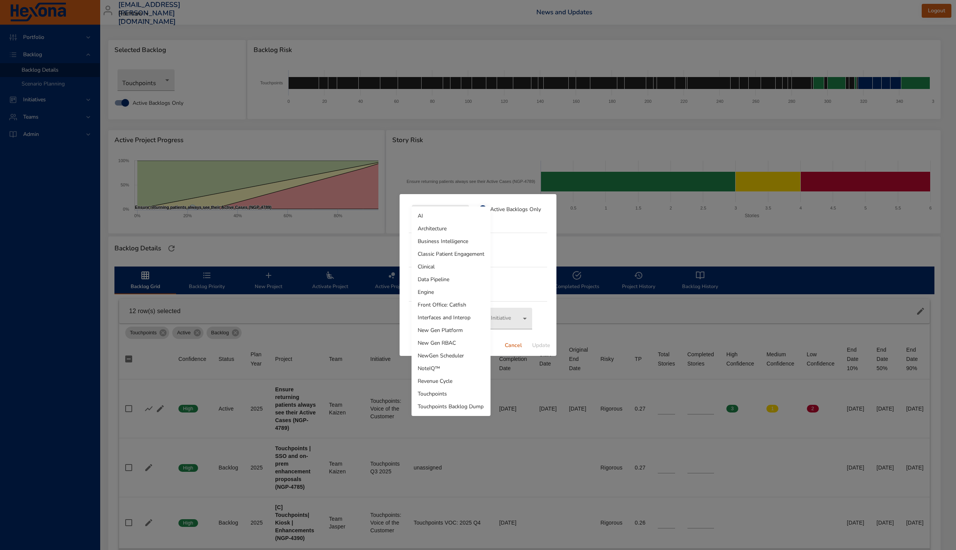
click at [444, 409] on li "Touchpoints Backlog Dump" at bounding box center [451, 407] width 79 height 13
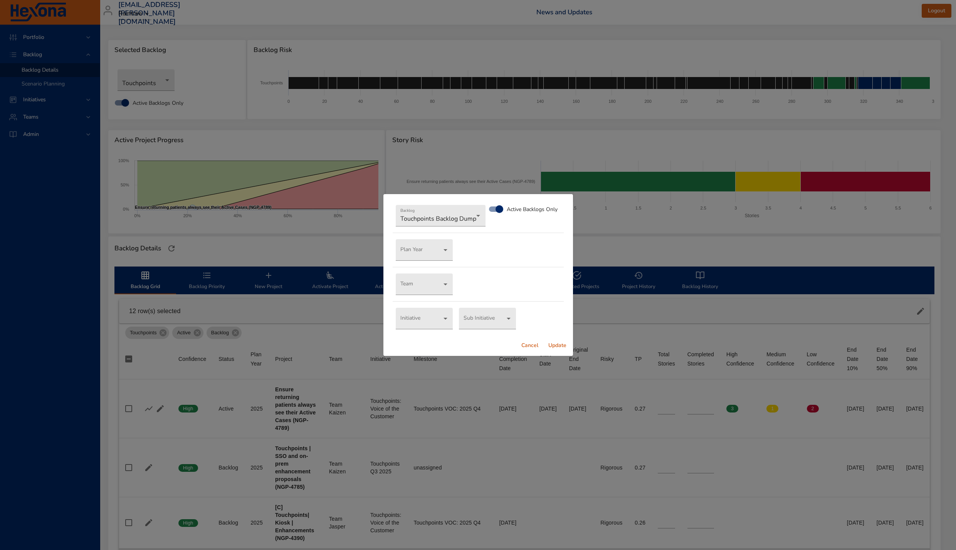
click at [555, 345] on span "Update" at bounding box center [558, 346] width 19 height 10
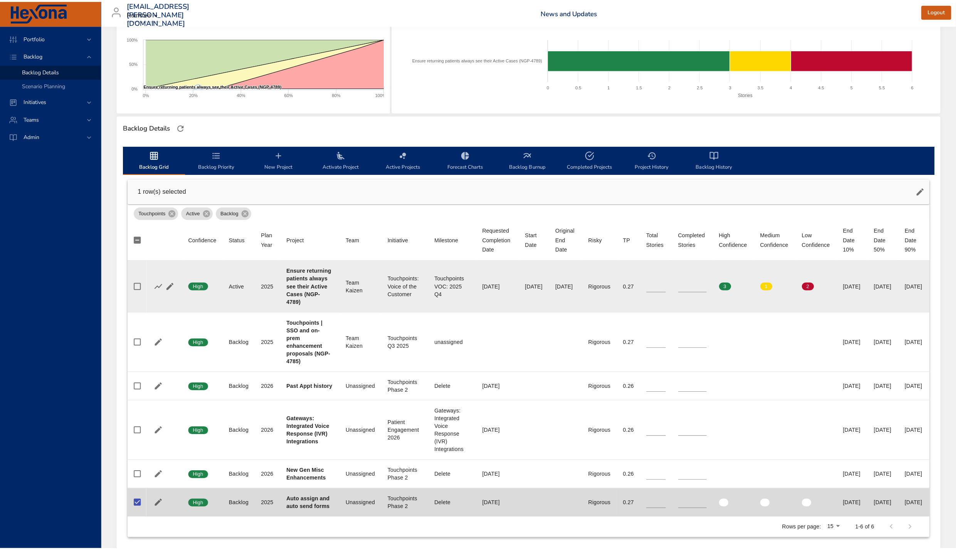
scroll to position [0, 0]
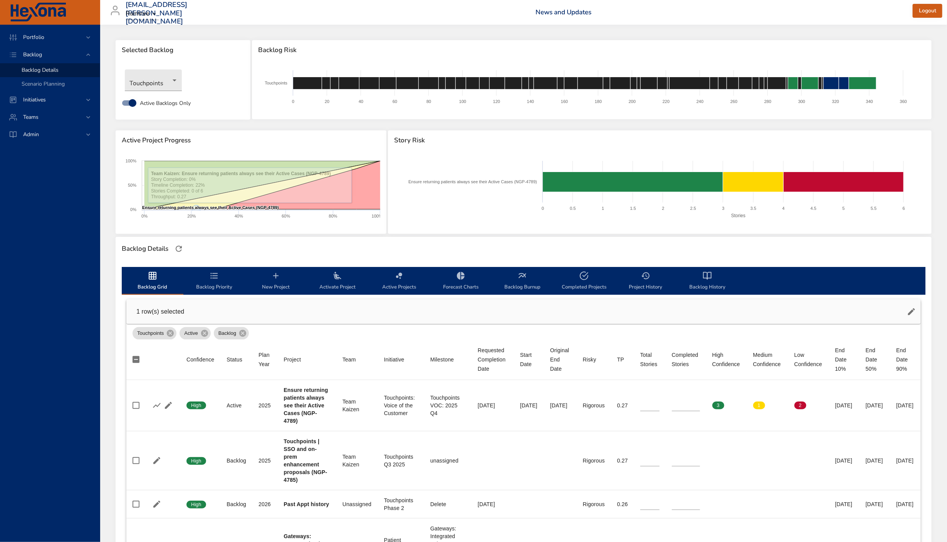
click at [212, 289] on span "Backlog Priority" at bounding box center [214, 281] width 52 height 20
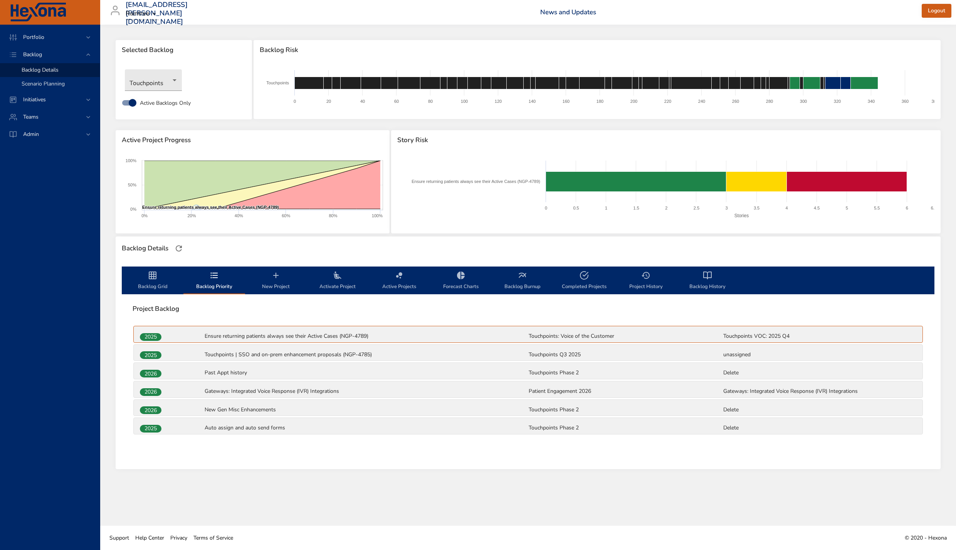
click at [50, 85] on span "Scenario Planning" at bounding box center [43, 83] width 43 height 7
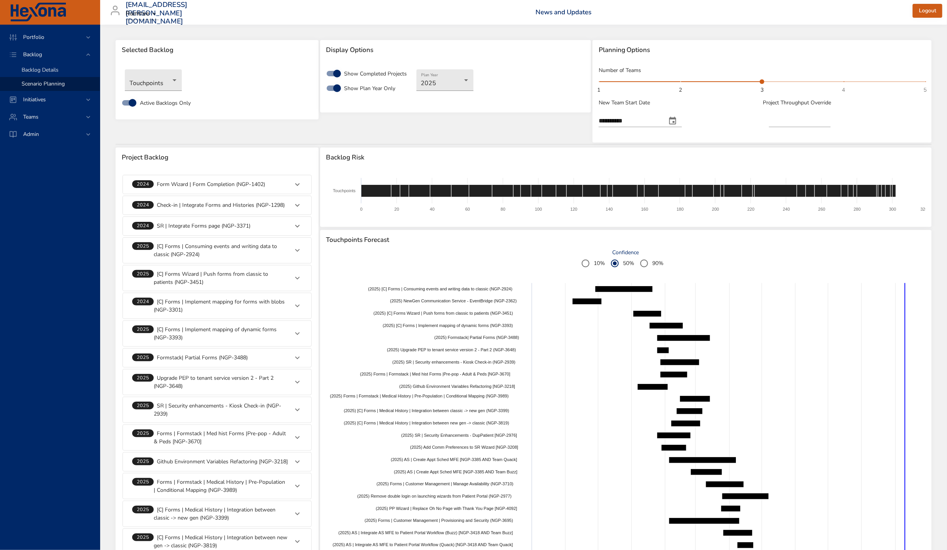
click at [45, 73] on div "Backlog Details" at bounding box center [58, 70] width 72 height 8
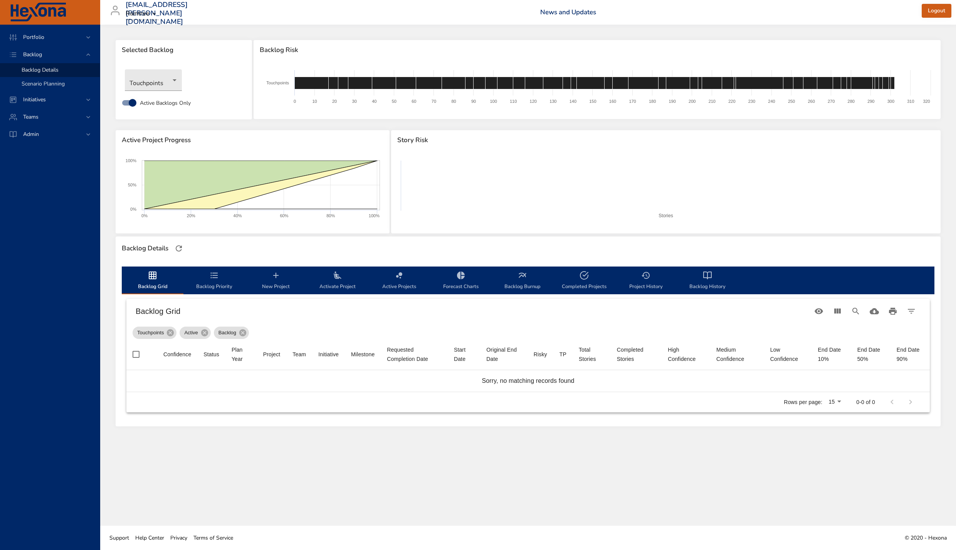
click at [41, 90] on link "Scenario Planning" at bounding box center [50, 84] width 100 height 14
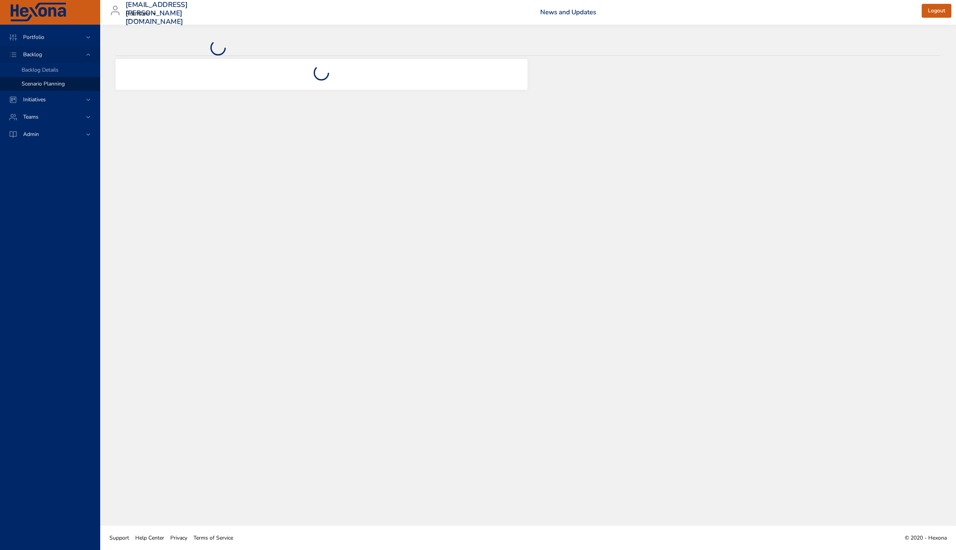
click at [30, 53] on span "Backlog" at bounding box center [32, 54] width 31 height 7
